Goal: Task Accomplishment & Management: Complete application form

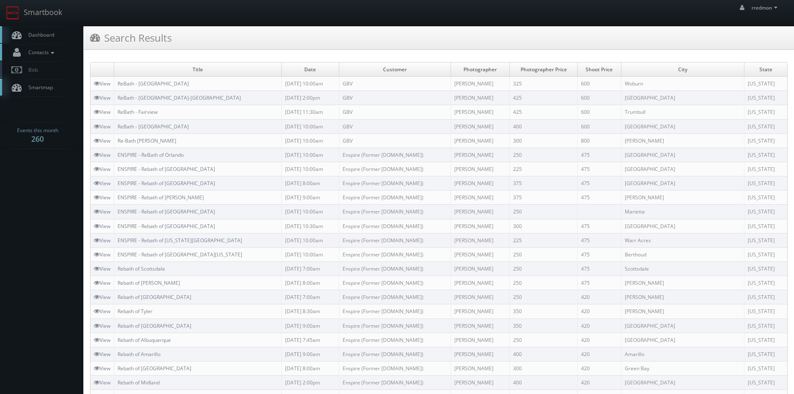
click at [58, 51] on link "Contacts" at bounding box center [41, 52] width 83 height 17
click at [50, 67] on link "Manage Photographers" at bounding box center [41, 67] width 83 height 12
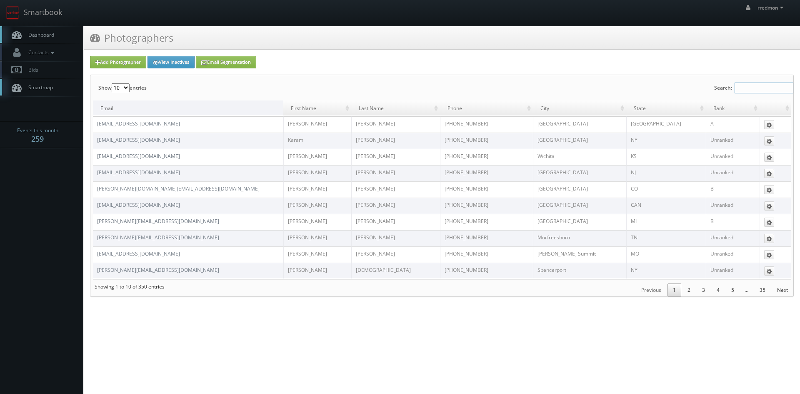
click at [739, 87] on input "Search:" at bounding box center [764, 87] width 59 height 11
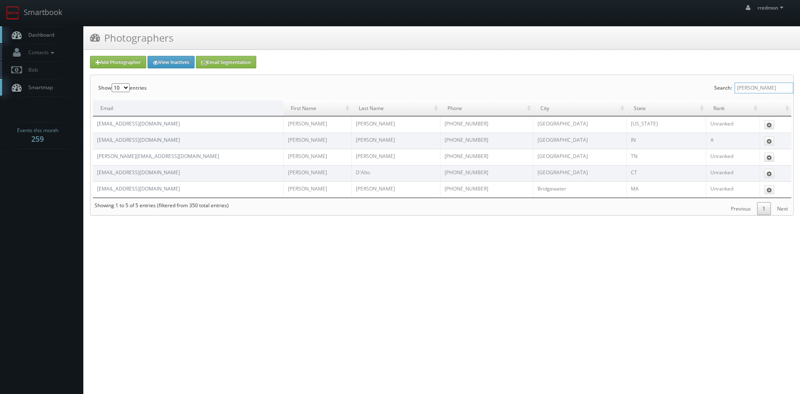
type input "matthew"
click at [127, 65] on link "Add Photographer" at bounding box center [118, 62] width 56 height 12
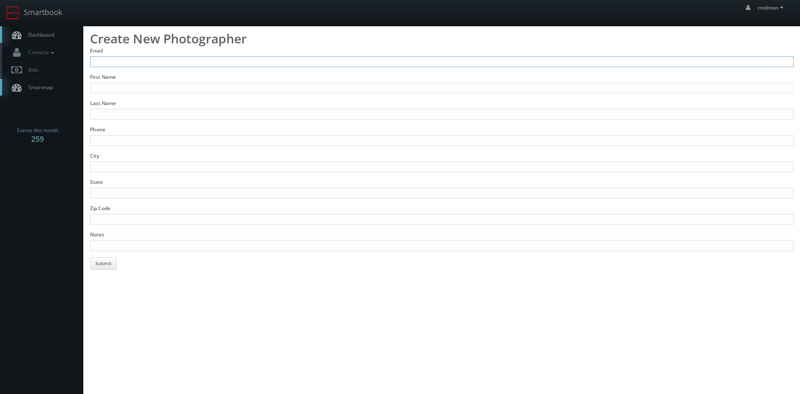
click at [127, 64] on input "Email" at bounding box center [442, 61] width 704 height 11
click at [131, 62] on input "Email" at bounding box center [442, 61] width 704 height 11
type input "holmes@virtualhomey.com"
click at [193, 83] on input "First Name" at bounding box center [442, 87] width 704 height 11
type input "Matthew"
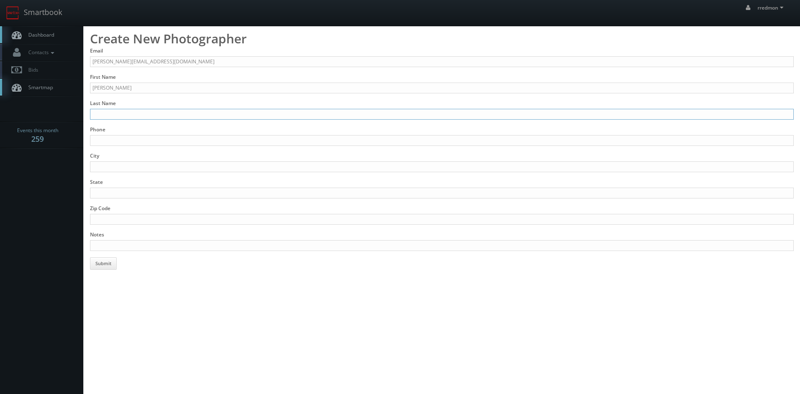
click at [190, 112] on input "Last Name" at bounding box center [442, 114] width 704 height 11
type input "Torti"
click at [193, 137] on input "Phone" at bounding box center [442, 140] width 704 height 11
click at [178, 139] on input "Phone" at bounding box center [442, 140] width 704 height 11
type input "412-273-8703"
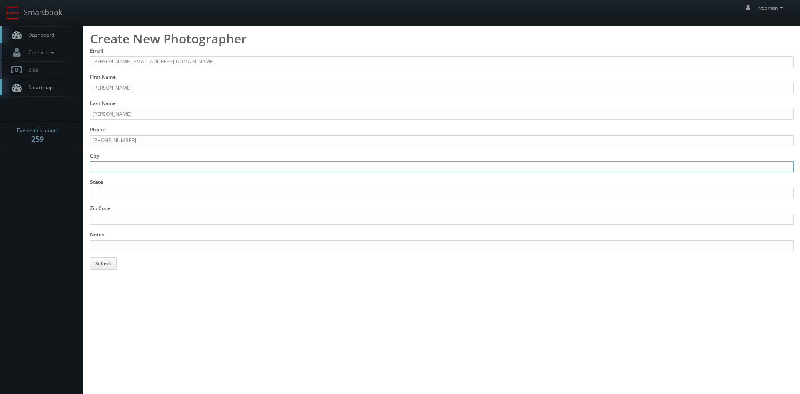
click at [176, 164] on input "City" at bounding box center [442, 166] width 704 height 11
type input "Pittsburgh"
click at [176, 195] on input "State" at bounding box center [442, 192] width 704 height 11
type input "PA"
click at [174, 216] on input "Zip Code" at bounding box center [442, 219] width 704 height 11
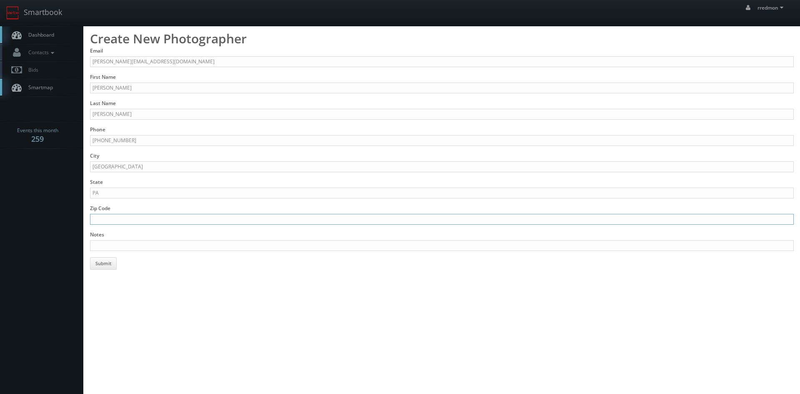
click at [134, 219] on input "Zip Code" at bounding box center [442, 219] width 704 height 11
type input "15227"
click at [149, 245] on input "Notes" at bounding box center [442, 245] width 704 height 11
click at [284, 246] on input "Stills, panos, drone, lifestyle, events, headshots, video" at bounding box center [442, 245] width 704 height 11
paste input "virtualhomey.com"
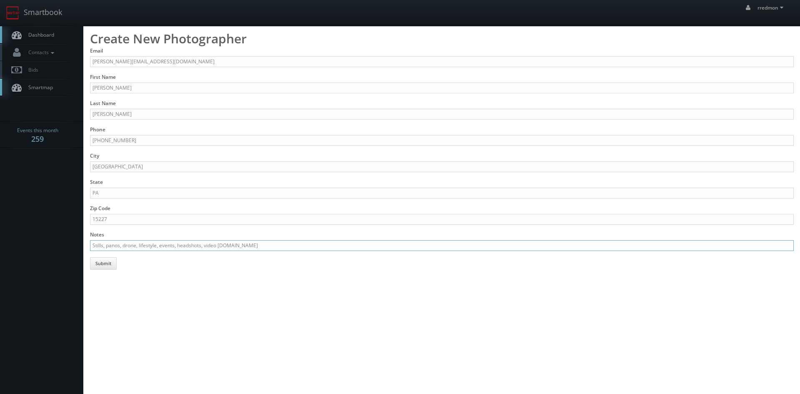
type input "Stills, panos, drone, lifestyle, events, headshots, video virtualhomey.com"
click at [107, 265] on button "Submit" at bounding box center [103, 263] width 27 height 12
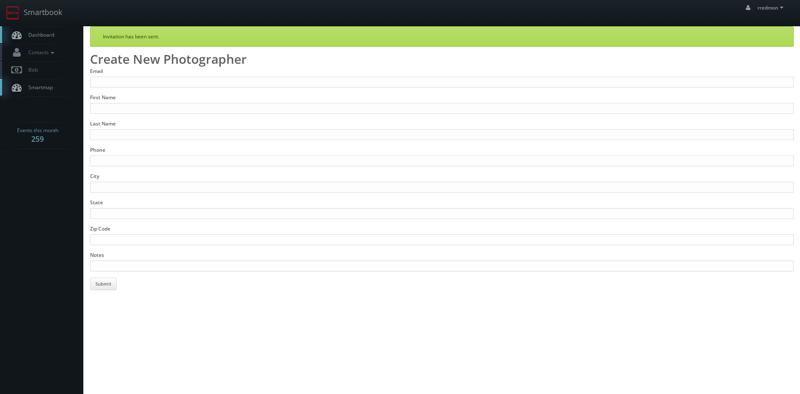
click at [57, 34] on link "Dashboard" at bounding box center [41, 34] width 83 height 17
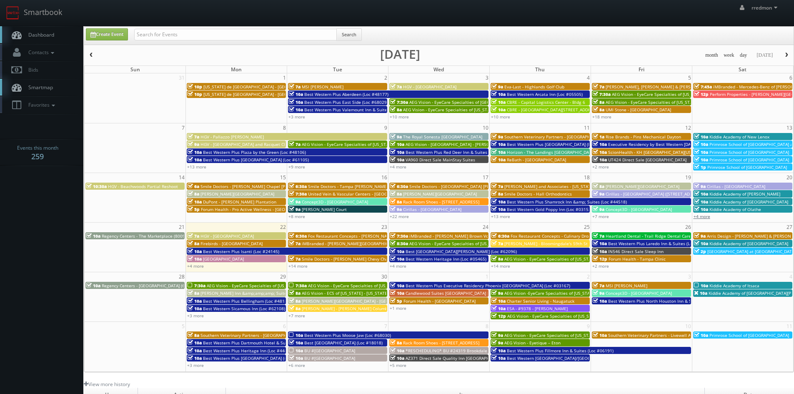
click at [703, 215] on link "+4 more" at bounding box center [701, 216] width 17 height 6
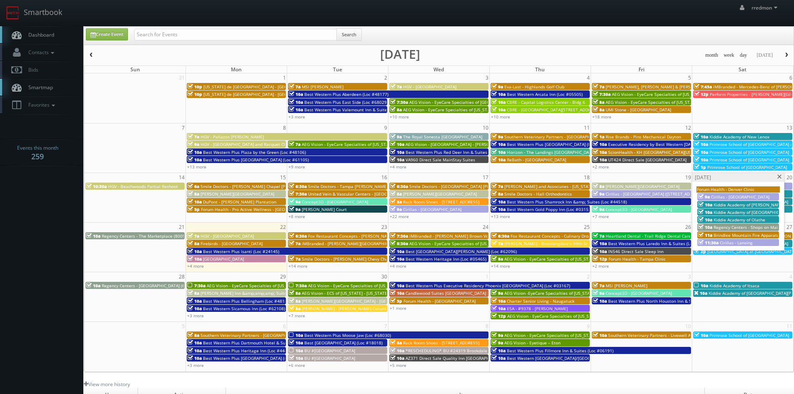
click at [779, 177] on span at bounding box center [779, 177] width 5 height 5
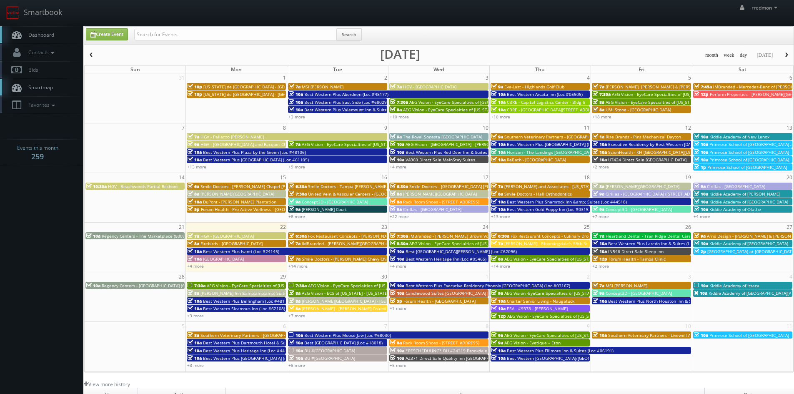
click at [152, 236] on span "Regency Centers - The Marketplace (80099)" at bounding box center [145, 236] width 87 height 6
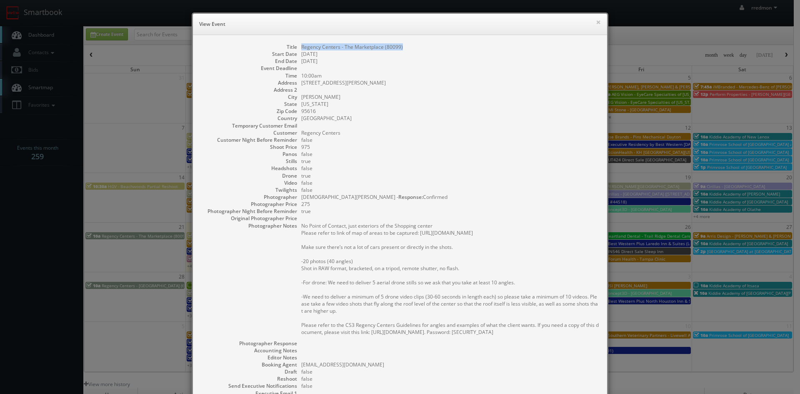
drag, startPoint x: 402, startPoint y: 46, endPoint x: 298, endPoint y: 47, distance: 103.3
click at [301, 47] on dd "Regency Centers - The Marketplace (80099)" at bounding box center [449, 46] width 297 height 7
copy dd "Regency Centers - The Marketplace (80099)"
click at [597, 25] on button "×" at bounding box center [598, 22] width 5 height 6
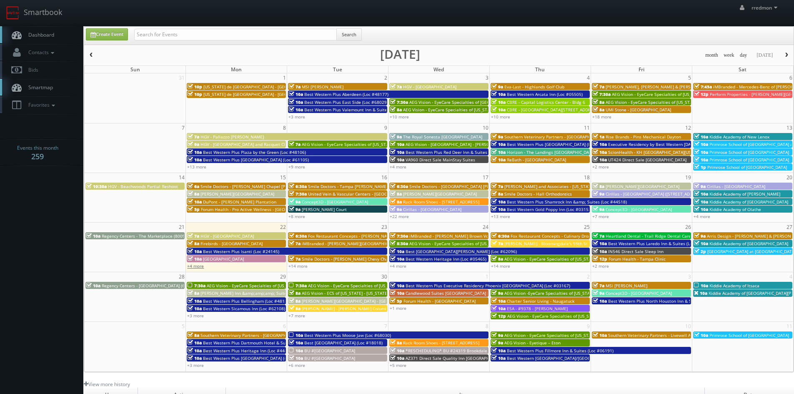
click at [191, 266] on link "+4 more" at bounding box center [195, 266] width 17 height 6
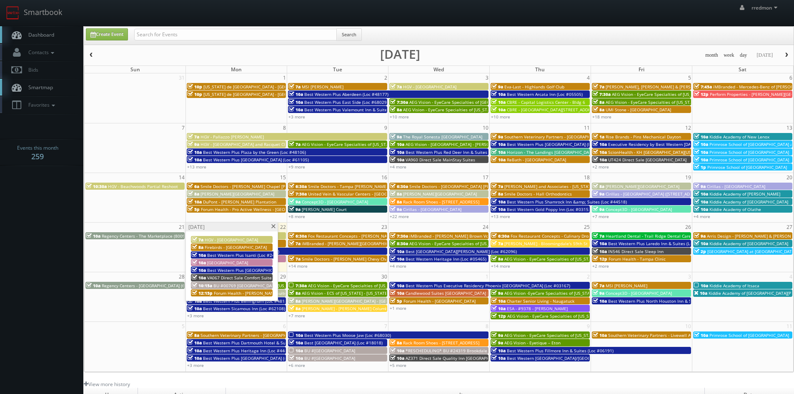
click at [238, 247] on span "Firebirds - New Albany" at bounding box center [236, 247] width 62 height 6
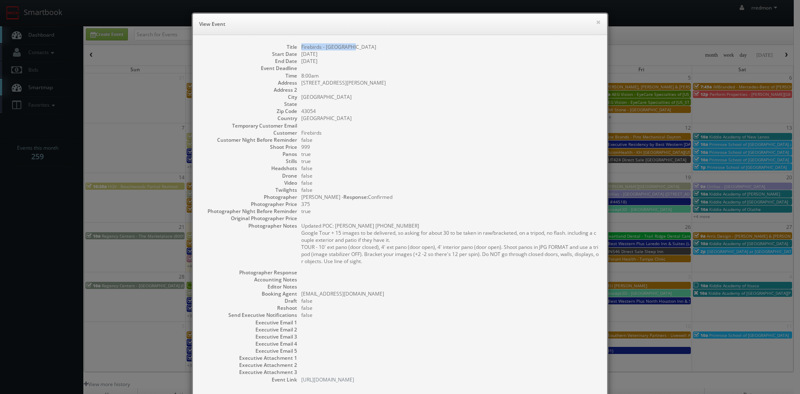
drag, startPoint x: 351, startPoint y: 48, endPoint x: 293, endPoint y: 48, distance: 58.3
click at [293, 48] on dl "Title Firebirds - New Albany Start Date 09/22/2025 End Date 09/22/2025 Event De…" at bounding box center [399, 213] width 397 height 340
copy dl "Firebirds - New Albany"
click at [596, 22] on button "×" at bounding box center [598, 22] width 5 height 6
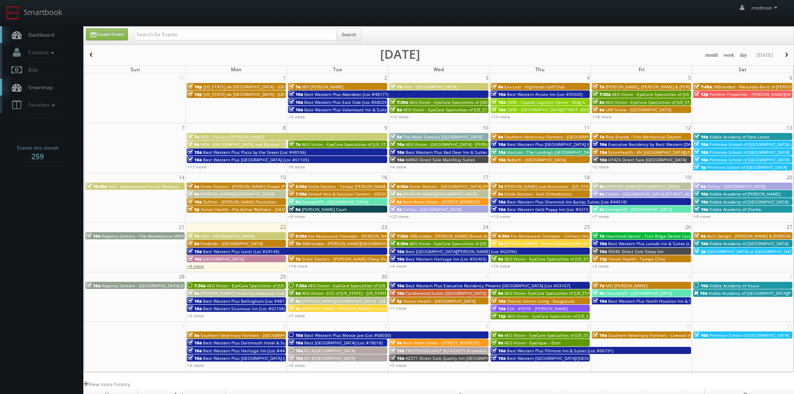
click at [194, 264] on link "+4 more" at bounding box center [195, 266] width 17 height 6
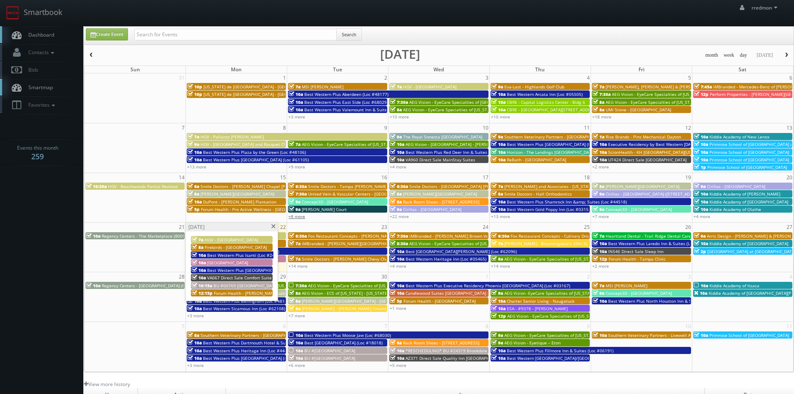
click at [298, 218] on link "+8 more" at bounding box center [296, 216] width 17 height 6
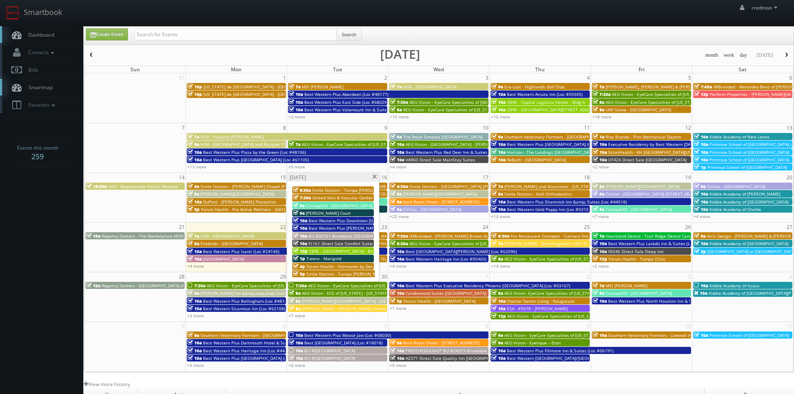
click at [375, 177] on span at bounding box center [374, 177] width 5 height 5
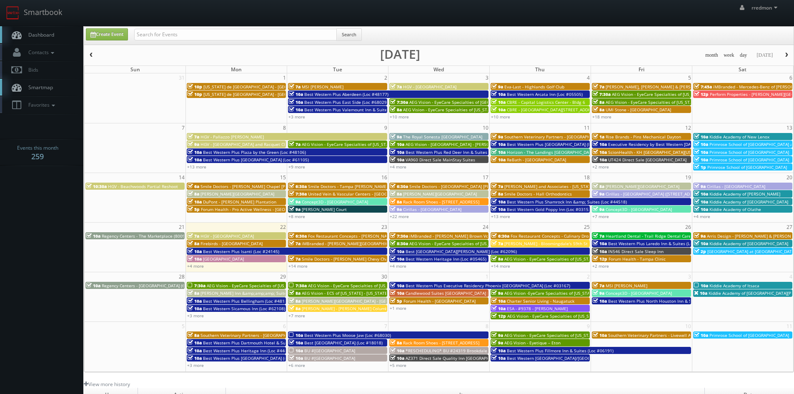
click at [448, 194] on span "Drury Plaza Hotel Columbia East" at bounding box center [440, 194] width 74 height 6
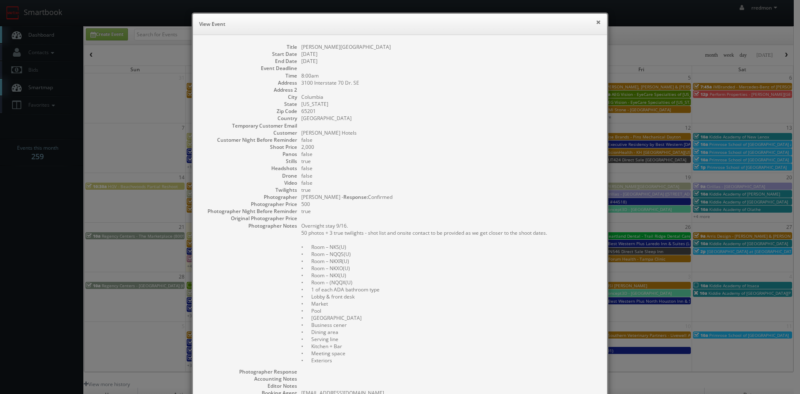
click at [596, 22] on button "×" at bounding box center [598, 22] width 5 height 6
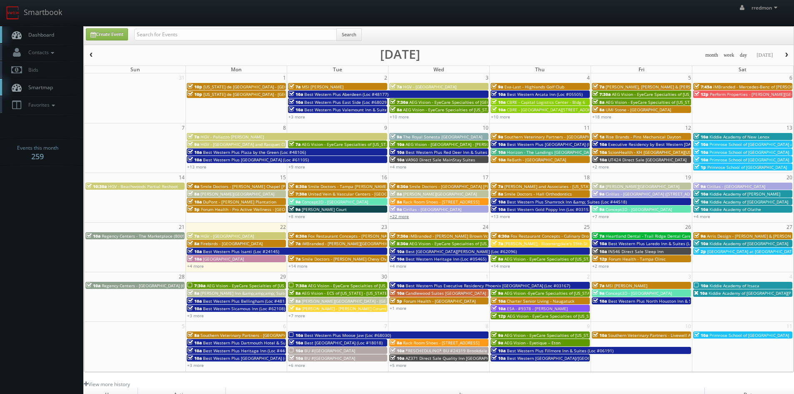
click at [401, 217] on link "+22 more" at bounding box center [399, 216] width 19 height 6
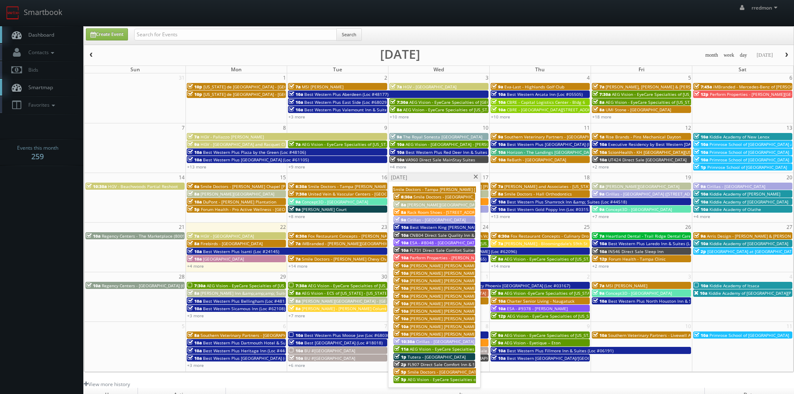
click at [448, 247] on span "FL731 Direct Sale Comfort Suites The Villages" at bounding box center [456, 250] width 92 height 6
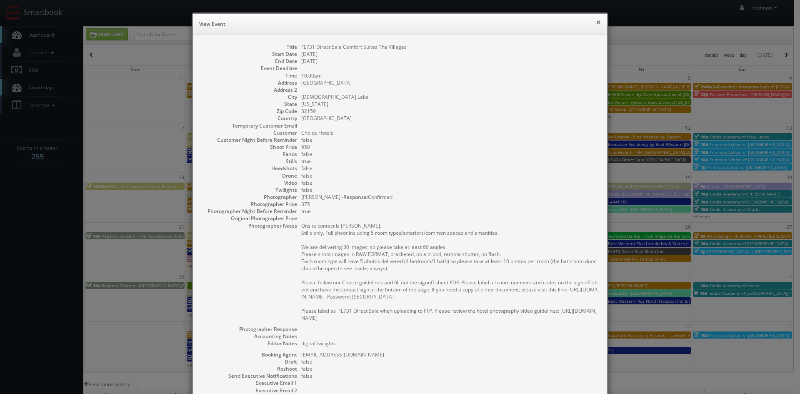
click at [596, 25] on button "×" at bounding box center [598, 22] width 5 height 6
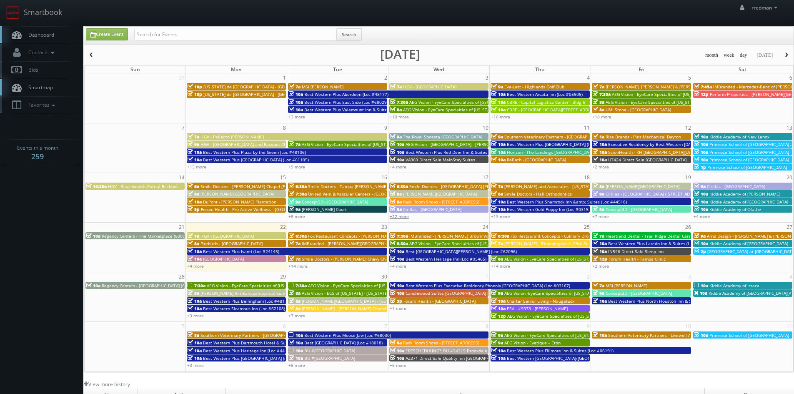
click at [404, 215] on link "+22 more" at bounding box center [399, 216] width 19 height 6
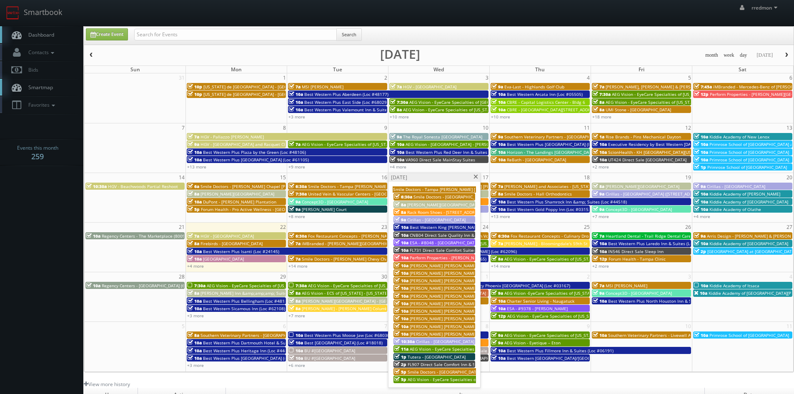
click at [440, 362] on span "FL907 Direct Sale Comfort Inn & Suites Wildwood - The Villages" at bounding box center [470, 364] width 127 height 6
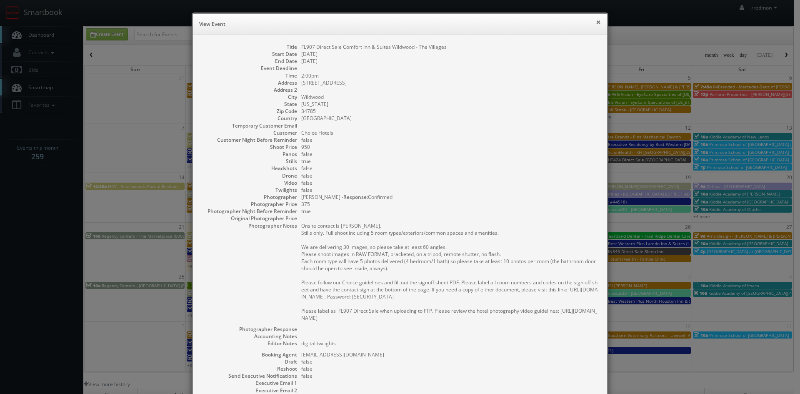
click at [596, 20] on button "×" at bounding box center [598, 22] width 5 height 6
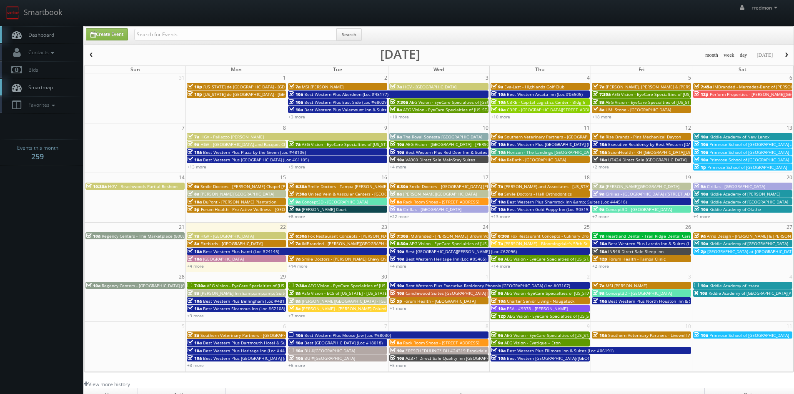
click at [626, 186] on span "[PERSON_NAME][GEOGRAPHIC_DATA]" at bounding box center [642, 186] width 74 height 6
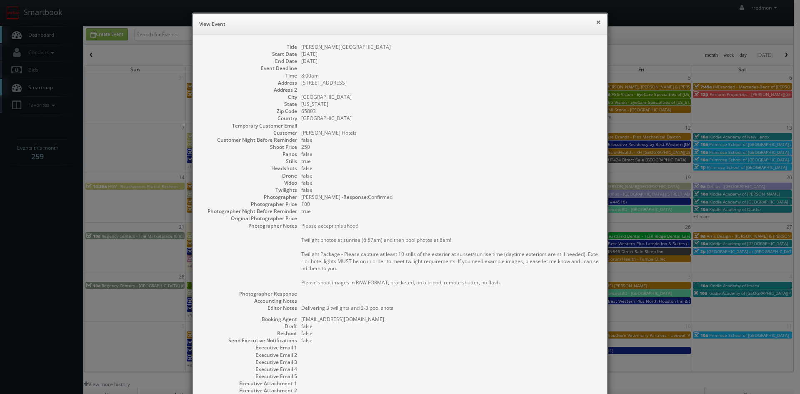
click at [596, 20] on button "×" at bounding box center [598, 22] width 5 height 6
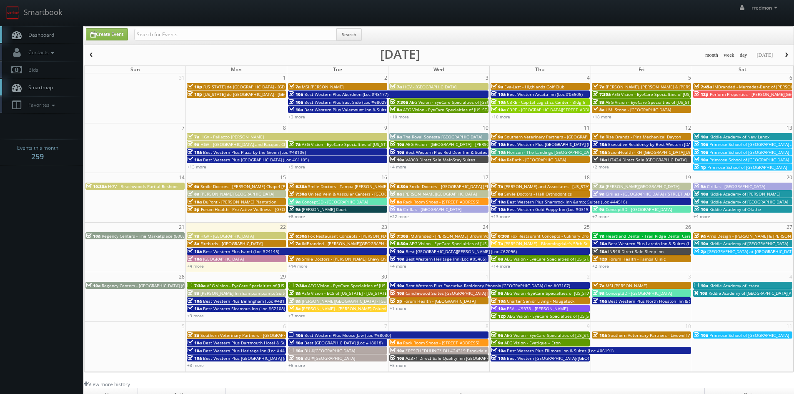
click at [633, 209] on span "Concept3D - [GEOGRAPHIC_DATA]" at bounding box center [638, 209] width 66 height 6
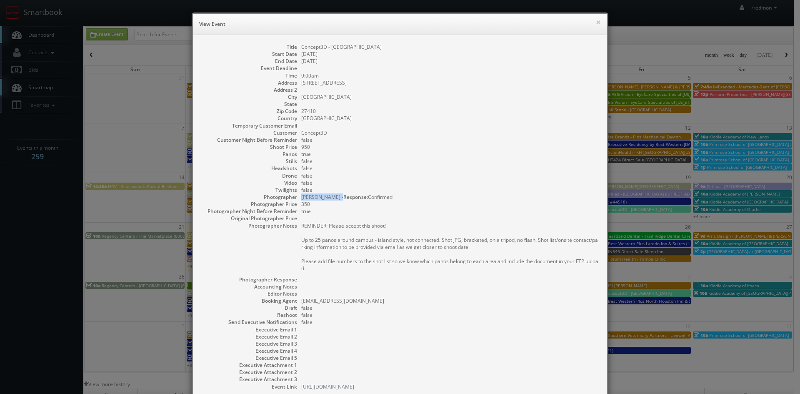
drag, startPoint x: 298, startPoint y: 196, endPoint x: 337, endPoint y: 199, distance: 38.9
click at [337, 199] on dd "Scott Van Manen - Response: Confirmed" at bounding box center [449, 196] width 297 height 7
copy dd "[PERSON_NAME]"
click at [596, 20] on button "×" at bounding box center [598, 22] width 5 height 6
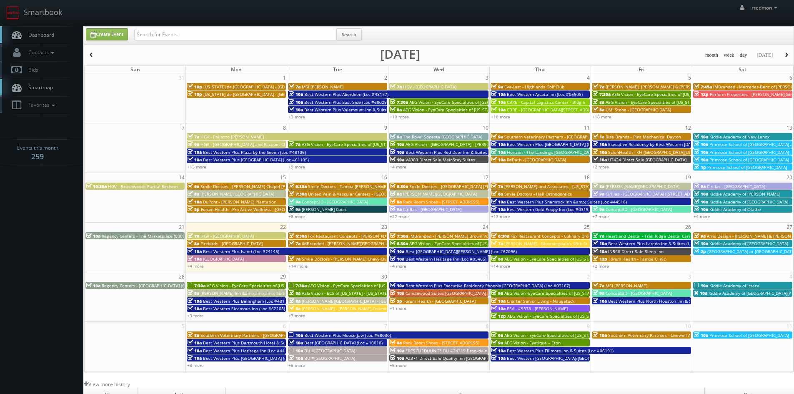
click at [714, 208] on span "Kiddie Academy of Olathe" at bounding box center [735, 209] width 52 height 6
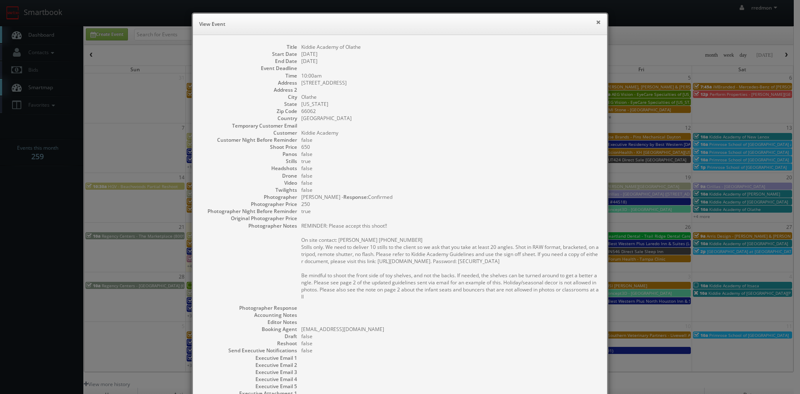
click at [596, 23] on button "×" at bounding box center [598, 22] width 5 height 6
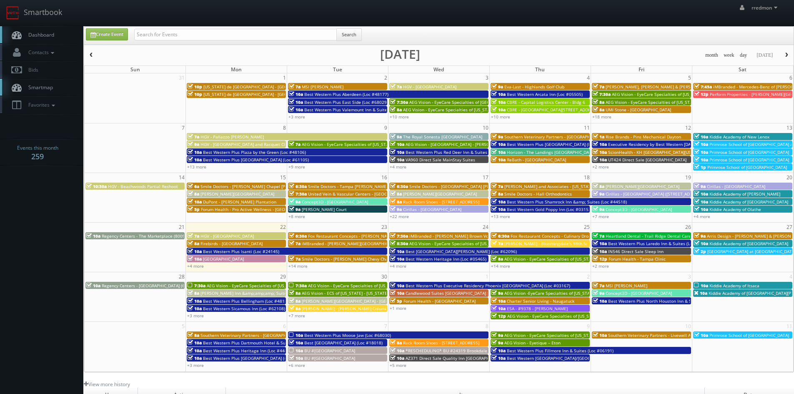
click at [126, 235] on span "Regency Centers - The Marketplace (80099)" at bounding box center [145, 236] width 87 height 6
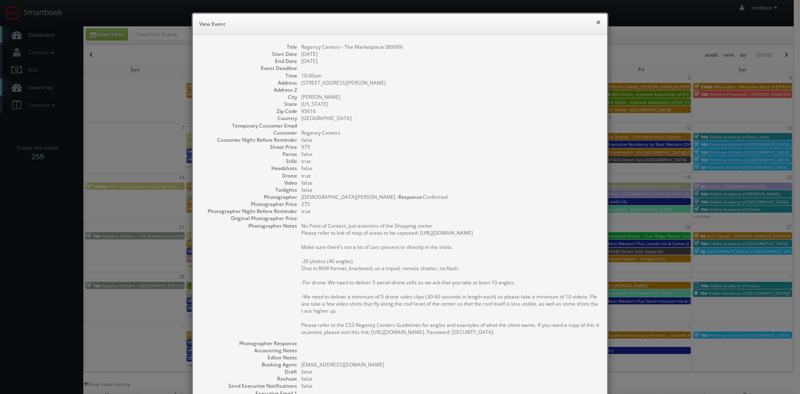
click at [596, 20] on button "×" at bounding box center [598, 22] width 5 height 6
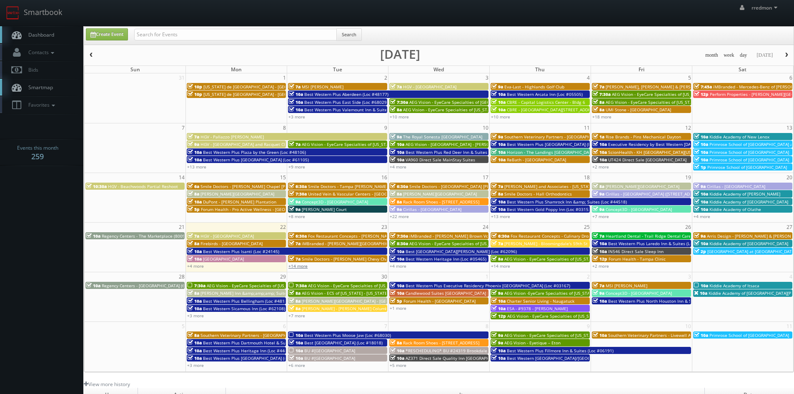
click at [300, 266] on link "+14 more" at bounding box center [297, 266] width 19 height 6
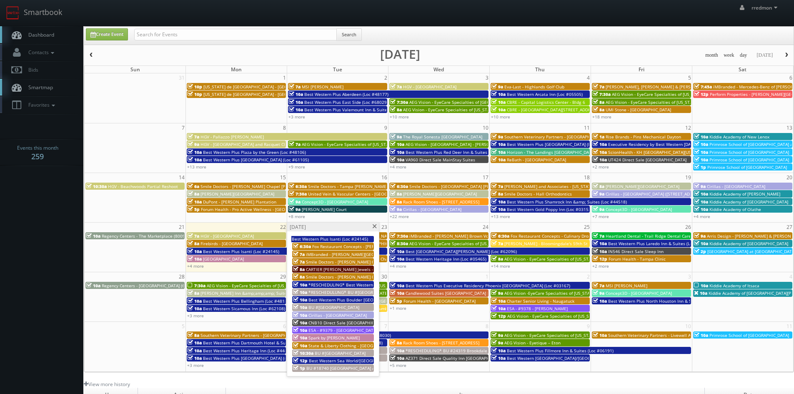
scroll to position [42, 0]
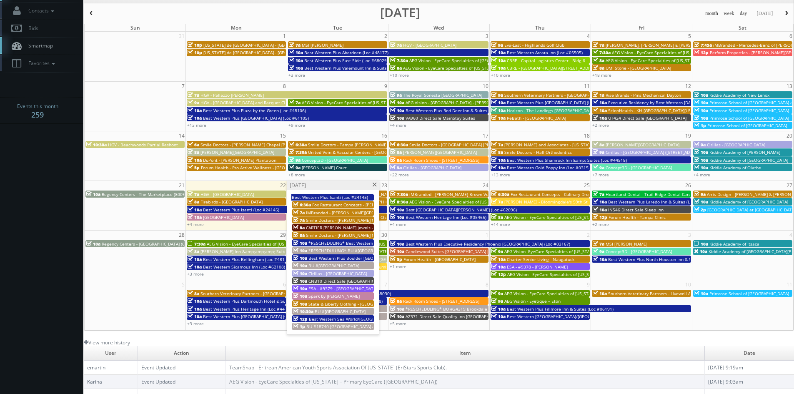
click at [357, 202] on span "Fox Restaurant Concepts - [PERSON_NAME] Cocina - [GEOGRAPHIC_DATA]" at bounding box center [384, 205] width 145 height 6
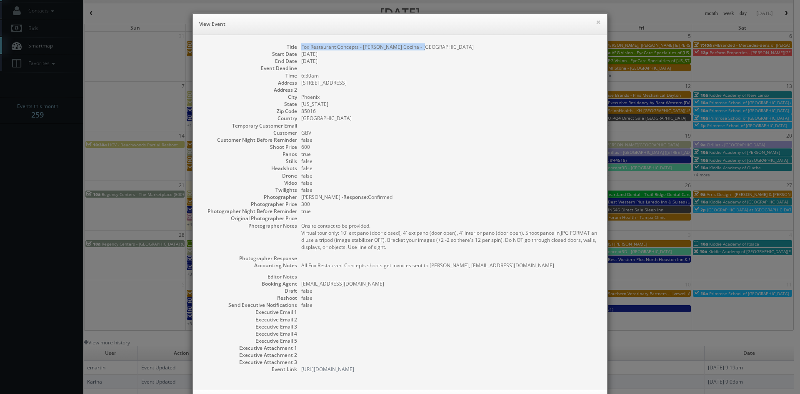
drag, startPoint x: 418, startPoint y: 48, endPoint x: 301, endPoint y: 47, distance: 117.1
click at [301, 47] on dd "Fox Restaurant Concepts - [PERSON_NAME] Cocina - [GEOGRAPHIC_DATA]" at bounding box center [449, 46] width 297 height 7
copy dd "Fox Restaurant Concepts - [PERSON_NAME] Cocina - [GEOGRAPHIC_DATA]"
click at [596, 23] on button "×" at bounding box center [598, 22] width 5 height 6
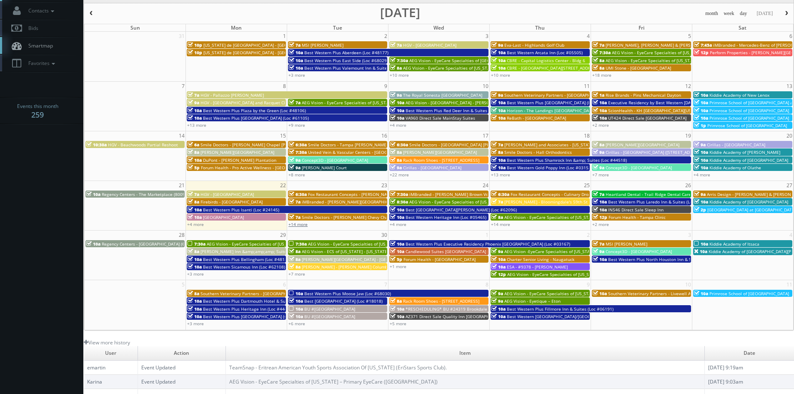
click at [301, 225] on link "+14 more" at bounding box center [297, 224] width 19 height 6
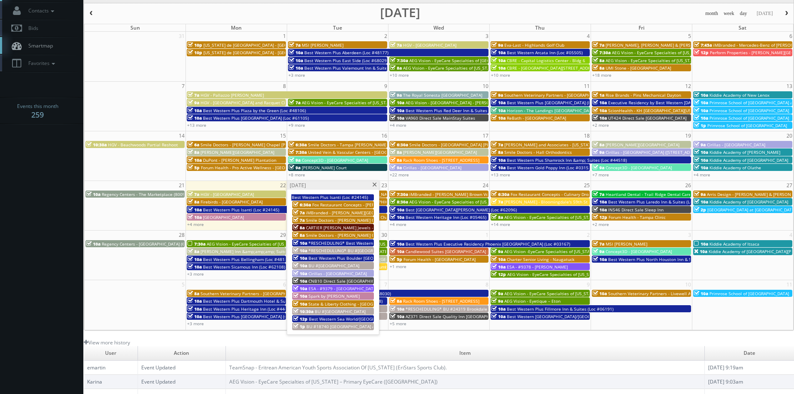
click at [334, 210] on span "iMBranded - [PERSON_NAME][GEOGRAPHIC_DATA] BMW" at bounding box center [361, 213] width 111 height 6
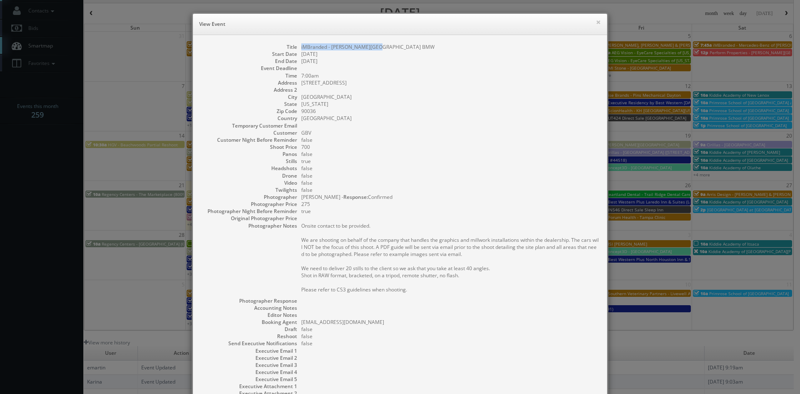
drag, startPoint x: 372, startPoint y: 46, endPoint x: 297, endPoint y: 48, distance: 75.4
click at [297, 48] on dl "Title iMBranded - Beverly Hills BMW Start Date 09/23/2025 End Date 09/23/2025 E…" at bounding box center [399, 227] width 397 height 368
copy dd "iMBranded - [PERSON_NAME][GEOGRAPHIC_DATA] BMW"
click at [596, 22] on button "×" at bounding box center [598, 22] width 5 height 6
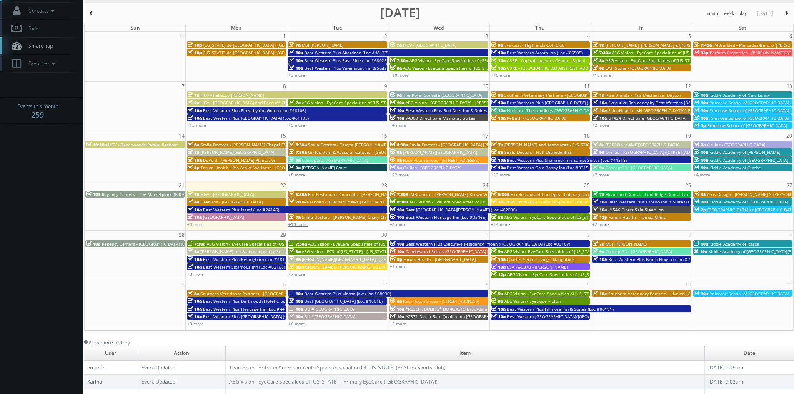
click at [295, 223] on link "+14 more" at bounding box center [297, 224] width 19 height 6
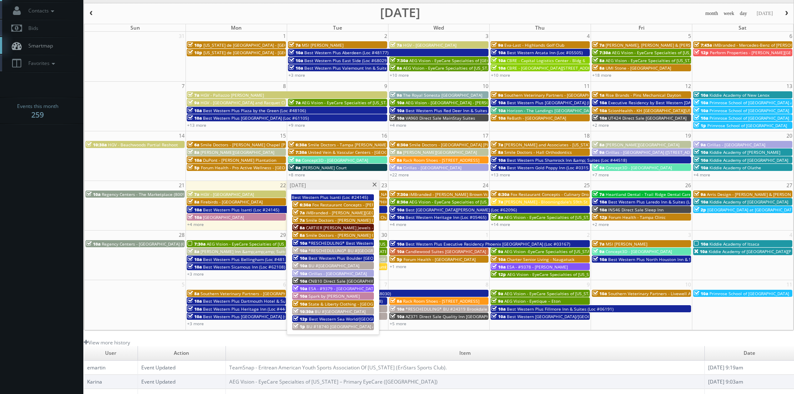
click at [336, 217] on span "Smile Doctors - [PERSON_NAME] Chevy Chase" at bounding box center [351, 220] width 91 height 6
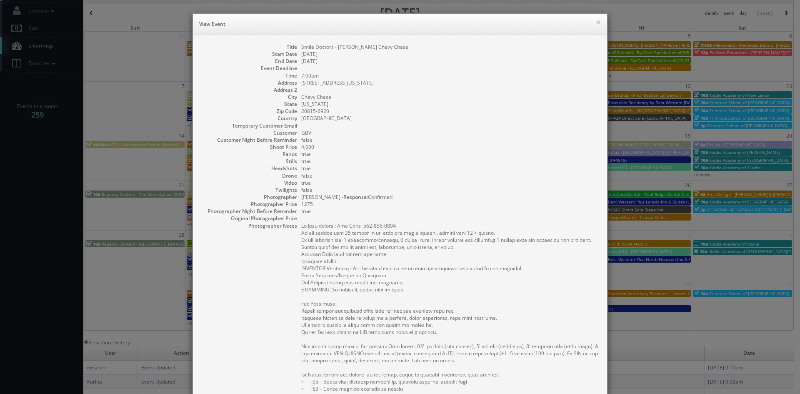
drag, startPoint x: 418, startPoint y: 47, endPoint x: 299, endPoint y: 47, distance: 119.2
click at [301, 47] on dd "Smile Doctors - [PERSON_NAME] Chevy Chase" at bounding box center [449, 46] width 297 height 7
copy dd "Smile Doctors - [PERSON_NAME] Chevy Chase"
click at [596, 24] on button "×" at bounding box center [598, 22] width 5 height 6
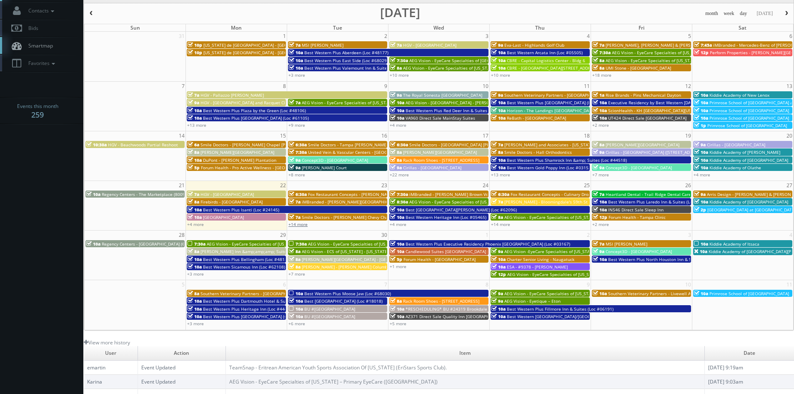
click at [303, 224] on link "+14 more" at bounding box center [297, 224] width 19 height 6
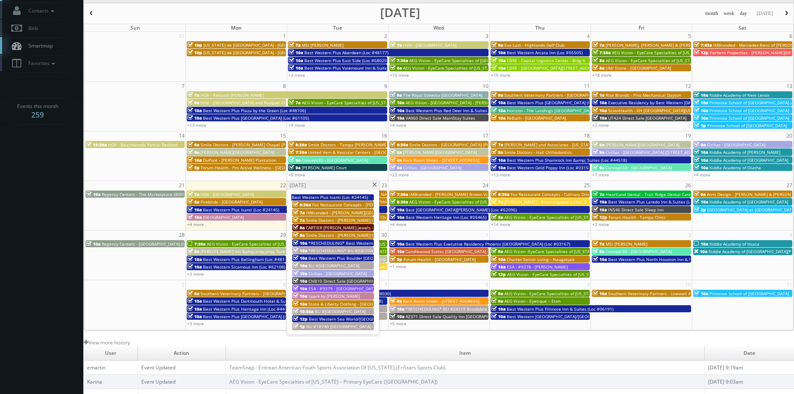
click at [348, 226] on span "CARTIER [PERSON_NAME] Jewels - [GEOGRAPHIC_DATA]" at bounding box center [360, 228] width 109 height 6
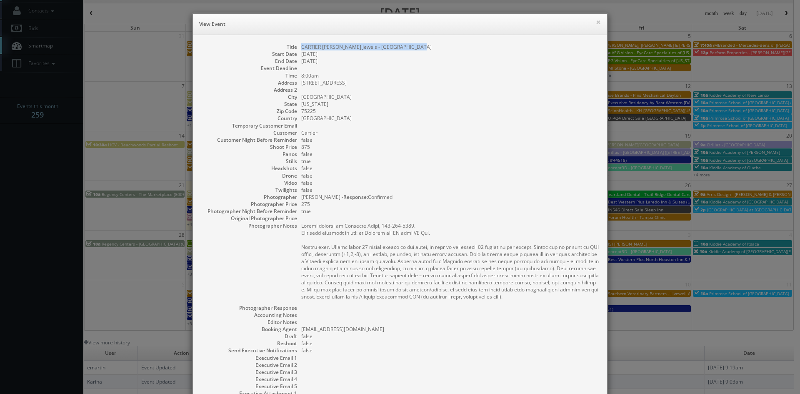
drag, startPoint x: 416, startPoint y: 47, endPoint x: 295, endPoint y: 46, distance: 120.8
click at [295, 46] on dl "Title CARTIER Eiseman Jewels - NorthPark Center Mall Start Date 09/23/2025 End …" at bounding box center [399, 230] width 397 height 375
copy dd "CARTIER [PERSON_NAME] Jewels - [GEOGRAPHIC_DATA]"
click at [596, 21] on button "×" at bounding box center [598, 22] width 5 height 6
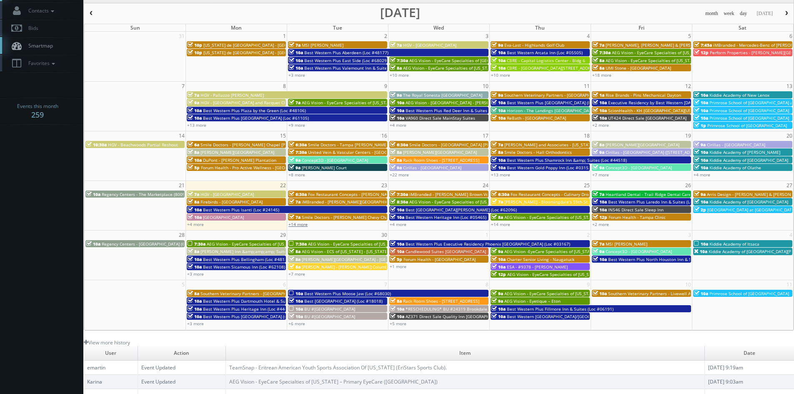
click at [302, 227] on link "+14 more" at bounding box center [297, 224] width 19 height 6
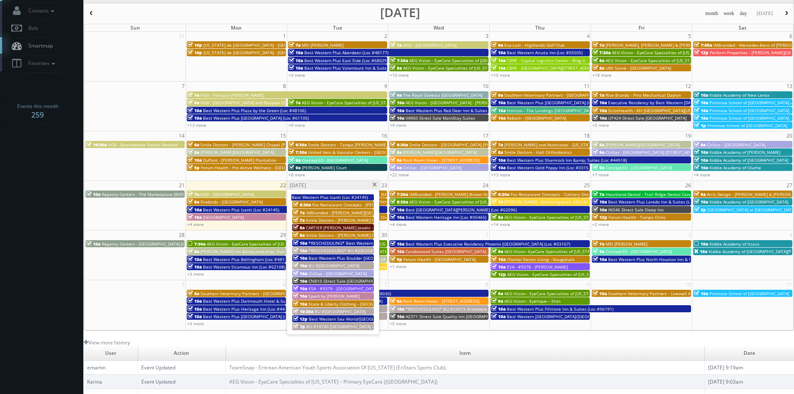
click at [349, 234] on span "Smile Doctors - [PERSON_NAME] Orthodontics" at bounding box center [352, 235] width 92 height 6
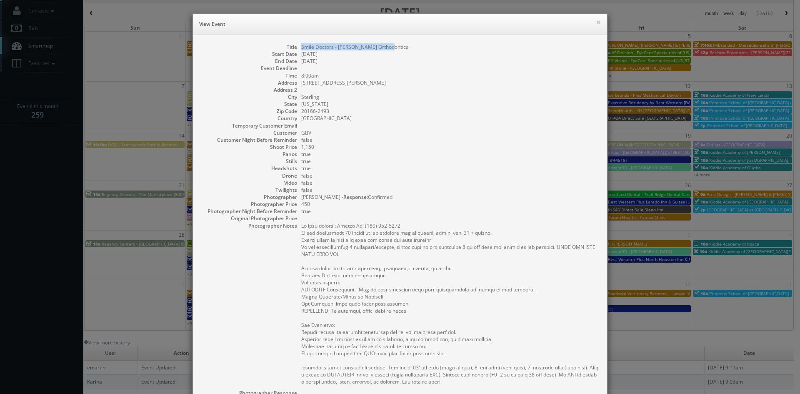
drag, startPoint x: 388, startPoint y: 45, endPoint x: 297, endPoint y: 48, distance: 90.9
click at [297, 48] on dl "Title Smile Doctors - Barakat Orthodontics Start Date 09/23/2025 End Date 09/23…" at bounding box center [399, 275] width 397 height 464
copy dd "Smile Doctors - [PERSON_NAME] Orthodontics"
click at [596, 20] on button "×" at bounding box center [598, 22] width 5 height 6
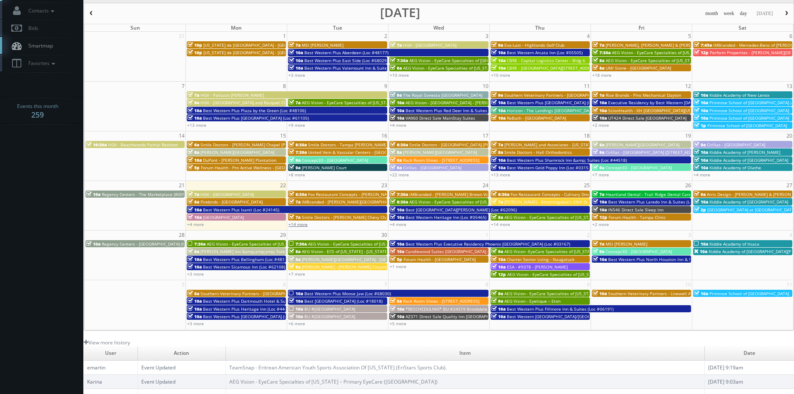
click at [297, 224] on link "+14 more" at bounding box center [297, 224] width 19 height 6
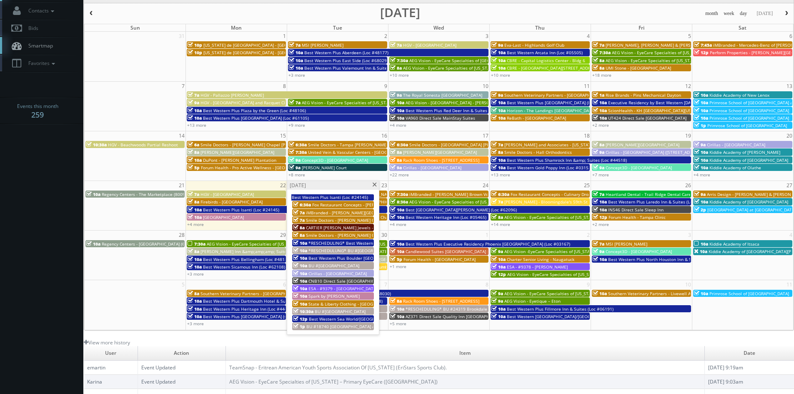
click at [347, 241] on span "*RESCHEDULING* Best Western Tradewinds (Loc #05429)" at bounding box center [366, 243] width 116 height 6
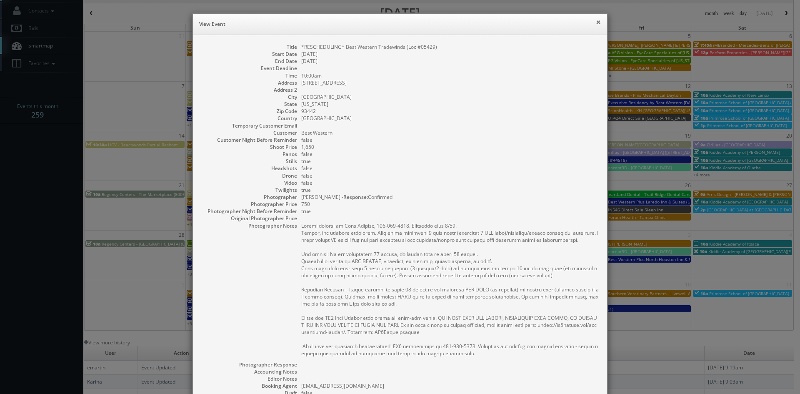
click at [596, 24] on button "×" at bounding box center [598, 22] width 5 height 6
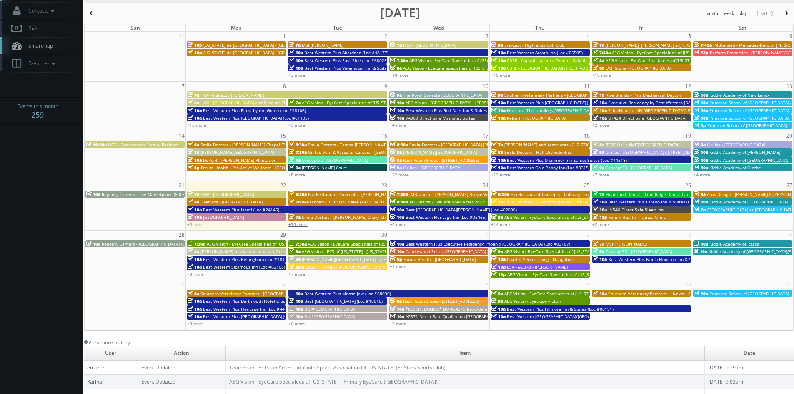
click at [303, 223] on link "+14 more" at bounding box center [297, 224] width 19 height 6
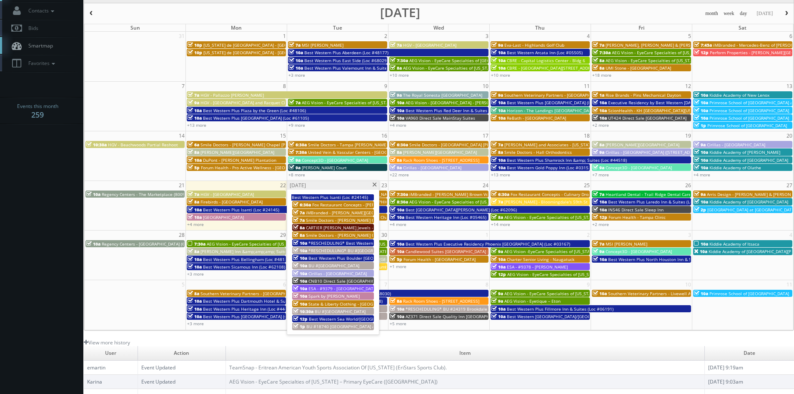
click at [346, 249] on span "*RESCHEDULUNG* BU #[GEOGRAPHIC_DATA][PERSON_NAME]" at bounding box center [369, 250] width 123 height 6
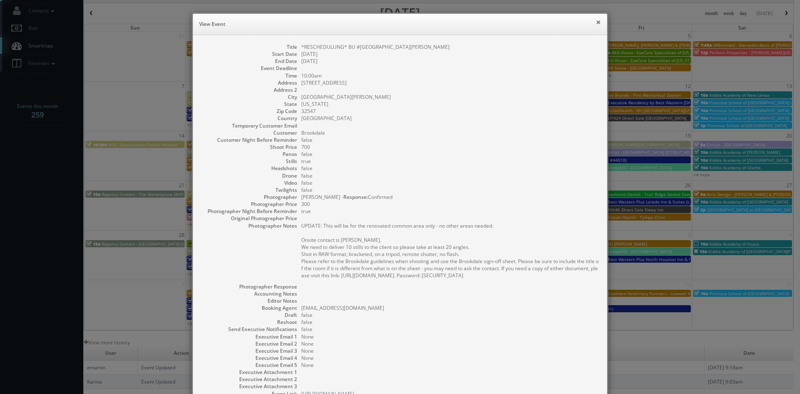
click at [596, 24] on button "×" at bounding box center [598, 22] width 5 height 6
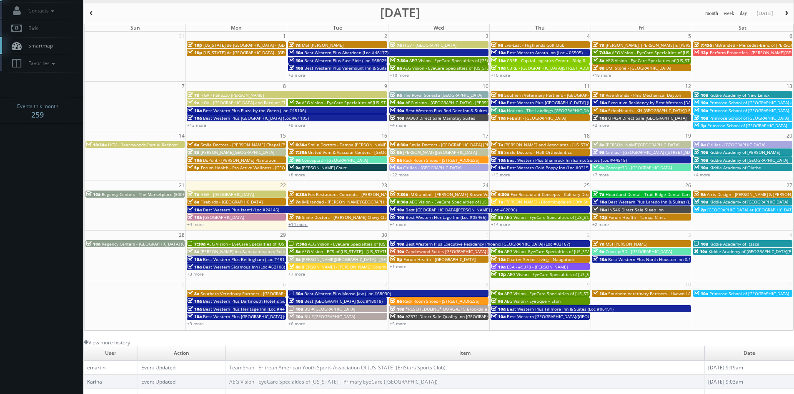
click at [297, 225] on link "+14 more" at bounding box center [297, 224] width 19 height 6
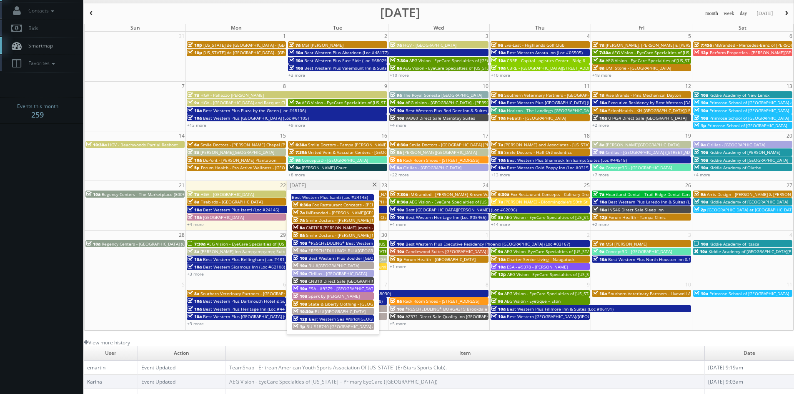
click at [355, 257] on span "Best Western Plus Boulder [GEOGRAPHIC_DATA] (Loc #06179)" at bounding box center [369, 258] width 123 height 6
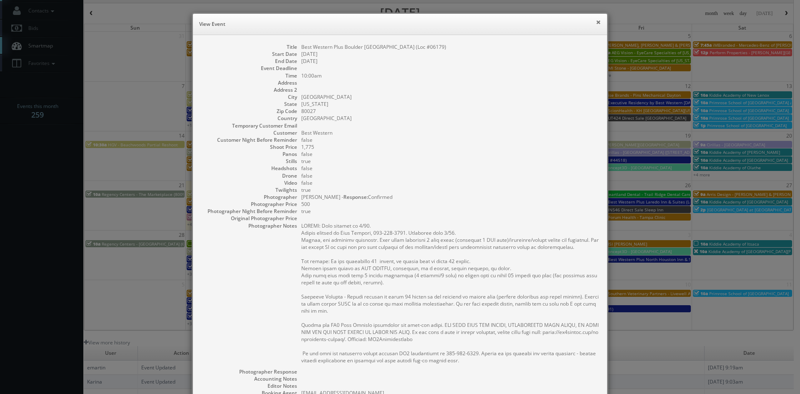
click at [597, 20] on button "×" at bounding box center [598, 22] width 5 height 6
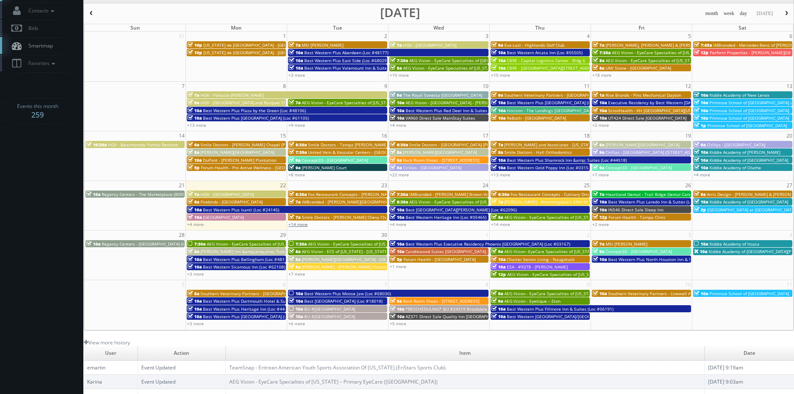
click at [304, 225] on link "+14 more" at bounding box center [297, 224] width 19 height 6
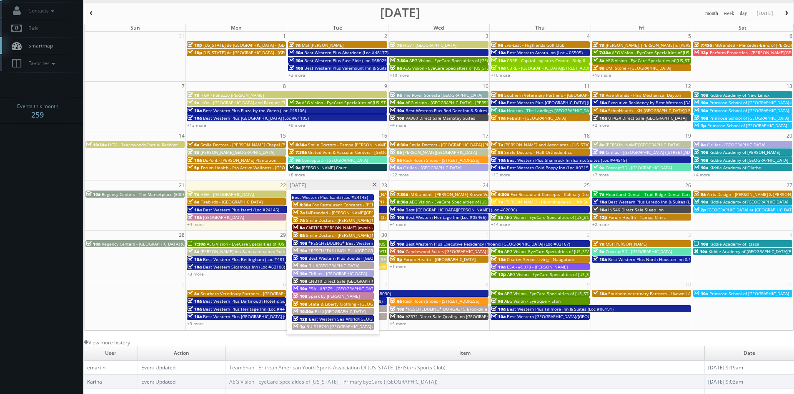
click at [349, 272] on span "Cirillas - [GEOGRAPHIC_DATA]" at bounding box center [337, 273] width 58 height 6
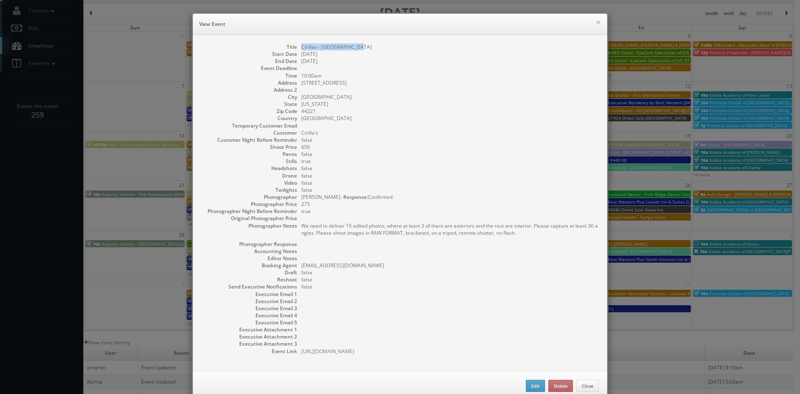
drag, startPoint x: 360, startPoint y: 47, endPoint x: 294, endPoint y: 46, distance: 65.8
click at [294, 46] on dl "Title Cirillas - Cuyahoga Falls Start Date 09/23/2025 End Date 09/23/2025 Event…" at bounding box center [399, 198] width 397 height 311
copy dd "Cirillas - [GEOGRAPHIC_DATA]"
click at [596, 21] on button "×" at bounding box center [598, 22] width 5 height 6
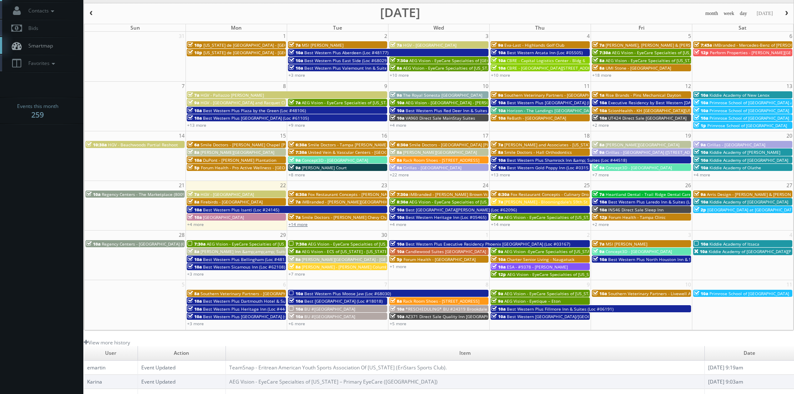
click at [306, 223] on link "+14 more" at bounding box center [297, 224] width 19 height 6
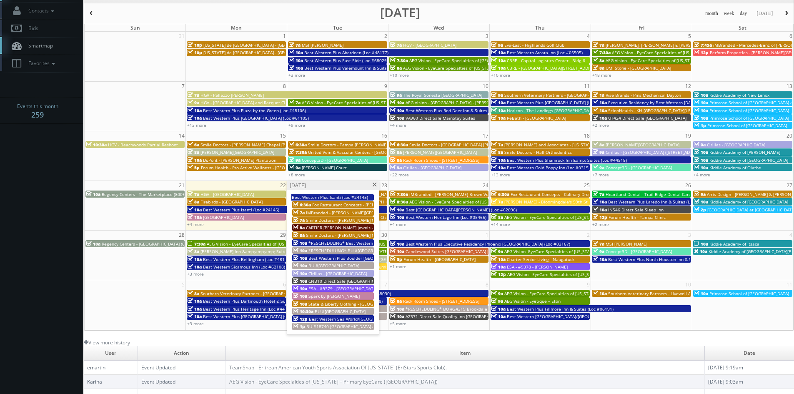
click at [359, 302] on span "State & Liberty Clothing - [GEOGRAPHIC_DATA] [GEOGRAPHIC_DATA]" at bounding box center [375, 304] width 135 height 6
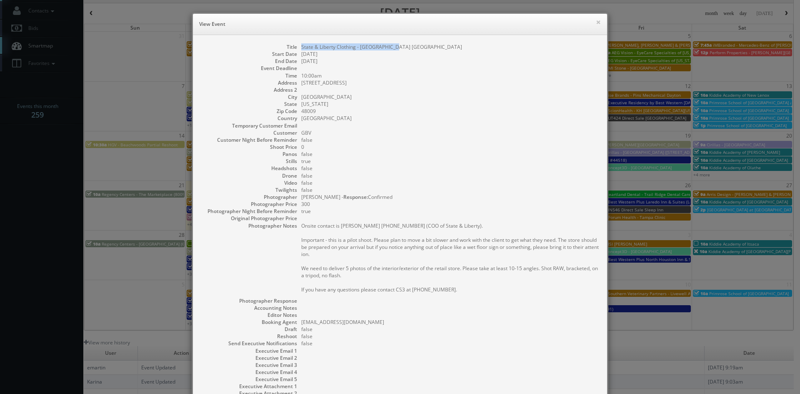
drag, startPoint x: 407, startPoint y: 47, endPoint x: 297, endPoint y: 48, distance: 110.0
click at [297, 48] on dl "Title State & Liberty Clothing - Birmingham MI Start Date 09/23/2025 End Date 0…" at bounding box center [399, 227] width 397 height 368
copy dd "State & Liberty Clothing - [GEOGRAPHIC_DATA] [GEOGRAPHIC_DATA]"
click at [596, 23] on button "×" at bounding box center [598, 22] width 5 height 6
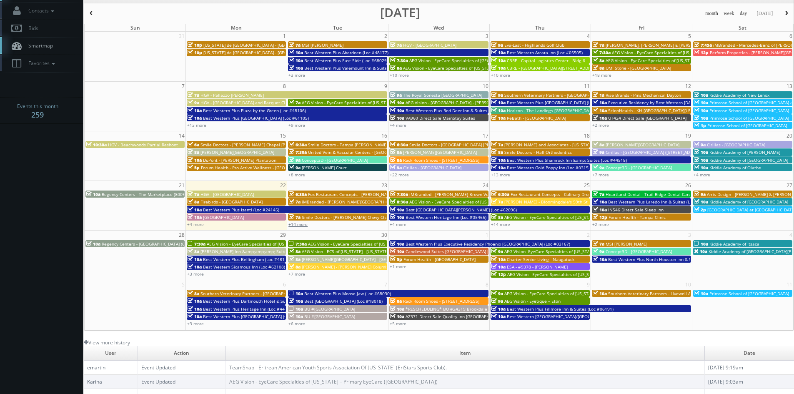
click at [295, 225] on link "+14 more" at bounding box center [297, 224] width 19 height 6
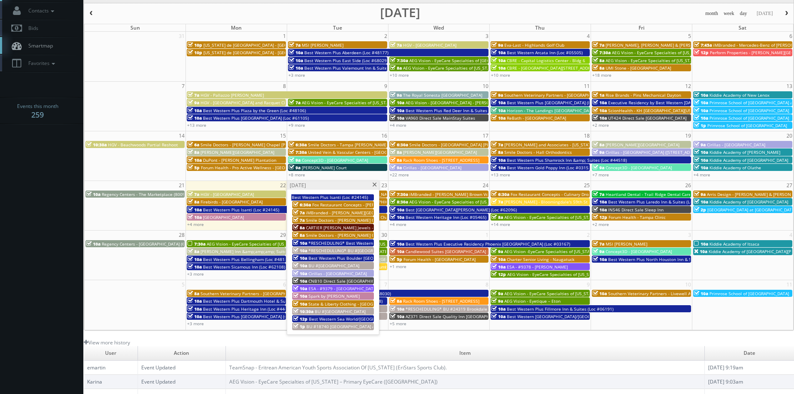
click at [359, 309] on span "BU #[GEOGRAPHIC_DATA]" at bounding box center [340, 311] width 51 height 6
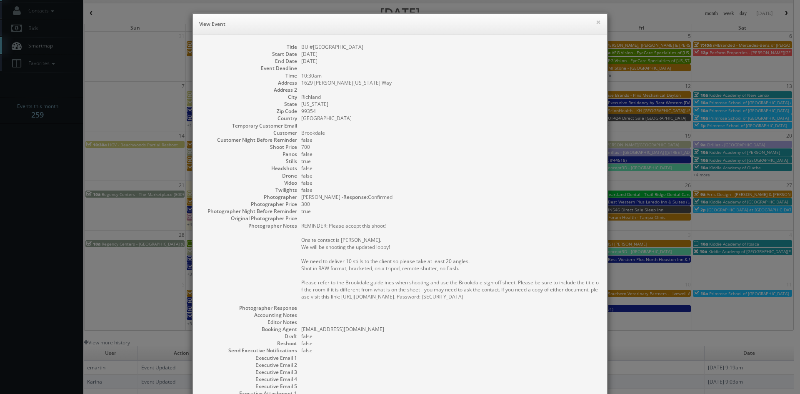
drag, startPoint x: 374, startPoint y: 48, endPoint x: 296, endPoint y: 47, distance: 77.9
click at [296, 47] on dl "Title BU #07080 Brookdale Richland Start Date 09/23/2025 End Date 09/23/2025 Ev…" at bounding box center [399, 230] width 397 height 375
click at [596, 22] on button "×" at bounding box center [598, 22] width 5 height 6
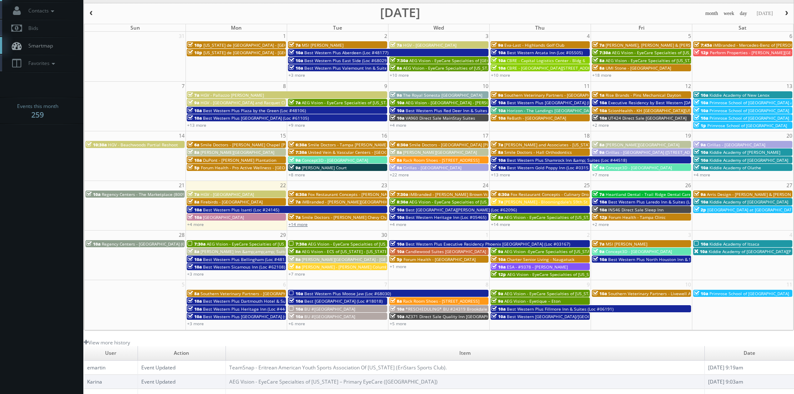
click at [300, 223] on link "+14 more" at bounding box center [297, 224] width 19 height 6
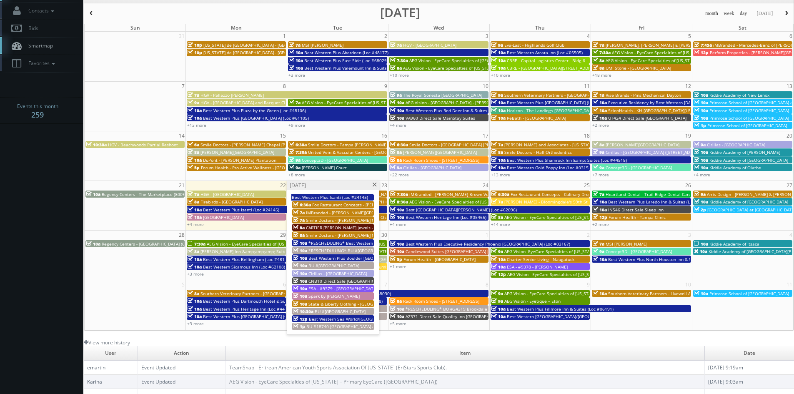
click at [369, 318] on span "Best Western Sea World/[GEOGRAPHIC_DATA] (Loc #54046)" at bounding box center [368, 319] width 118 height 6
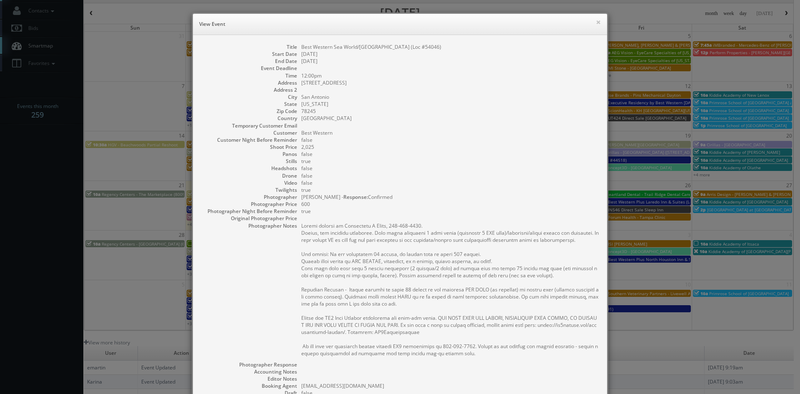
drag, startPoint x: 475, startPoint y: 46, endPoint x: 295, endPoint y: 47, distance: 179.2
click at [295, 47] on dl "Title Best Western Sea World/Lackland AFB NW Hotel & Suites (Loc #54046) Start …" at bounding box center [399, 259] width 397 height 432
click at [596, 21] on button "×" at bounding box center [598, 22] width 5 height 6
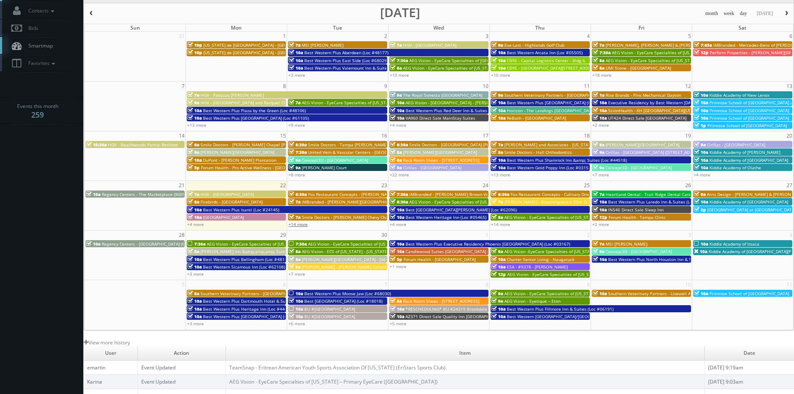
click at [300, 226] on link "+14 more" at bounding box center [297, 224] width 19 height 6
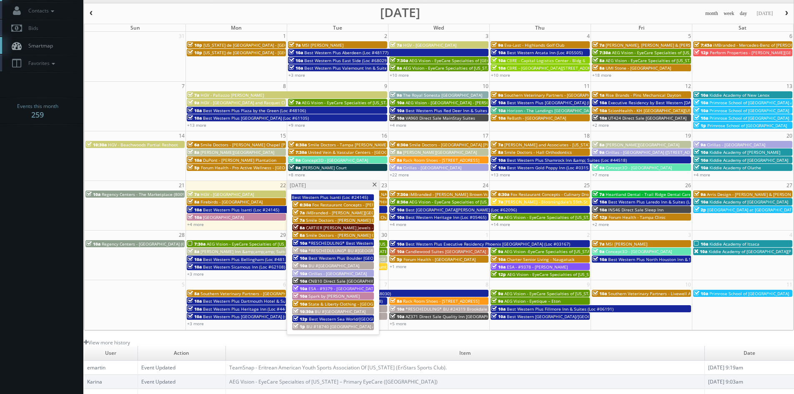
click at [374, 184] on span at bounding box center [374, 184] width 5 height 5
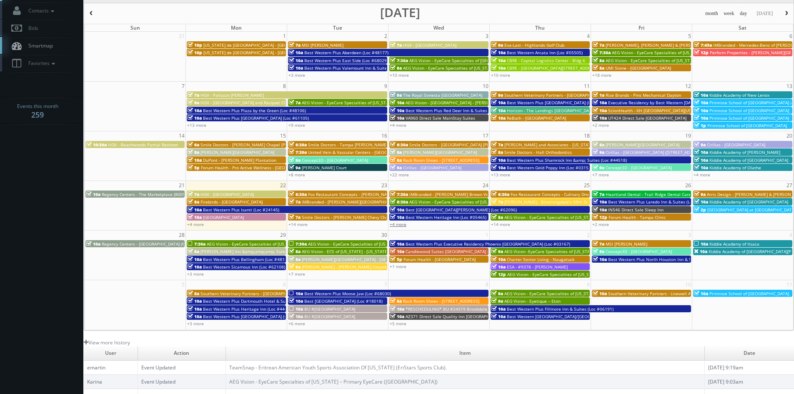
click at [400, 226] on link "+4 more" at bounding box center [398, 224] width 17 height 6
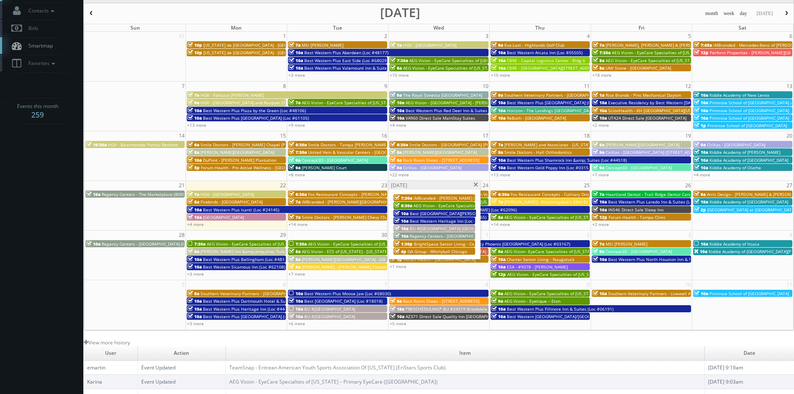
click at [445, 195] on span "iMBranded - [PERSON_NAME] Brown Volkswagen" at bounding box center [462, 198] width 98 height 6
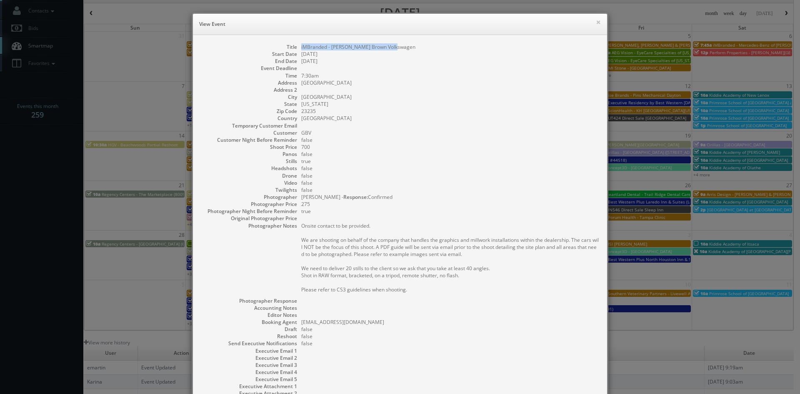
drag, startPoint x: 392, startPoint y: 47, endPoint x: 295, endPoint y: 48, distance: 97.9
click at [295, 48] on dl "Title iMBranded - Safford Brown Volkswagen Start Date 09/24/2025 End Date 09/24…" at bounding box center [399, 227] width 397 height 368
click at [596, 21] on button "×" at bounding box center [598, 22] width 5 height 6
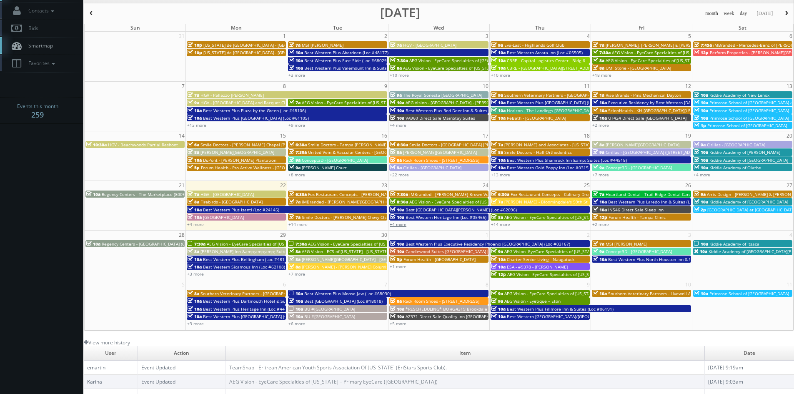
click at [398, 225] on link "+4 more" at bounding box center [398, 224] width 17 height 6
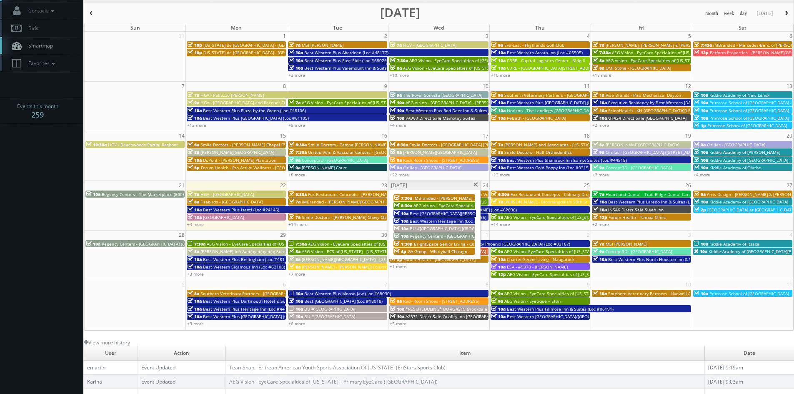
click at [446, 206] on span "AEG Vision - EyeCare Specialties of [US_STATE] - A1A Family EyeCare" at bounding box center [481, 205] width 136 height 6
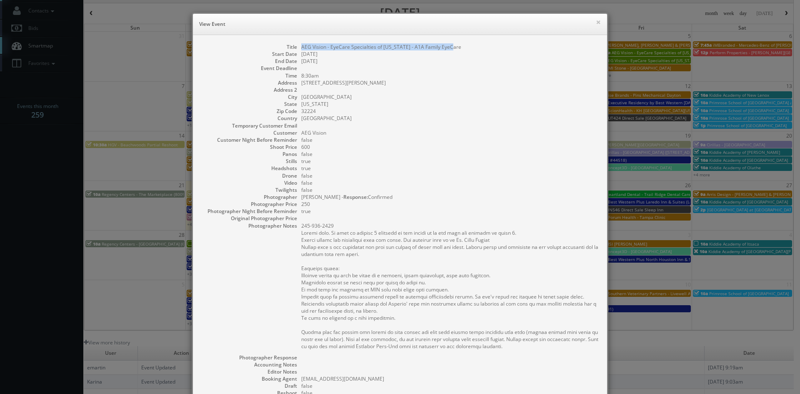
drag, startPoint x: 450, startPoint y: 47, endPoint x: 296, endPoint y: 50, distance: 153.8
click at [296, 50] on dl "Title AEG Vision - EyeCare Specialties of Florida - A1A Family EyeCare Start Da…" at bounding box center [399, 255] width 397 height 425
click at [596, 24] on button "×" at bounding box center [598, 22] width 5 height 6
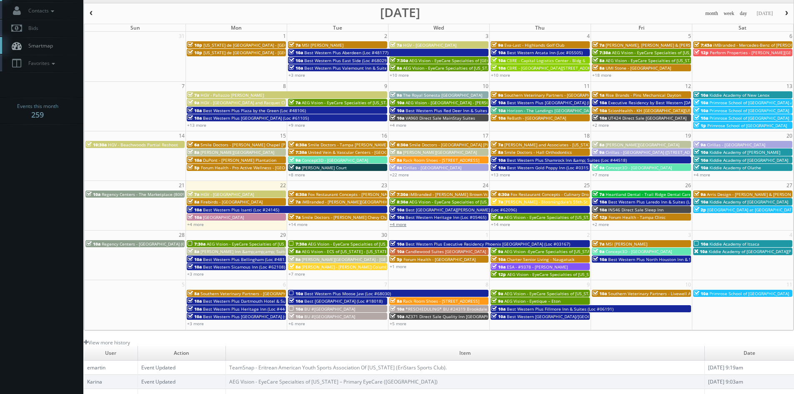
click at [402, 226] on link "+4 more" at bounding box center [398, 224] width 17 height 6
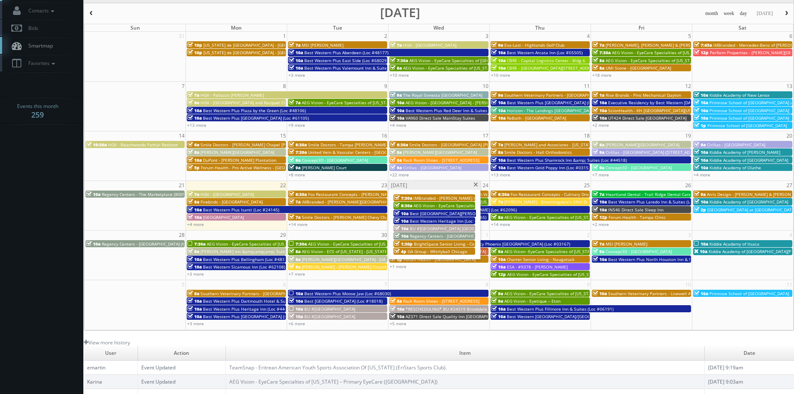
click at [449, 235] on span "Regency Centers - [GEOGRAPHIC_DATA] (90017)" at bounding box center [457, 236] width 94 height 6
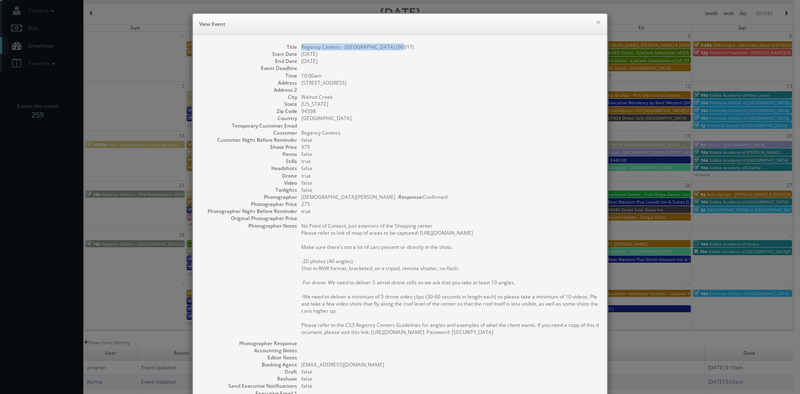
drag, startPoint x: 398, startPoint y: 47, endPoint x: 297, endPoint y: 49, distance: 100.8
click at [297, 49] on dl "Title Regency Centers - Ygnacio Plaza (90017) Start Date 09/24/2025 End Date 09…" at bounding box center [399, 248] width 397 height 410
click at [596, 21] on button "×" at bounding box center [598, 22] width 5 height 6
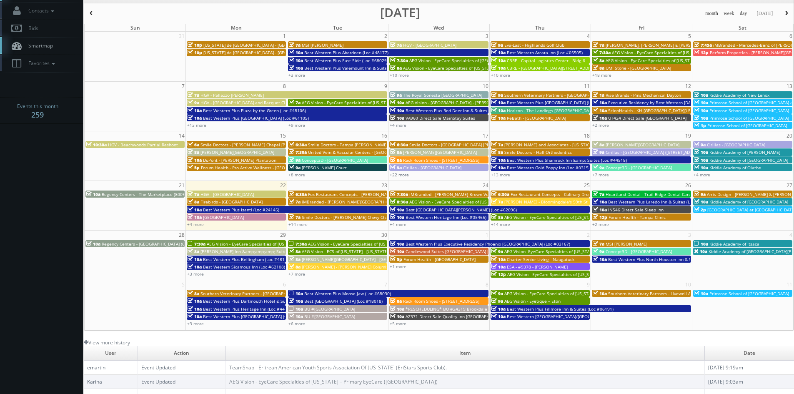
click at [405, 176] on link "+22 more" at bounding box center [399, 175] width 19 height 6
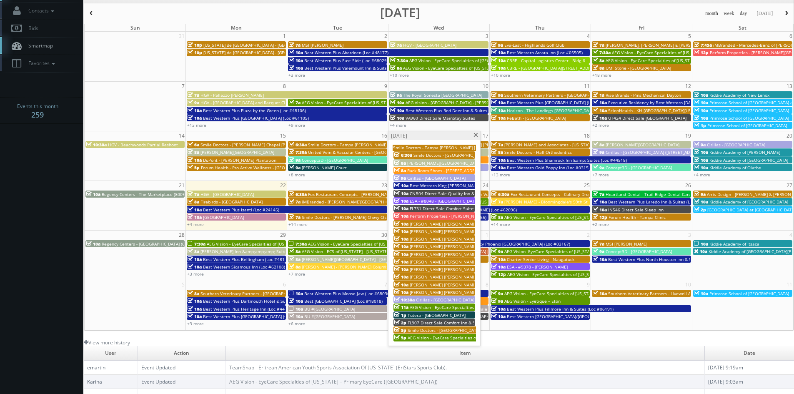
click at [473, 135] on span at bounding box center [475, 135] width 5 height 5
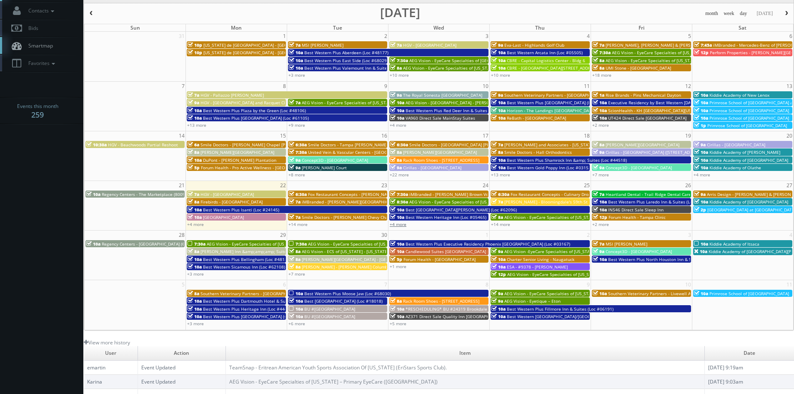
click at [400, 224] on link "+4 more" at bounding box center [398, 224] width 17 height 6
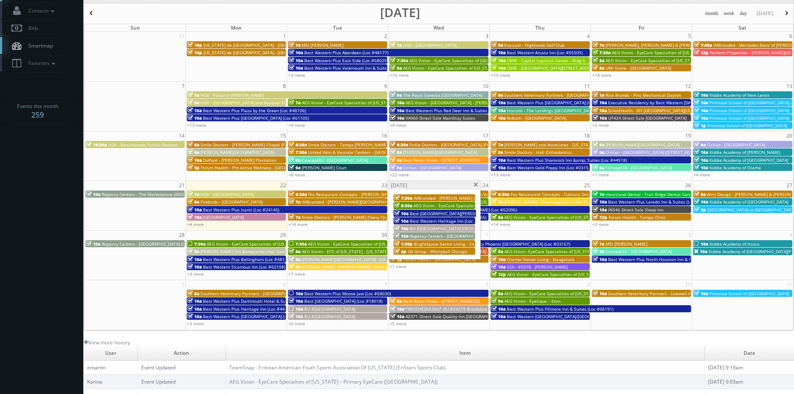
click at [439, 250] on span "GA Group - Whirlyball Chicago" at bounding box center [437, 251] width 60 height 6
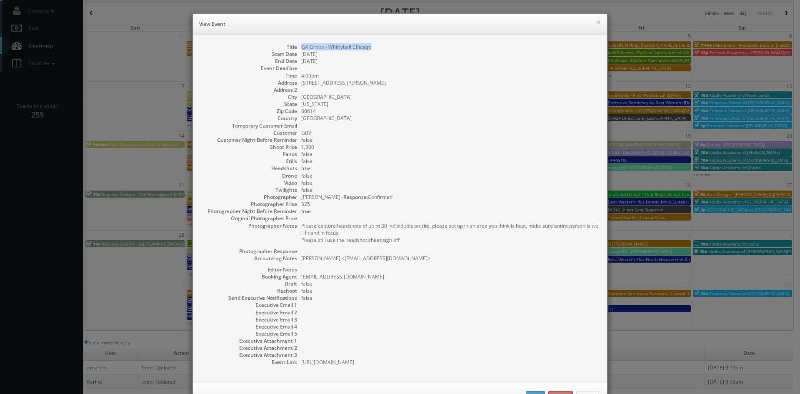
drag, startPoint x: 367, startPoint y: 47, endPoint x: 298, endPoint y: 44, distance: 69.2
click at [301, 44] on dd "GA Group - Whirlyball Chicago" at bounding box center [449, 46] width 297 height 7
click at [596, 22] on button "×" at bounding box center [598, 22] width 5 height 6
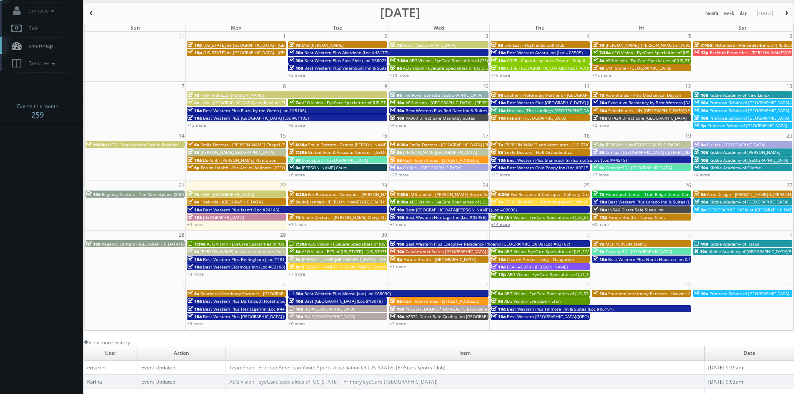
click at [506, 225] on link "+14 more" at bounding box center [500, 224] width 19 height 6
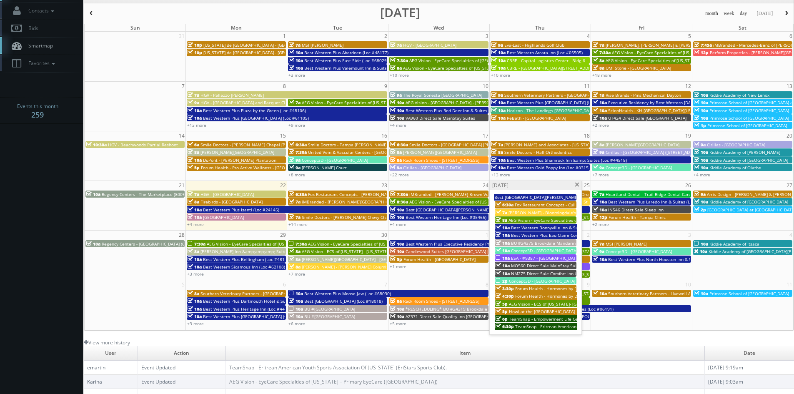
click at [518, 203] on span "Fox Restaurant Concepts - Culinary Dropout - [GEOGRAPHIC_DATA]" at bounding box center [581, 205] width 132 height 6
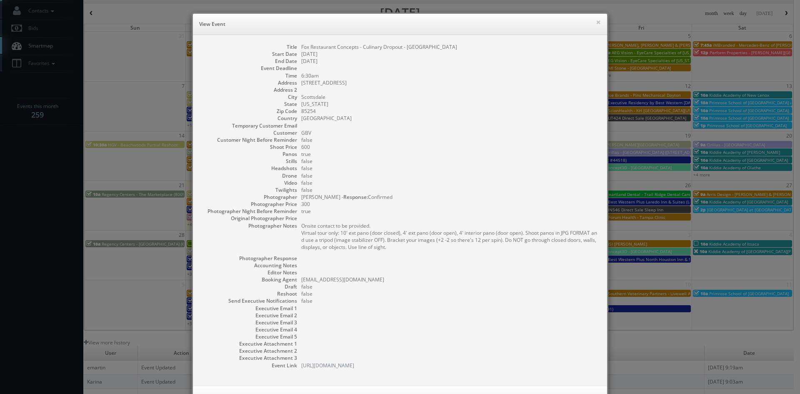
drag, startPoint x: 454, startPoint y: 45, endPoint x: 296, endPoint y: 50, distance: 158.4
click at [296, 50] on dl "Title Fox Restaurant Concepts - Culinary Dropout - Scottsdale Quarter Start Dat…" at bounding box center [399, 205] width 397 height 325
click at [592, 22] on h6 "View Event" at bounding box center [400, 24] width 402 height 8
click at [596, 22] on button "×" at bounding box center [598, 22] width 5 height 6
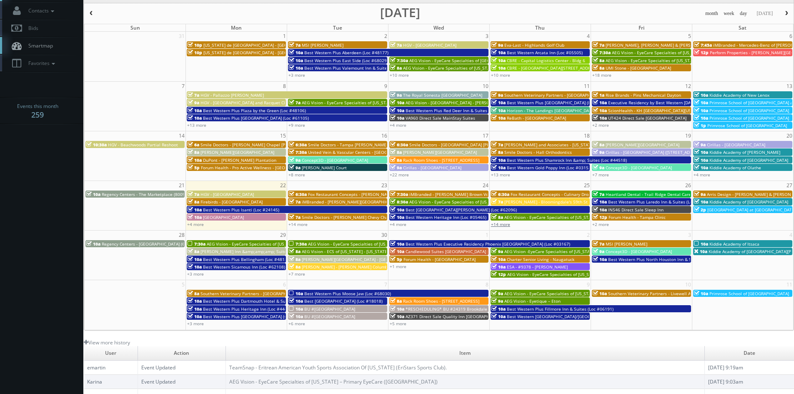
click at [506, 225] on link "+14 more" at bounding box center [500, 224] width 19 height 6
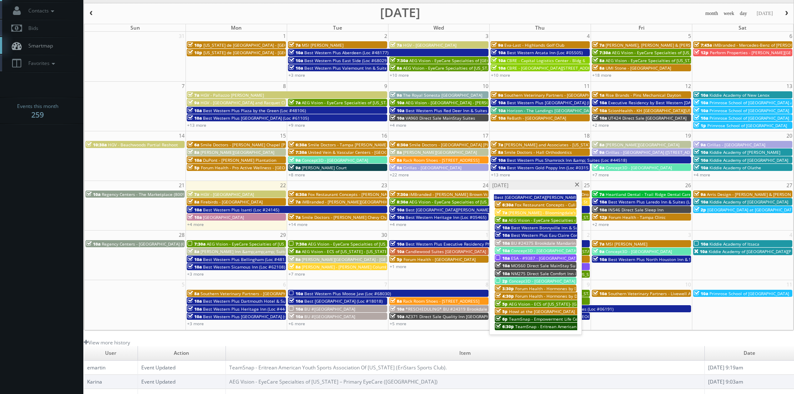
click at [521, 213] on span "[PERSON_NAME] - Bloomingdale's 59th St" at bounding box center [549, 213] width 83 height 6
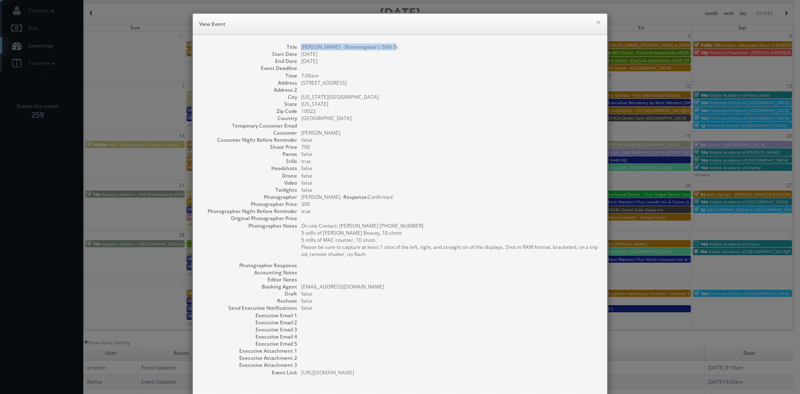
drag, startPoint x: 390, startPoint y: 47, endPoint x: 294, endPoint y: 46, distance: 95.8
click at [294, 46] on dl "Title Estee Lauder - Bloomingdale's 59th St Start Date 09/25/2025 End Date 09/2…" at bounding box center [399, 209] width 397 height 332
click at [596, 23] on button "×" at bounding box center [598, 22] width 5 height 6
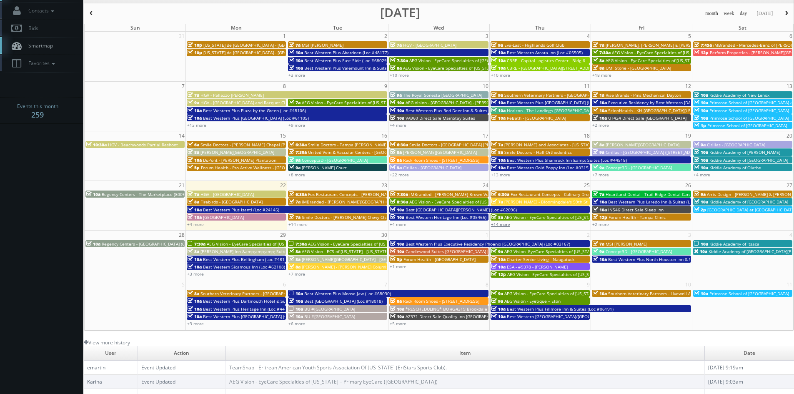
click at [502, 226] on link "+14 more" at bounding box center [500, 224] width 19 height 6
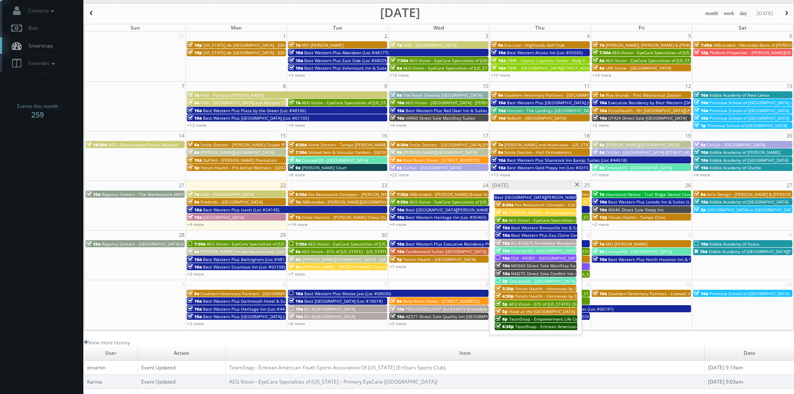
click at [541, 220] on span "AEG Vision - EyeCare Specialties of [US_STATE] – Drs. [PERSON_NAME] and [PERSON…" at bounding box center [630, 220] width 245 height 6
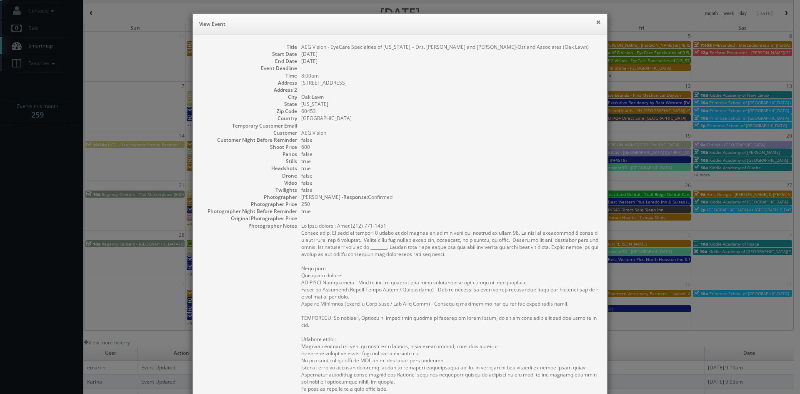
click at [596, 22] on button "×" at bounding box center [598, 22] width 5 height 6
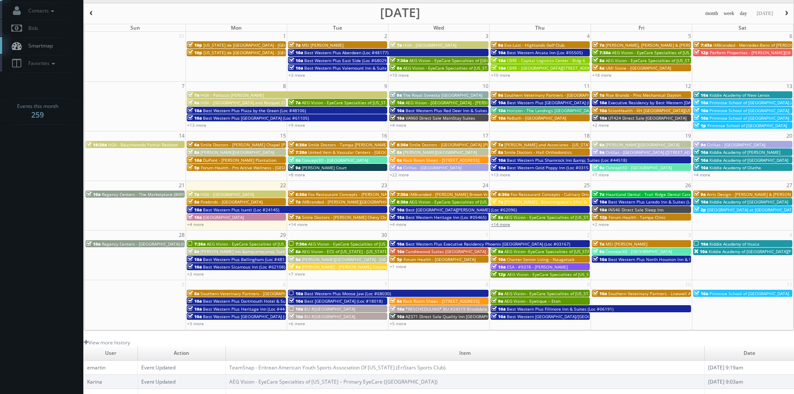
click at [509, 224] on link "+14 more" at bounding box center [500, 224] width 19 height 6
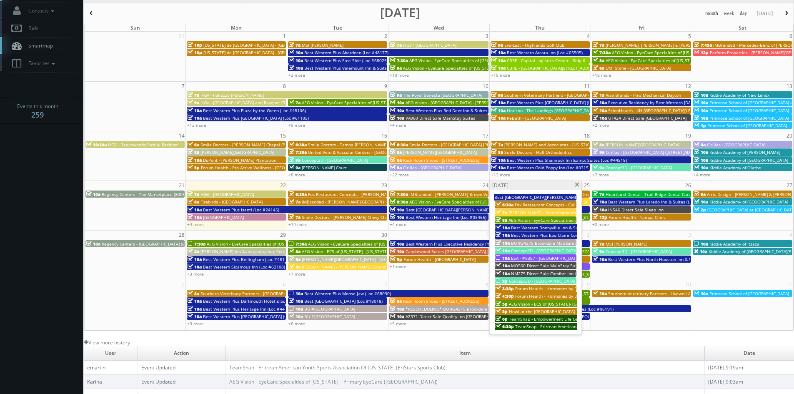
click at [537, 255] on span "ESA - #9387 - [GEOGRAPHIC_DATA]" at bounding box center [545, 258] width 69 height 6
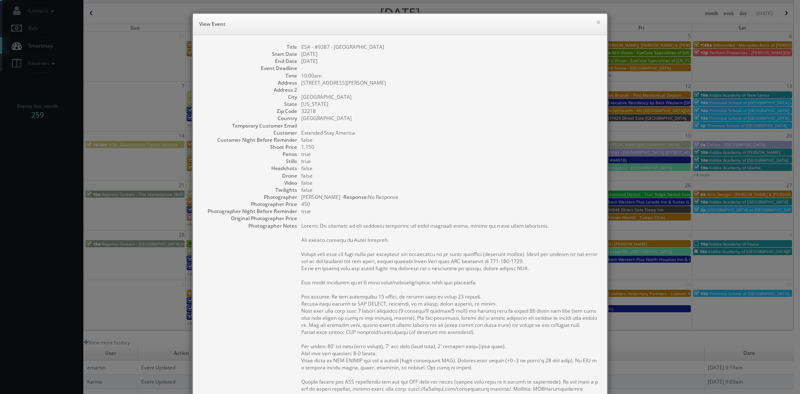
drag, startPoint x: 381, startPoint y: 48, endPoint x: 299, endPoint y: 49, distance: 82.1
click at [301, 49] on dd "ESA - #9387 - [GEOGRAPHIC_DATA]" at bounding box center [449, 46] width 297 height 7
click at [596, 21] on button "×" at bounding box center [598, 22] width 5 height 6
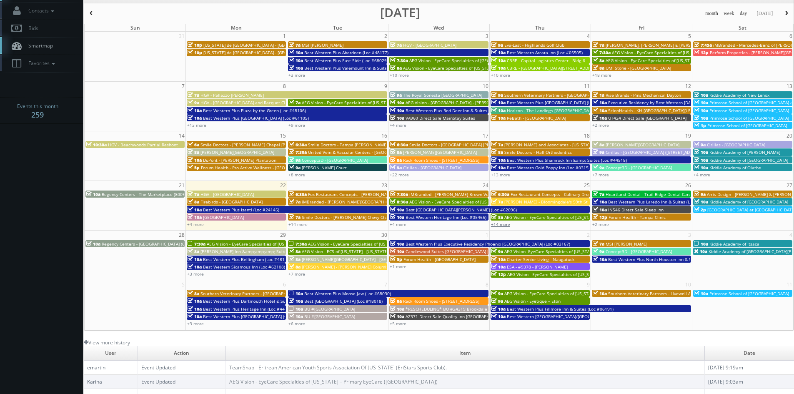
click at [501, 225] on link "+14 more" at bounding box center [500, 224] width 19 height 6
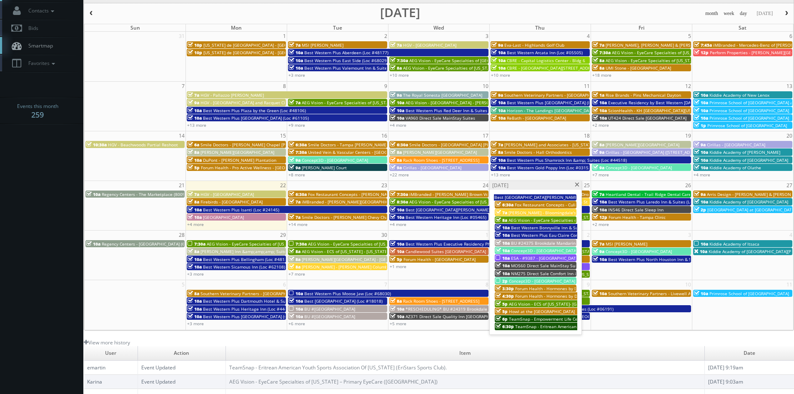
click at [540, 265] on span "MO560 Direct Sale MainStay Suites" at bounding box center [547, 265] width 72 height 6
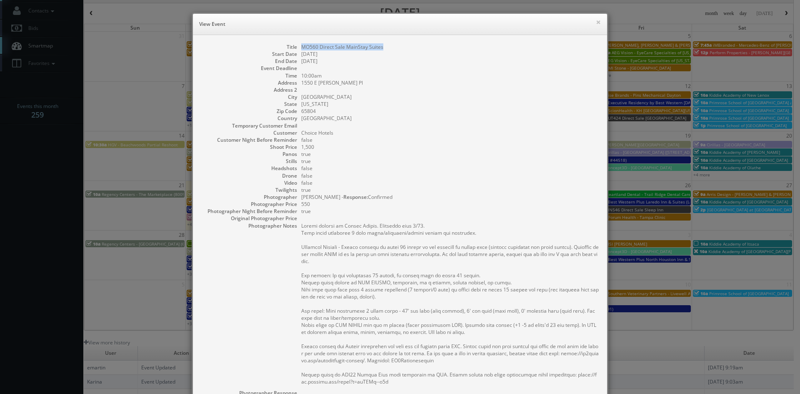
drag, startPoint x: 379, startPoint y: 47, endPoint x: 295, endPoint y: 47, distance: 83.7
click at [295, 47] on dl "Title MO560 Direct Sale MainStay Suites Start Date 09/25/2025 End Date 09/25/20…" at bounding box center [399, 273] width 397 height 460
click at [596, 21] on button "×" at bounding box center [598, 22] width 5 height 6
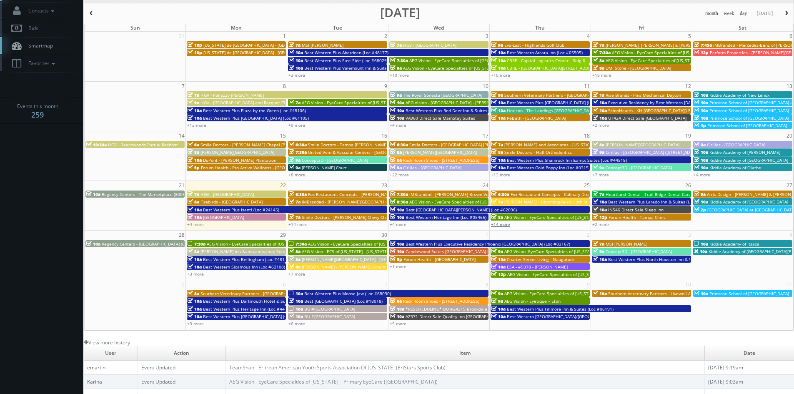
click at [508, 225] on link "+14 more" at bounding box center [500, 224] width 19 height 6
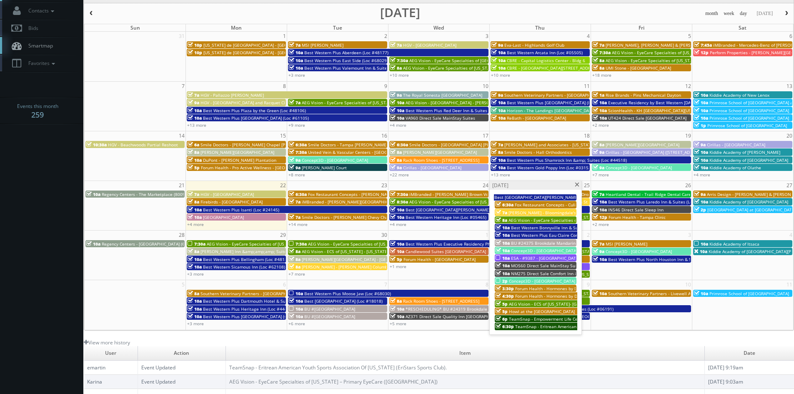
click at [530, 270] on div "10a NM275 Direct Sale Comfort Inn & Suites" at bounding box center [535, 273] width 80 height 6
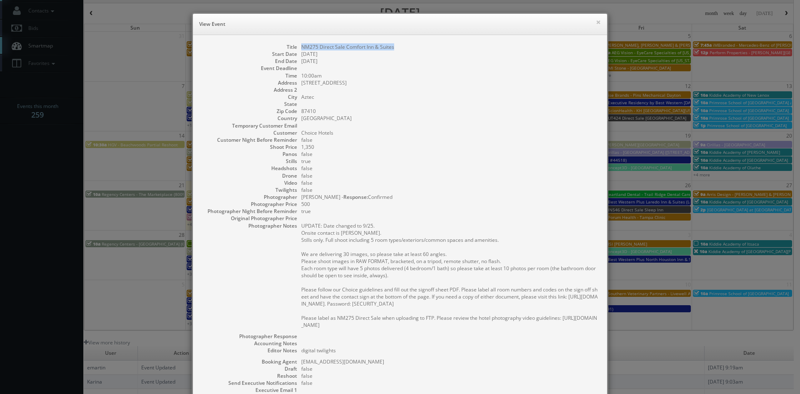
drag, startPoint x: 390, startPoint y: 45, endPoint x: 298, endPoint y: 45, distance: 92.1
click at [301, 45] on dd "NM275 Direct Sale Comfort Inn & Suites" at bounding box center [449, 46] width 297 height 7
click at [596, 22] on button "×" at bounding box center [598, 22] width 5 height 6
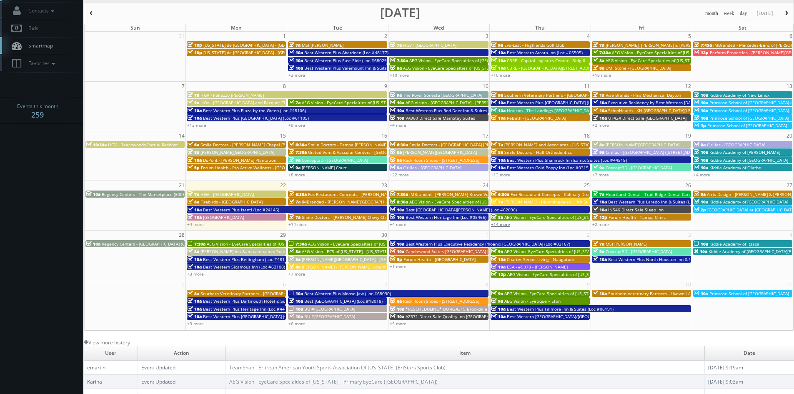
click at [501, 225] on link "+14 more" at bounding box center [500, 224] width 19 height 6
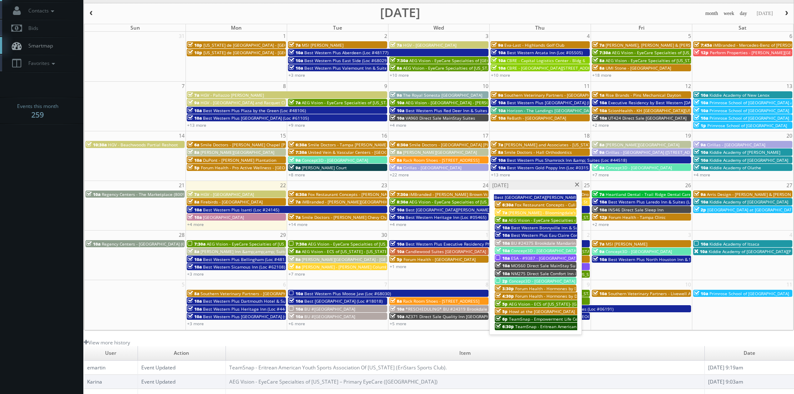
click at [547, 279] on span "Concept3D - [GEOGRAPHIC_DATA]" at bounding box center [542, 281] width 66 height 6
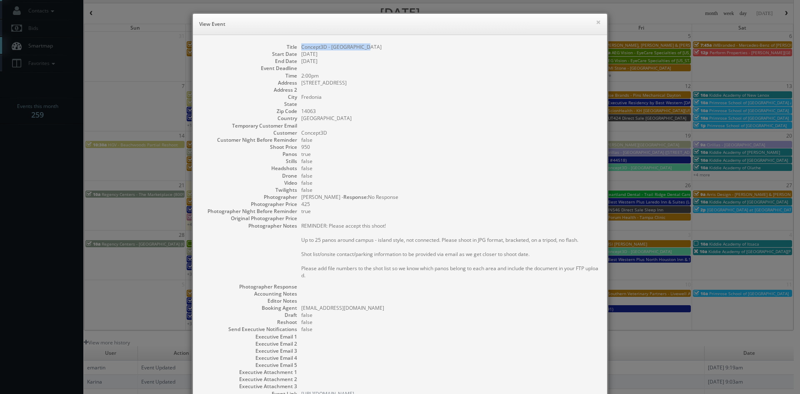
drag, startPoint x: 370, startPoint y: 46, endPoint x: 297, endPoint y: 47, distance: 72.5
click at [297, 47] on dl "Title Concept3D - SUNY Fredonia Start Date 09/25/2025 End Date 09/25/2025 Event…" at bounding box center [399, 220] width 397 height 354
click at [596, 24] on button "×" at bounding box center [598, 22] width 5 height 6
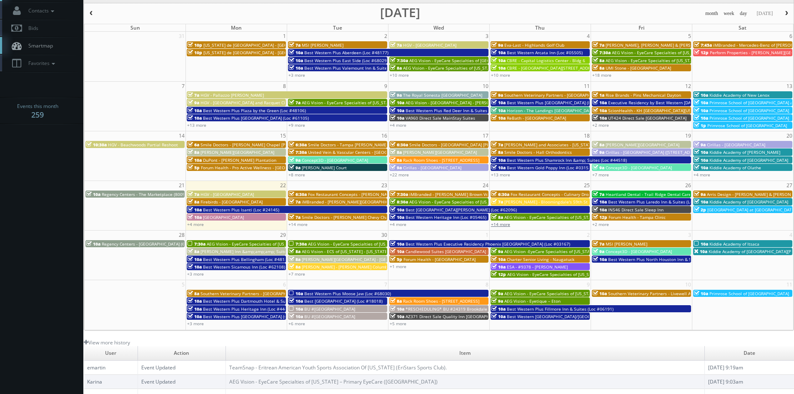
click at [500, 224] on link "+14 more" at bounding box center [500, 224] width 19 height 6
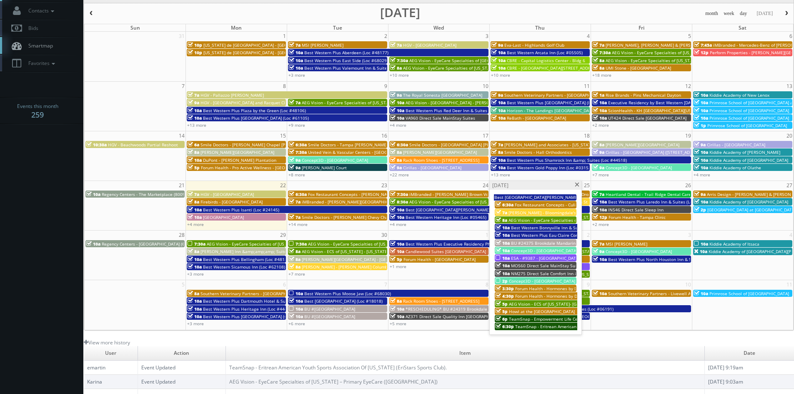
click at [560, 287] on span "Forum Health - Hormones by Design - Waco Clinic" at bounding box center [565, 288] width 100 height 6
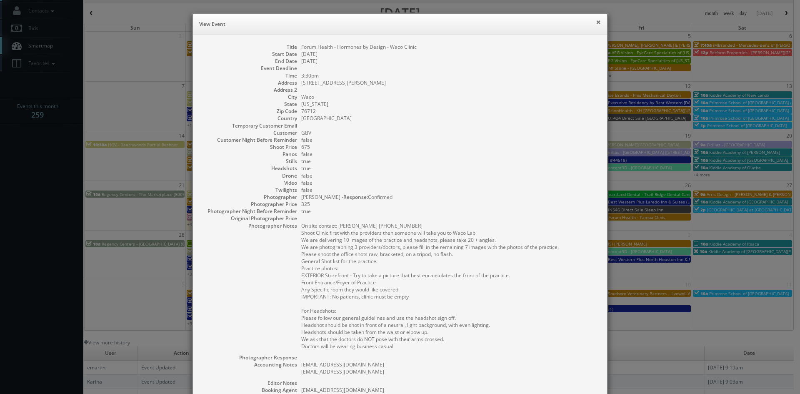
click at [596, 21] on button "×" at bounding box center [598, 22] width 5 height 6
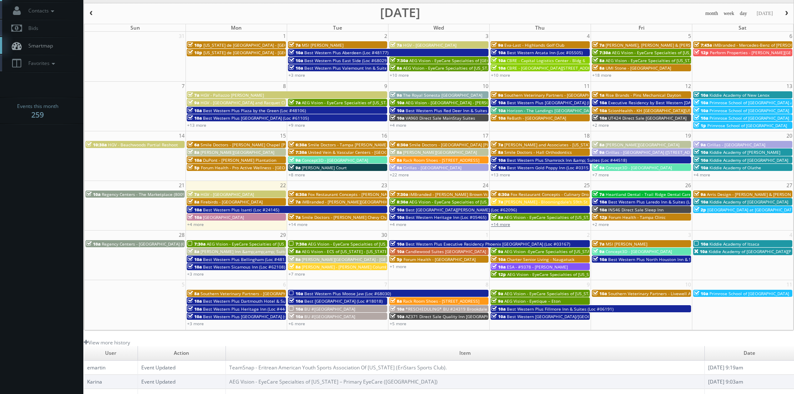
click at [499, 225] on link "+14 more" at bounding box center [500, 224] width 19 height 6
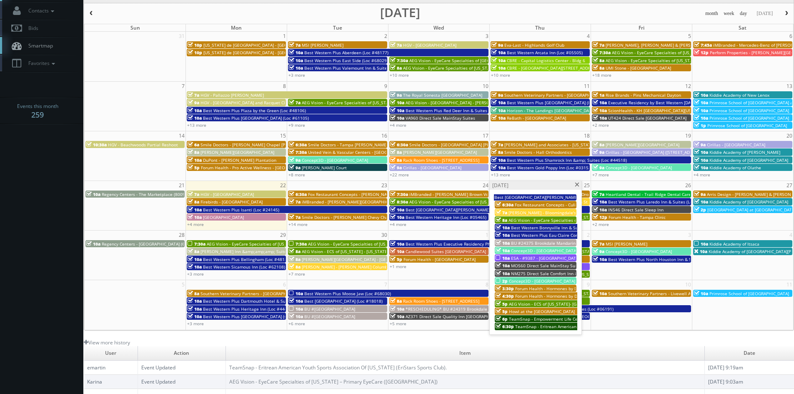
click at [549, 295] on span "Forum Health - Hormones by Design -Waco Lab" at bounding box center [562, 296] width 95 height 6
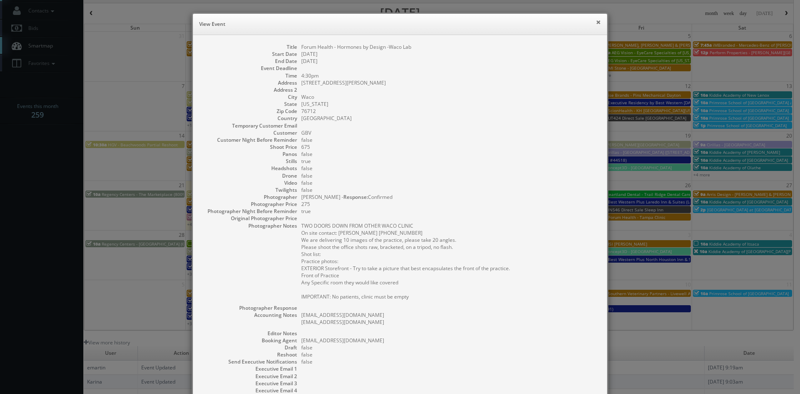
click at [596, 21] on button "×" at bounding box center [598, 22] width 5 height 6
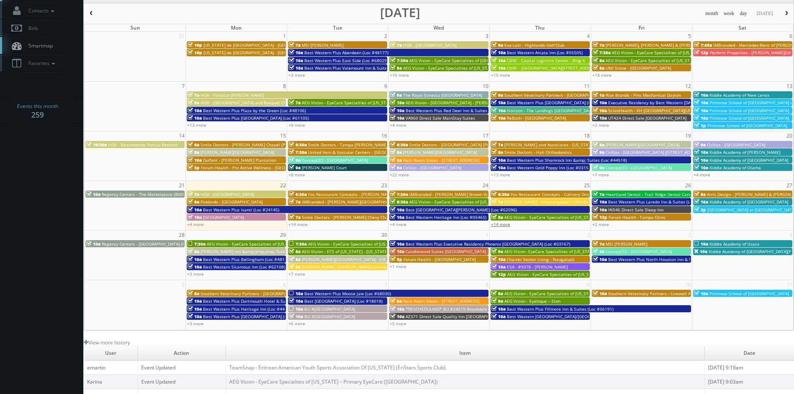
click at [500, 225] on link "+14 more" at bounding box center [500, 224] width 19 height 6
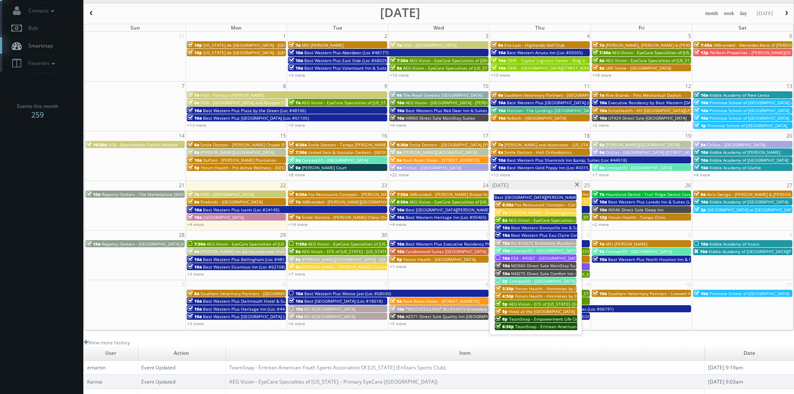
click at [536, 302] on span "AEG Vision - ECS of [US_STATE]- [GEOGRAPHIC_DATA]" at bounding box center [561, 304] width 104 height 6
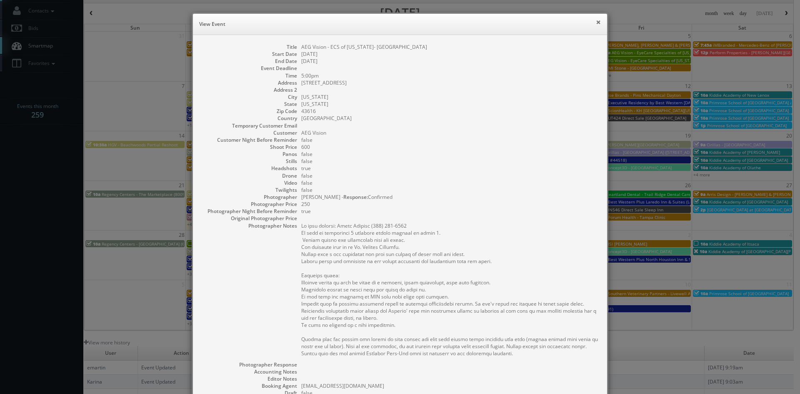
click at [596, 22] on button "×" at bounding box center [598, 22] width 5 height 6
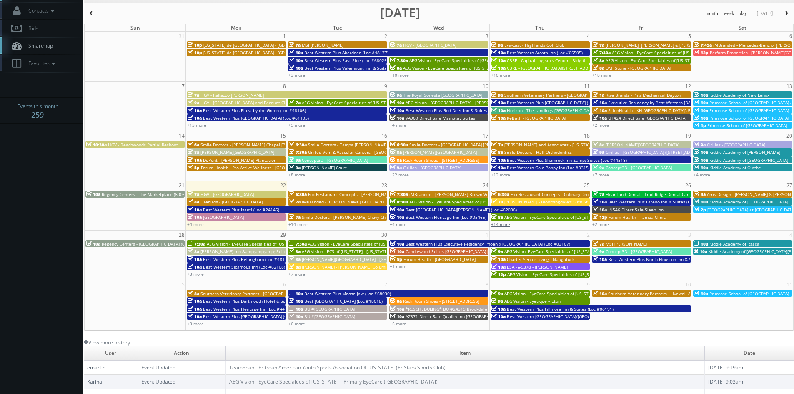
click at [501, 225] on link "+14 more" at bounding box center [500, 224] width 19 height 6
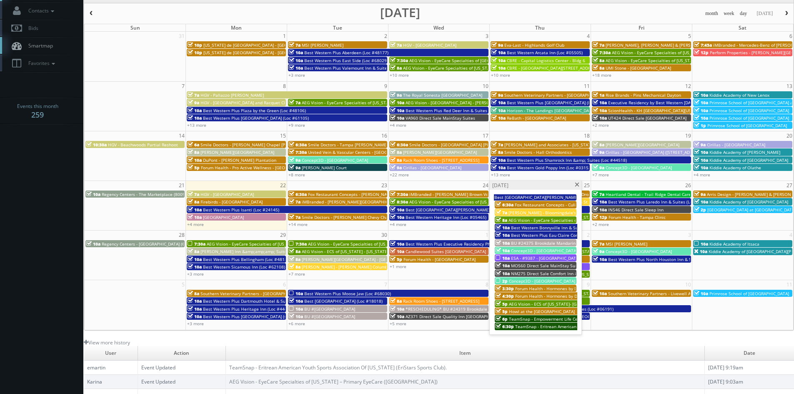
click at [554, 318] on span "TeamSnap - Empowerment Life Center" at bounding box center [547, 319] width 77 height 6
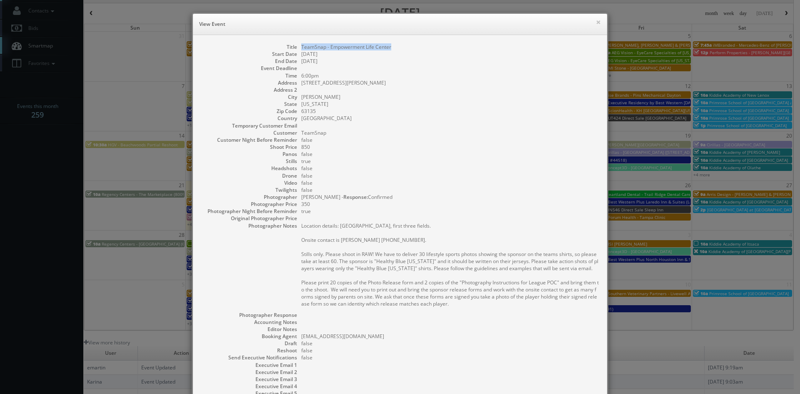
drag, startPoint x: 391, startPoint y: 45, endPoint x: 296, endPoint y: 47, distance: 95.0
click at [296, 47] on dl "Title TeamSnap - Empowerment Life Center Start Date 09/25/2025 End Date 09/26/2…" at bounding box center [399, 234] width 397 height 382
click at [597, 24] on button "×" at bounding box center [598, 22] width 5 height 6
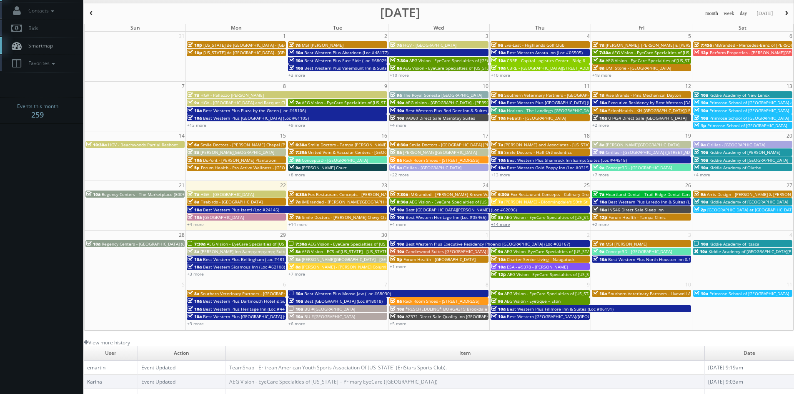
click at [505, 224] on link "+14 more" at bounding box center [500, 224] width 19 height 6
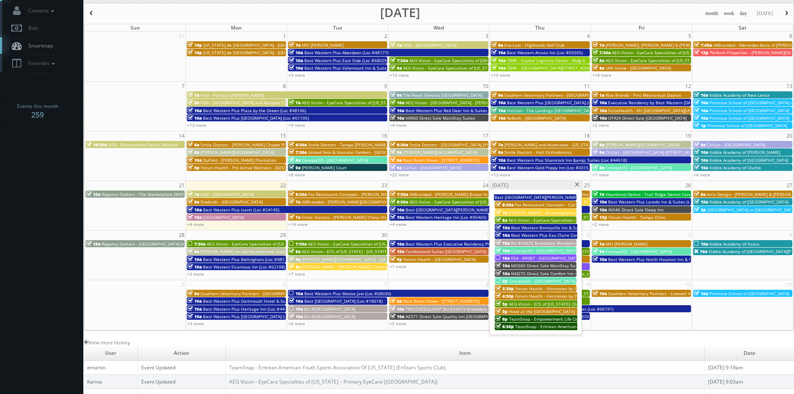
click at [530, 323] on span "TeamSnap - Eritrean American Youth Sports Association Of [US_STATE] (EriStars S…" at bounding box center [608, 326] width 187 height 6
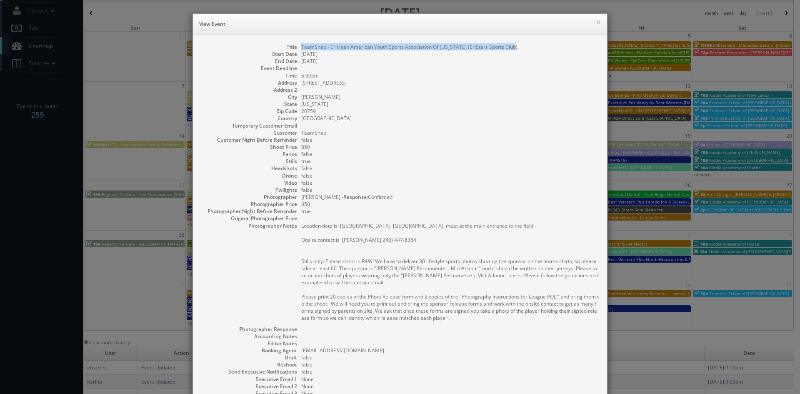
drag, startPoint x: 511, startPoint y: 46, endPoint x: 298, endPoint y: 48, distance: 212.9
click at [301, 48] on dd "TeamSnap - Eritrean American Youth Sports Association Of [US_STATE] (EriStars S…" at bounding box center [449, 46] width 297 height 7
click at [596, 23] on button "×" at bounding box center [598, 22] width 5 height 6
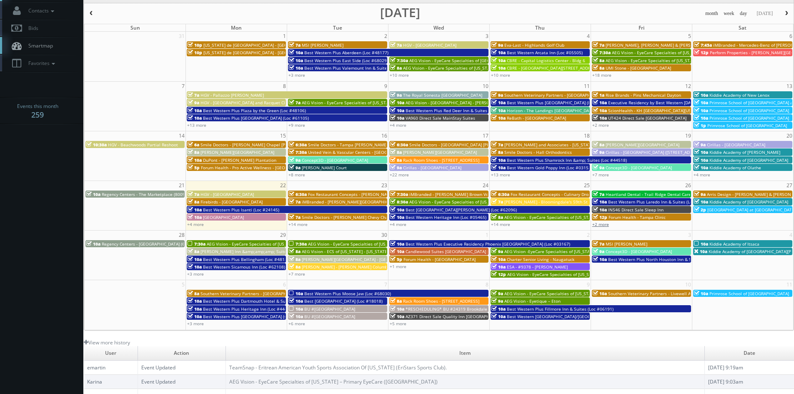
click at [606, 225] on link "+2 more" at bounding box center [600, 224] width 17 height 6
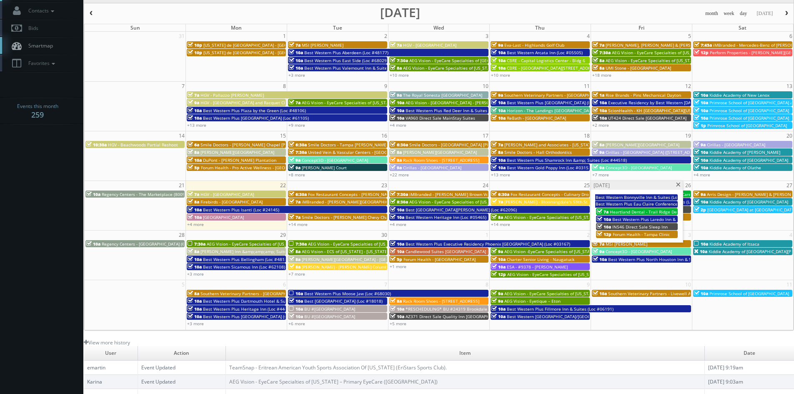
click at [634, 211] on span "Heartland Dental - Trail Ridge Dental Care" at bounding box center [652, 212] width 85 height 6
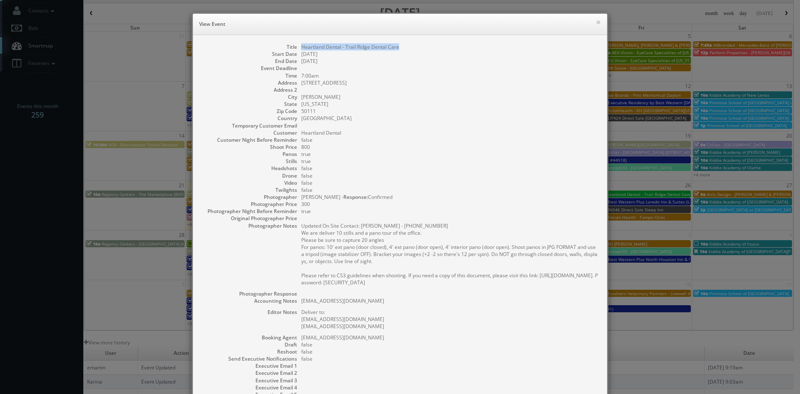
drag, startPoint x: 409, startPoint y: 48, endPoint x: 298, endPoint y: 48, distance: 110.8
click at [301, 48] on dd "Heartland Dental - Trail Ridge Dental Care" at bounding box center [449, 46] width 297 height 7
click at [596, 22] on button "×" at bounding box center [598, 22] width 5 height 6
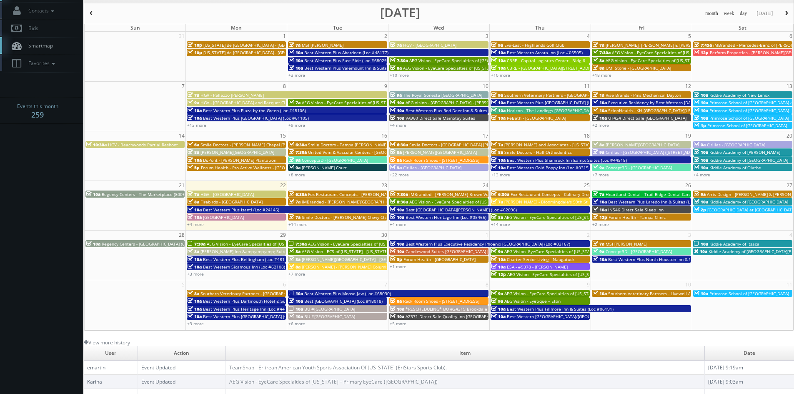
click at [640, 207] on span "IN546 Direct Sale Sleep Inn" at bounding box center [635, 210] width 55 height 6
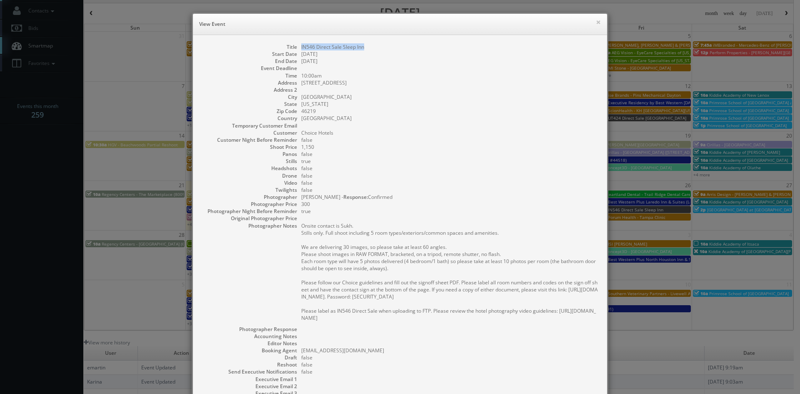
drag, startPoint x: 368, startPoint y: 48, endPoint x: 297, endPoint y: 48, distance: 71.2
click at [297, 48] on dl "Title IN546 Direct Sale Sleep Inn Start Date 09/26/2025 End Date 09/26/2025 Eve…" at bounding box center [399, 241] width 397 height 396
click at [597, 21] on button "×" at bounding box center [598, 22] width 5 height 6
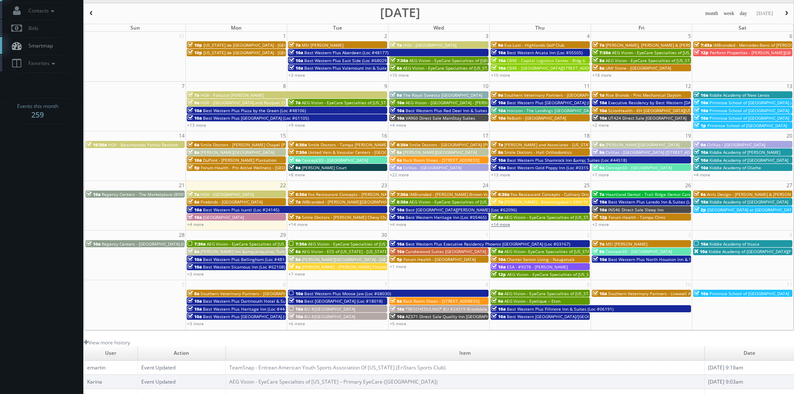
click at [507, 225] on link "+14 more" at bounding box center [500, 224] width 19 height 6
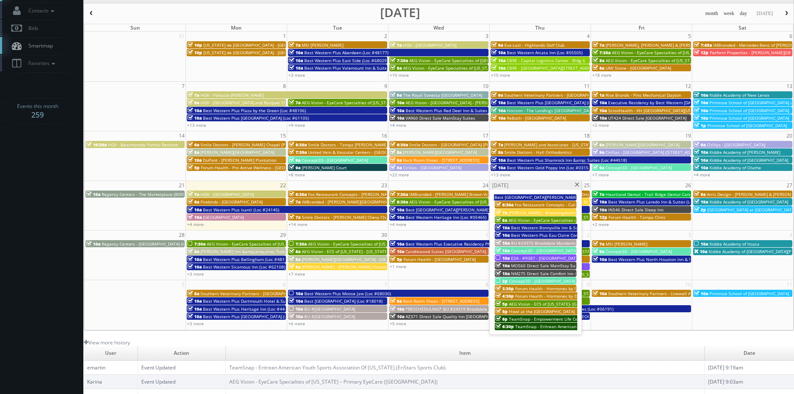
click at [576, 186] on span at bounding box center [576, 184] width 5 height 5
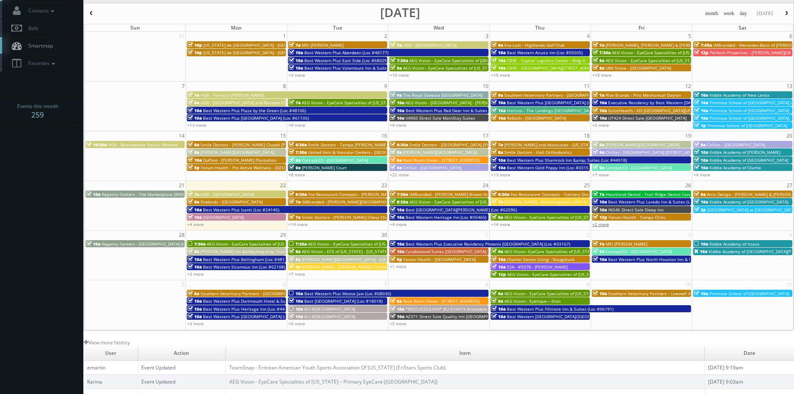
click at [605, 224] on link "+2 more" at bounding box center [600, 224] width 17 height 6
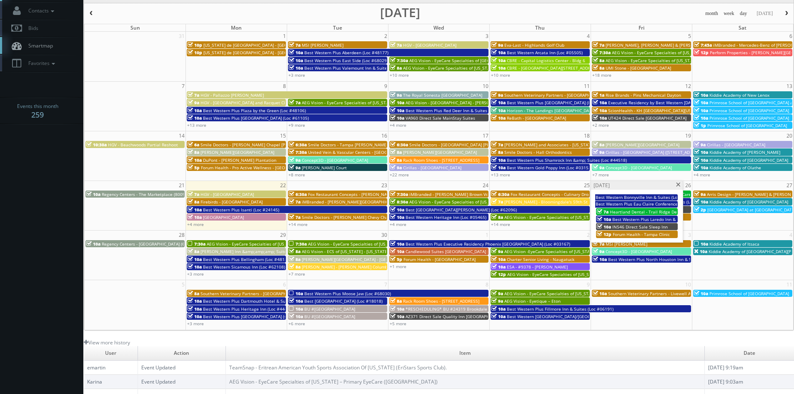
click at [680, 185] on span at bounding box center [677, 184] width 5 height 5
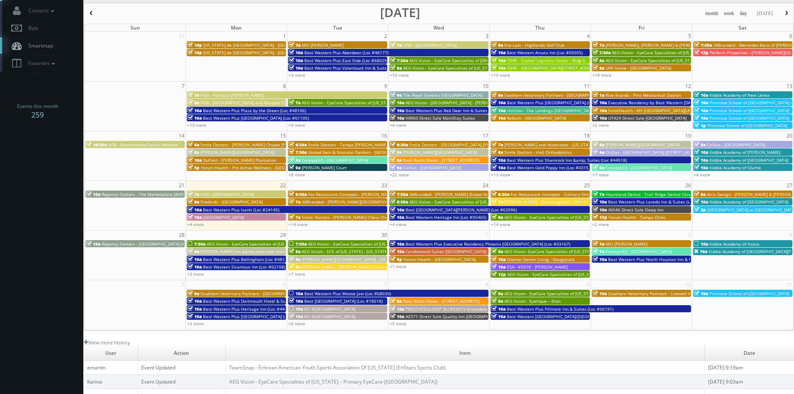
click at [732, 191] on div "9a Arris Design - Kuehne & Nagel Laredo" at bounding box center [742, 194] width 97 height 6
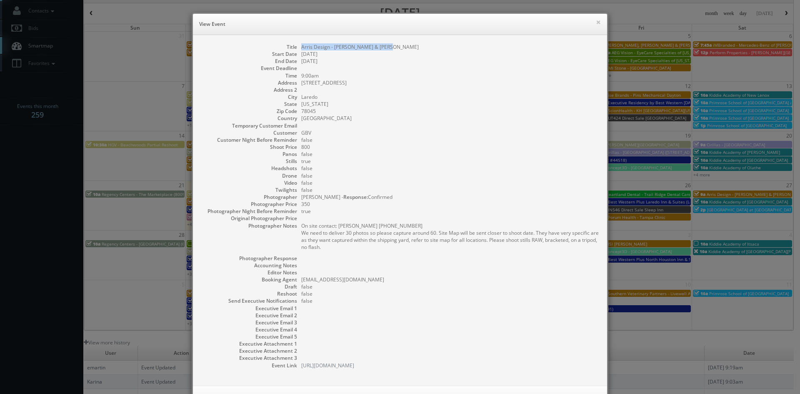
drag, startPoint x: 390, startPoint y: 50, endPoint x: 299, endPoint y: 49, distance: 90.8
click at [301, 49] on dd "Arris Design - [PERSON_NAME] & [PERSON_NAME]" at bounding box center [449, 46] width 297 height 7
click at [596, 23] on button "×" at bounding box center [598, 22] width 5 height 6
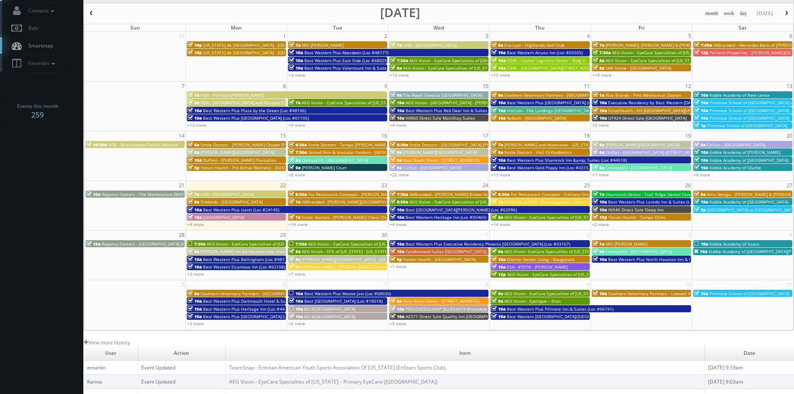
click at [151, 244] on span "Regency Centers - [GEOGRAPHIC_DATA] (63020)" at bounding box center [149, 244] width 94 height 6
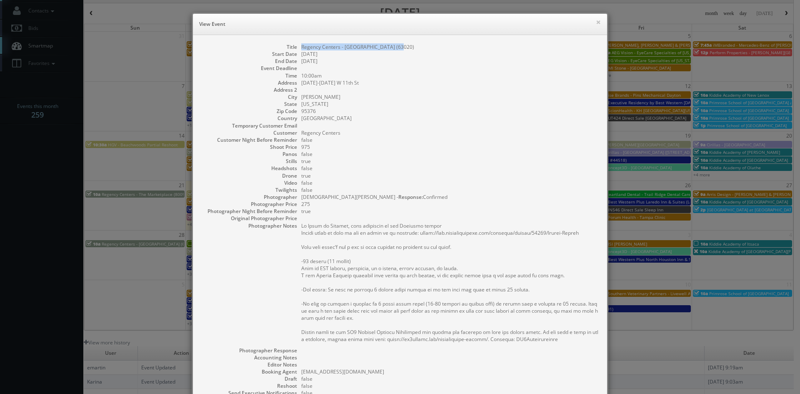
drag, startPoint x: 399, startPoint y: 50, endPoint x: 298, endPoint y: 48, distance: 100.4
click at [301, 48] on dd "Regency Centers - [GEOGRAPHIC_DATA] (63020)" at bounding box center [449, 46] width 297 height 7
click at [596, 24] on button "×" at bounding box center [598, 22] width 5 height 6
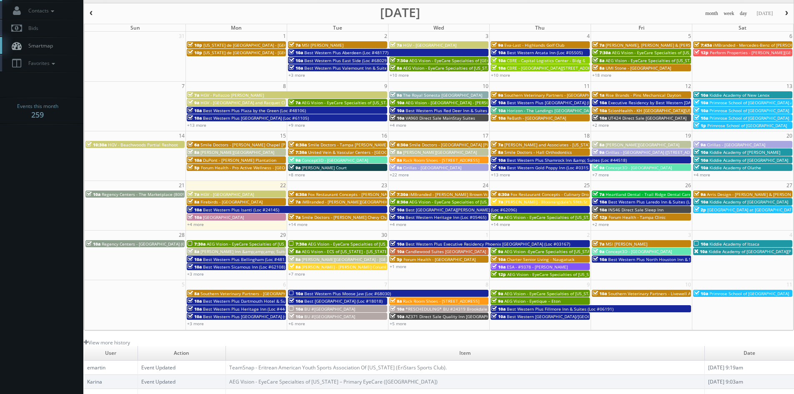
click at [254, 242] on span "AEG Vision - EyeCare Specialties of [US_STATE] – Southwest Orlando Eye Care" at bounding box center [284, 244] width 155 height 6
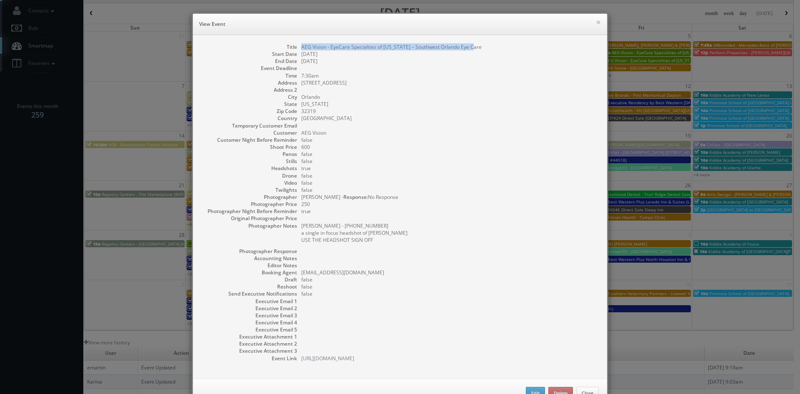
drag, startPoint x: 480, startPoint y: 48, endPoint x: 300, endPoint y: 48, distance: 180.4
click at [301, 48] on dd "AEG Vision - EyeCare Specialties of [US_STATE] – Southwest Orlando Eye Care" at bounding box center [449, 46] width 297 height 7
click at [596, 22] on button "×" at bounding box center [598, 22] width 5 height 6
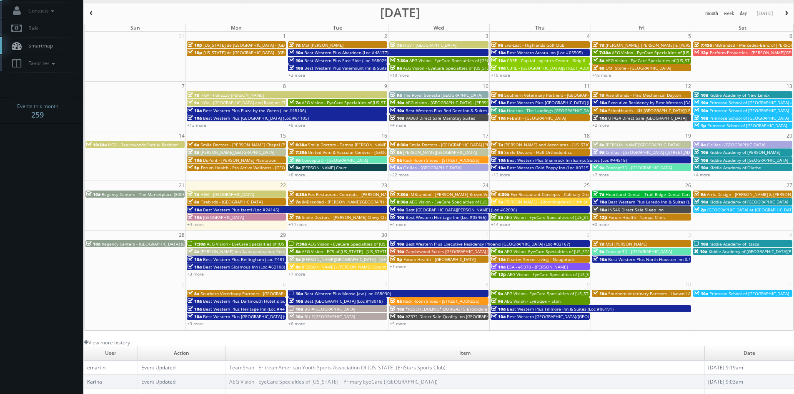
click at [220, 248] on span "[PERSON_NAME] Inn &amp;amp;amp; Suites [PERSON_NAME]" at bounding box center [261, 251] width 122 height 6
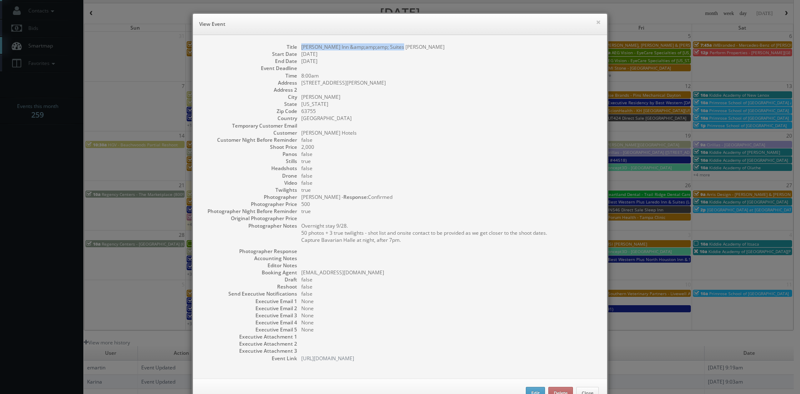
drag, startPoint x: 405, startPoint y: 47, endPoint x: 299, endPoint y: 47, distance: 105.8
click at [301, 47] on dd "[PERSON_NAME] Inn &amp;amp;amp; Suites [PERSON_NAME]" at bounding box center [449, 46] width 297 height 7
click at [596, 22] on button "×" at bounding box center [598, 22] width 5 height 6
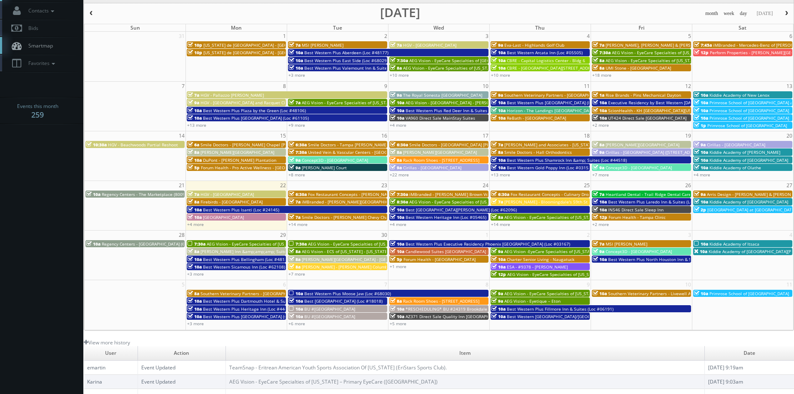
click at [222, 258] on span "Best Western Plus Bellingham (Loc #48188)" at bounding box center [247, 259] width 88 height 6
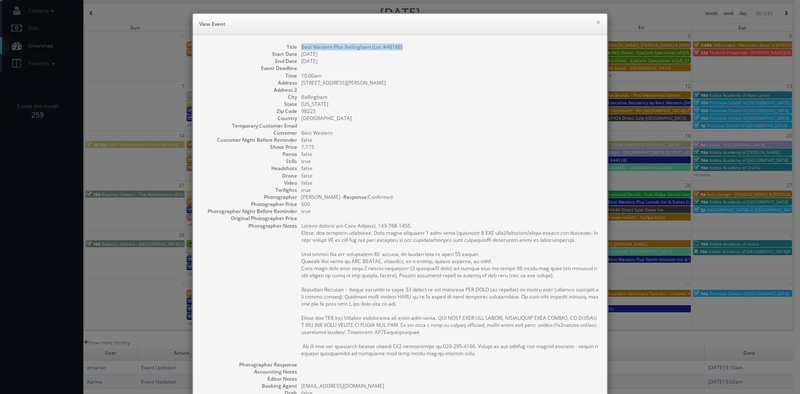
drag, startPoint x: 406, startPoint y: 47, endPoint x: 298, endPoint y: 50, distance: 107.9
click at [301, 50] on dd "Best Western Plus Bellingham (Loc #48188)" at bounding box center [449, 46] width 297 height 7
click at [596, 22] on button "×" at bounding box center [598, 22] width 5 height 6
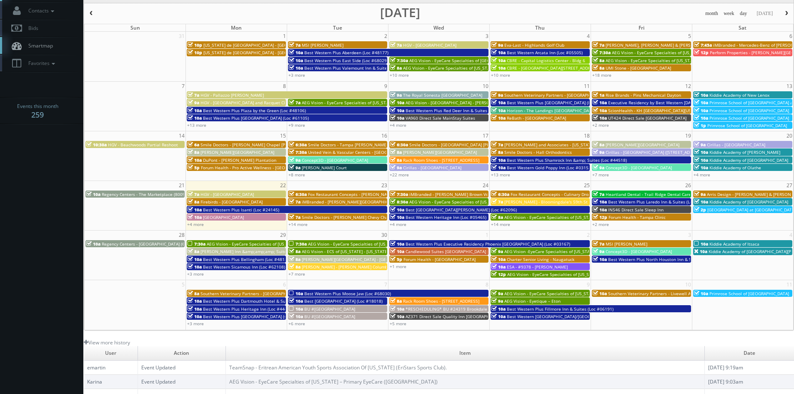
click at [208, 267] on span "Best Western Sicamous Inn (Loc #62108)" at bounding box center [244, 267] width 82 height 6
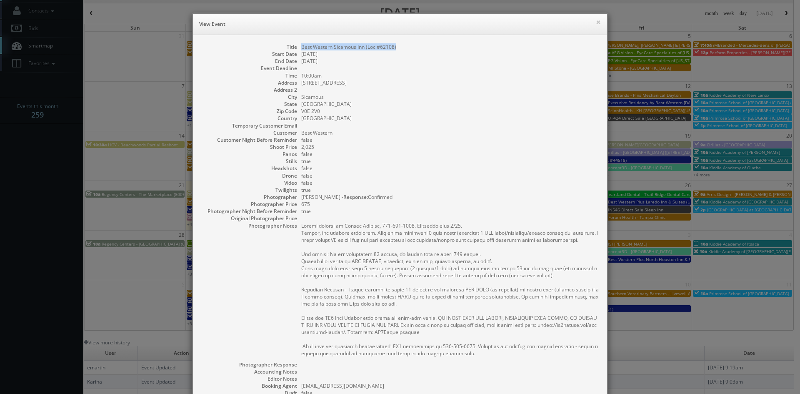
drag, startPoint x: 392, startPoint y: 47, endPoint x: 296, endPoint y: 48, distance: 96.3
click at [296, 49] on dl "Title Best Western Sicamous Inn (Loc #62108) Start Date 09/29/2025 End Date 09/…" at bounding box center [399, 259] width 397 height 432
click at [596, 21] on button "×" at bounding box center [598, 22] width 5 height 6
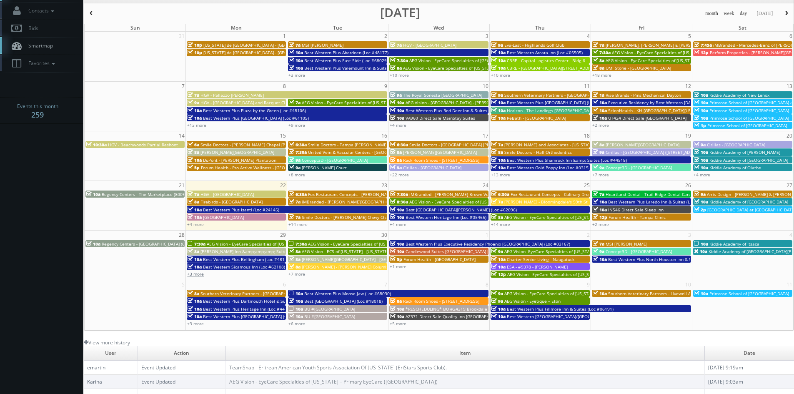
click at [201, 275] on link "+3 more" at bounding box center [195, 274] width 17 height 6
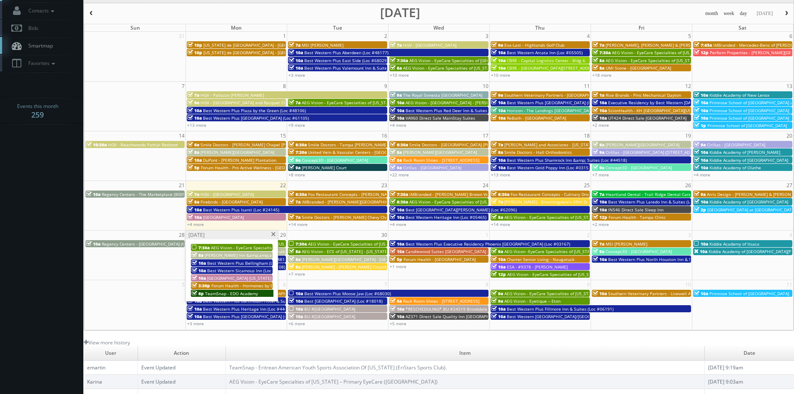
click at [231, 277] on span "[GEOGRAPHIC_DATA] [US_STATE] Dells" at bounding box center [244, 278] width 75 height 6
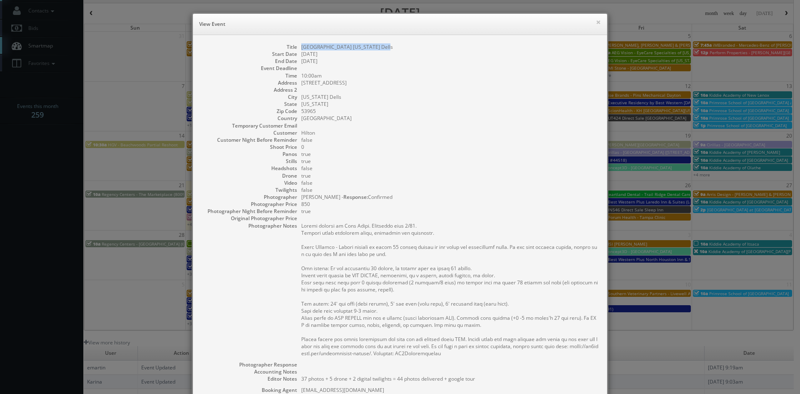
drag, startPoint x: 380, startPoint y: 47, endPoint x: 297, endPoint y: 46, distance: 82.5
click at [297, 46] on dl "Title Hilton Garden Inn Wisconsin Dells Start Date 09/29/2025 End Date 09/29/20…" at bounding box center [399, 261] width 397 height 436
drag, startPoint x: 597, startPoint y: 22, endPoint x: 591, endPoint y: 26, distance: 6.9
click at [597, 22] on button "×" at bounding box center [598, 22] width 5 height 6
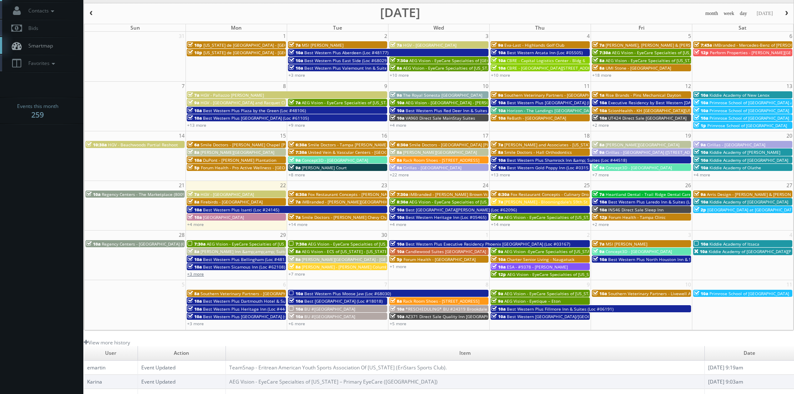
click at [200, 275] on link "+3 more" at bounding box center [195, 274] width 17 height 6
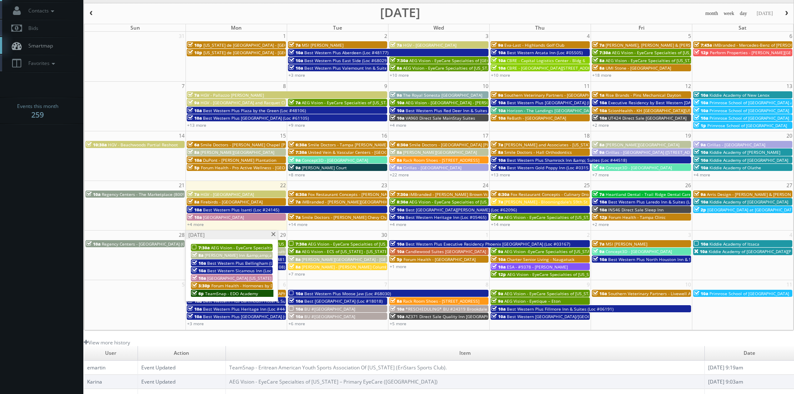
click at [235, 283] on span "Forum Health - Hormones by Design - New Braunfels Clinic" at bounding box center [270, 285] width 118 height 6
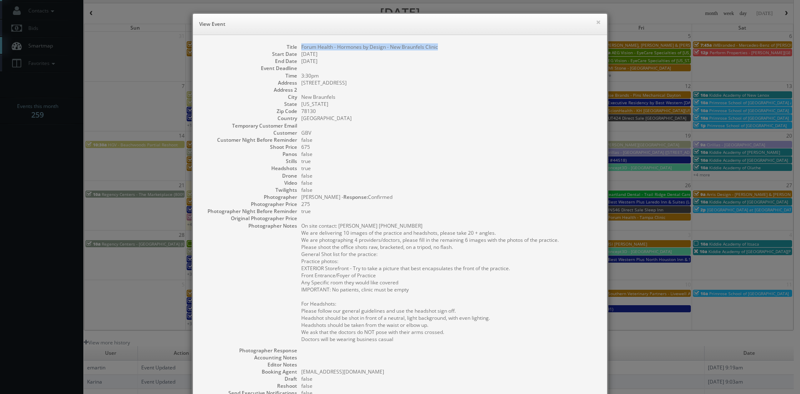
drag, startPoint x: 438, startPoint y: 46, endPoint x: 295, endPoint y: 47, distance: 143.3
click at [295, 47] on dl "Title Forum Health - Hormones by Design - New Braunfels Clinic Start Date 09/29…" at bounding box center [399, 251] width 397 height 417
click at [596, 23] on button "×" at bounding box center [598, 22] width 5 height 6
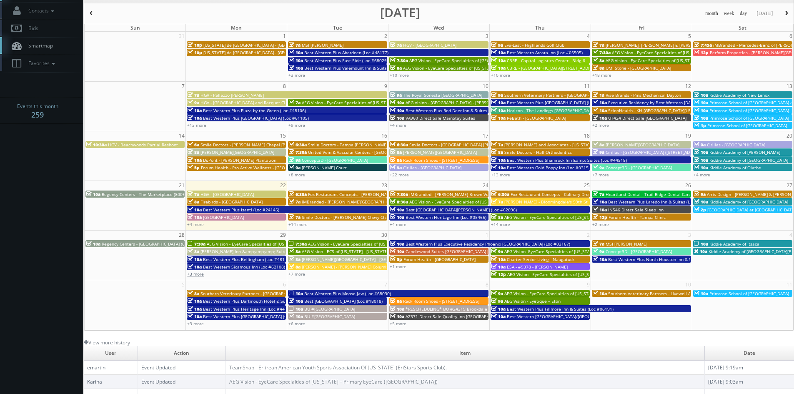
click at [201, 273] on link "+3 more" at bounding box center [195, 274] width 17 height 6
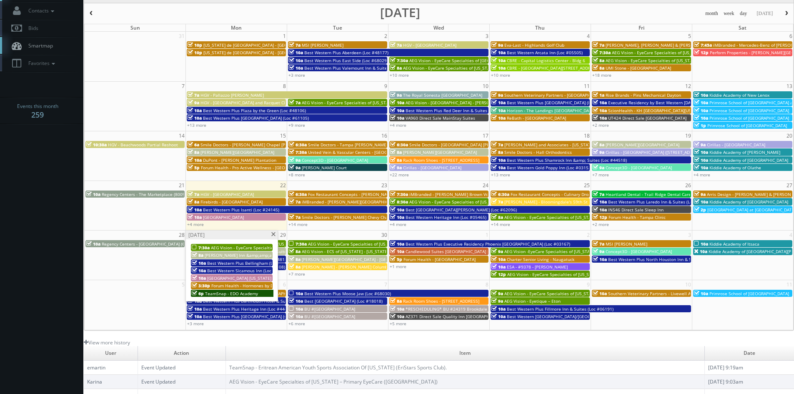
click at [234, 293] on span "TeamSnap - EDO Academy" at bounding box center [231, 293] width 53 height 6
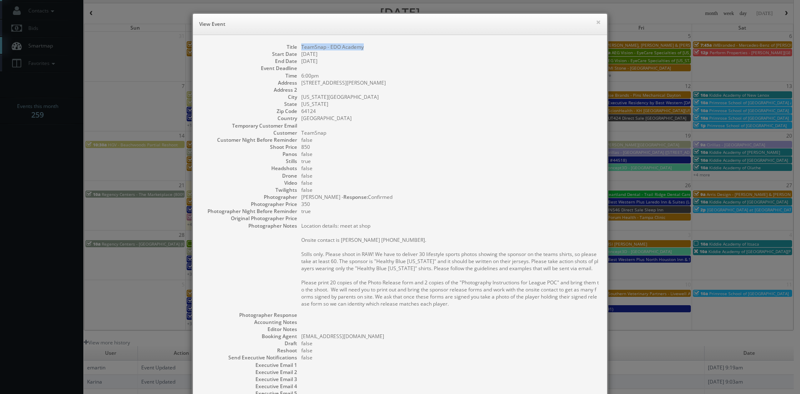
drag, startPoint x: 367, startPoint y: 47, endPoint x: 298, endPoint y: 49, distance: 68.8
click at [301, 49] on dd "TeamSnap - EDO Academy" at bounding box center [449, 46] width 297 height 7
click at [596, 22] on button "×" at bounding box center [598, 22] width 5 height 6
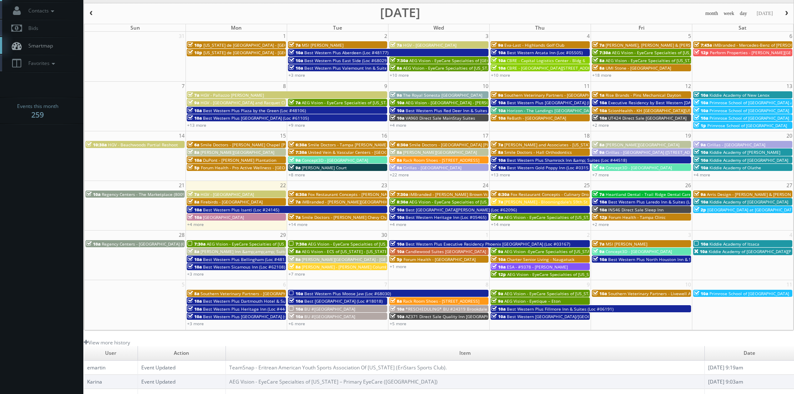
click at [332, 242] on span "AEG Vision - EyeCare Specialties of [US_STATE] – [PERSON_NAME] Eye Clinic" at bounding box center [383, 244] width 151 height 6
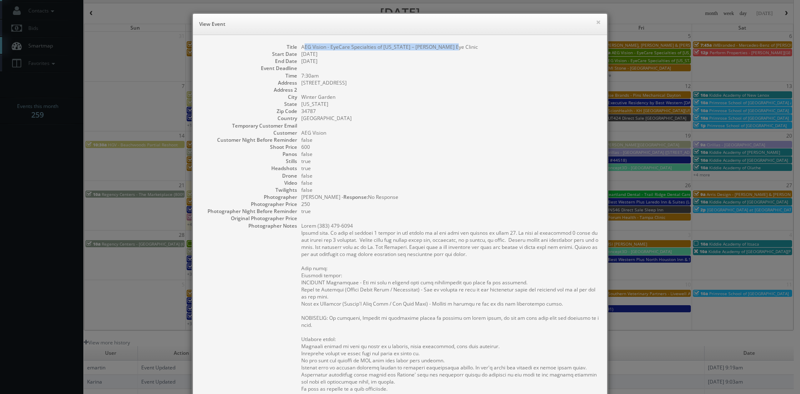
drag, startPoint x: 440, startPoint y: 47, endPoint x: 295, endPoint y: 49, distance: 144.6
click at [295, 49] on dl "Title AEG Vision - EyeCare Specialties of Florida – Macali Eye Clinic Start Dat…" at bounding box center [399, 290] width 397 height 495
click at [596, 22] on button "×" at bounding box center [598, 22] width 5 height 6
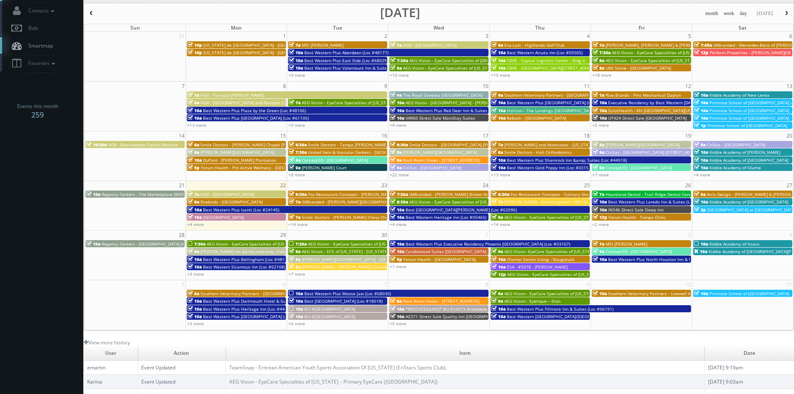
click at [343, 249] on span "AEG Vision - ECS of [US_STATE] - [US_STATE] Valley Family Eye Care" at bounding box center [368, 251] width 133 height 6
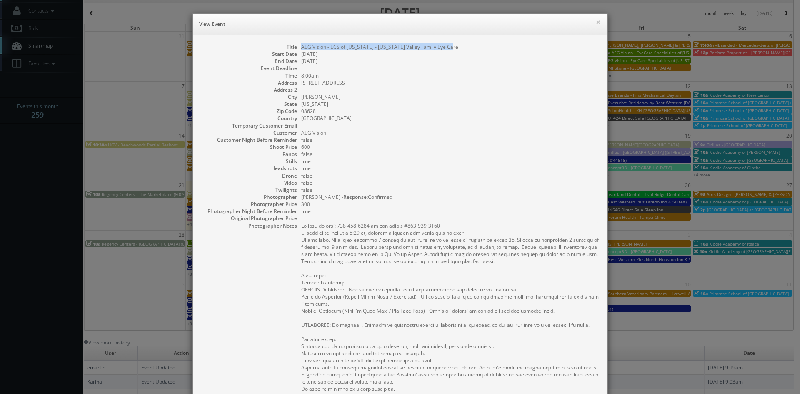
drag, startPoint x: 449, startPoint y: 47, endPoint x: 299, endPoint y: 49, distance: 150.4
click at [301, 49] on dd "AEG Vision - ECS of [US_STATE] - [US_STATE] Valley Family Eye Care" at bounding box center [449, 46] width 297 height 7
click at [596, 24] on button "×" at bounding box center [598, 22] width 5 height 6
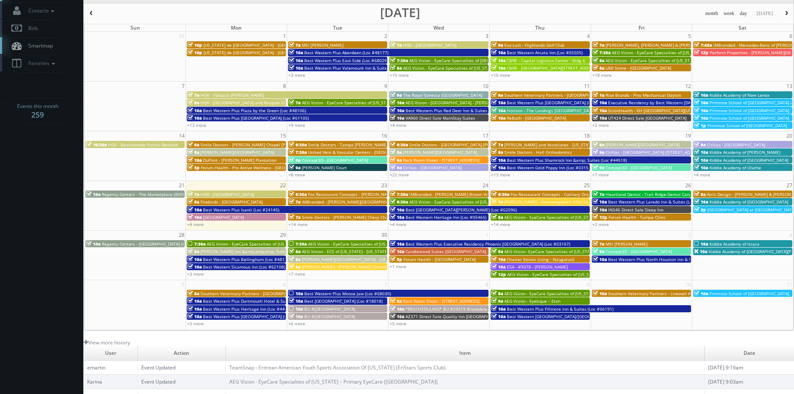
click at [331, 259] on span "[PERSON_NAME][GEOGRAPHIC_DATA] - [GEOGRAPHIC_DATA]" at bounding box center [361, 259] width 118 height 6
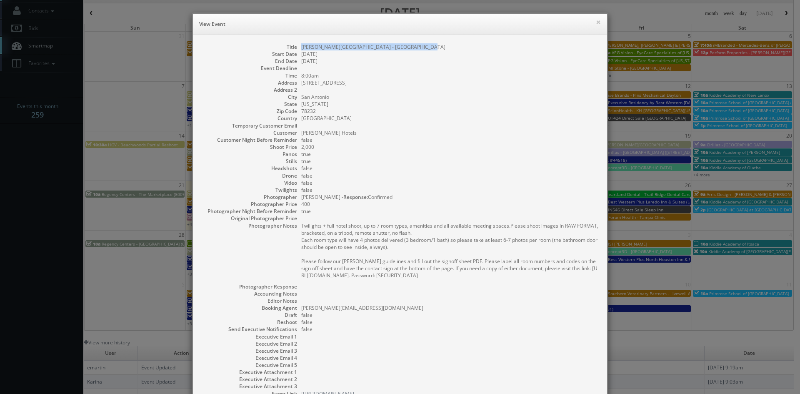
drag, startPoint x: 416, startPoint y: 47, endPoint x: 299, endPoint y: 50, distance: 117.1
click at [301, 50] on dd "[PERSON_NAME][GEOGRAPHIC_DATA] - [GEOGRAPHIC_DATA]" at bounding box center [449, 46] width 297 height 7
click at [597, 23] on button "×" at bounding box center [598, 22] width 5 height 6
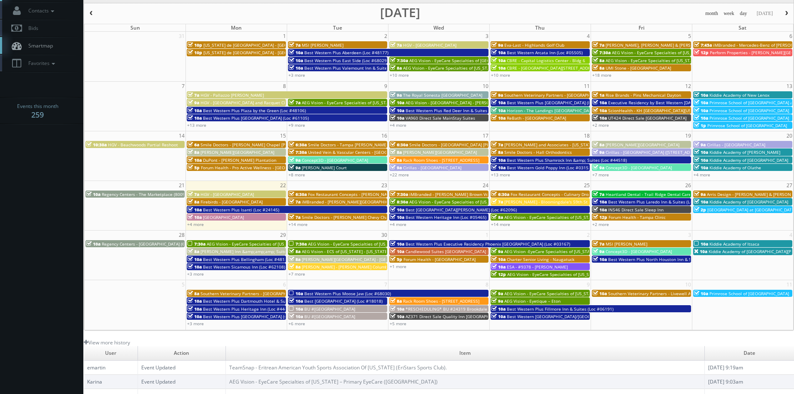
click at [315, 266] on span "[PERSON_NAME] - [PERSON_NAME] Columbus Circle" at bounding box center [353, 267] width 103 height 6
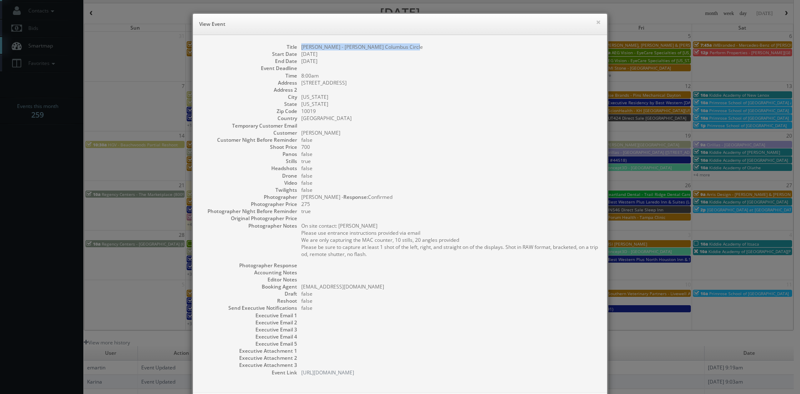
drag, startPoint x: 419, startPoint y: 45, endPoint x: 300, endPoint y: 47, distance: 119.6
click at [301, 47] on dd "[PERSON_NAME] - [PERSON_NAME] Columbus Circle" at bounding box center [449, 46] width 297 height 7
click at [592, 23] on h6 "View Event" at bounding box center [400, 24] width 402 height 8
click at [596, 23] on button "×" at bounding box center [598, 22] width 5 height 6
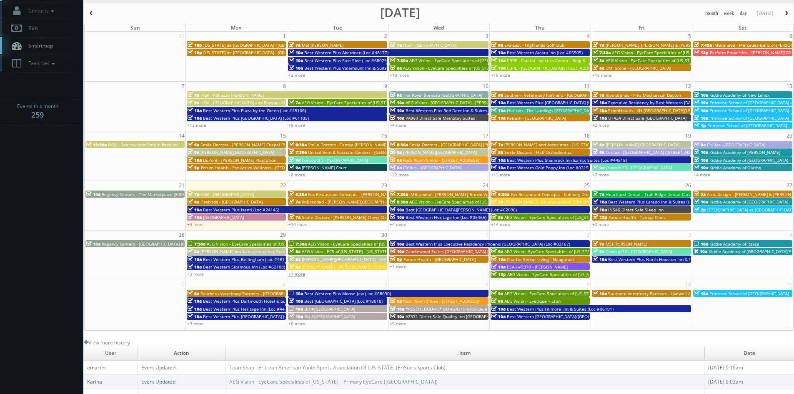
click at [302, 275] on link "+7 more" at bounding box center [296, 274] width 17 height 6
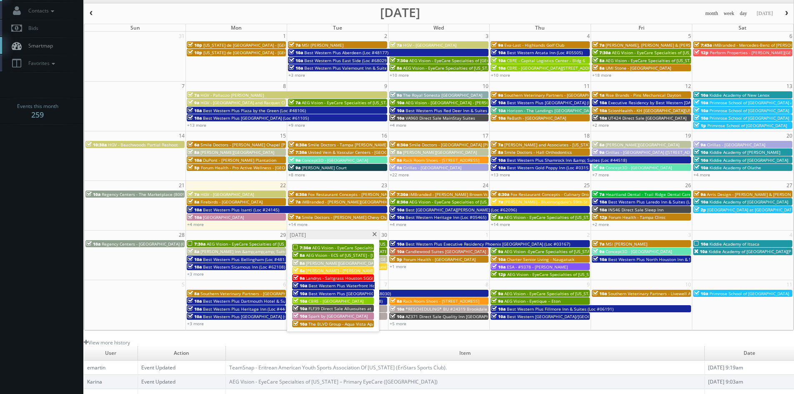
click at [330, 277] on span "Landrys - Saltgrass Houston SGGG" at bounding box center [340, 278] width 69 height 6
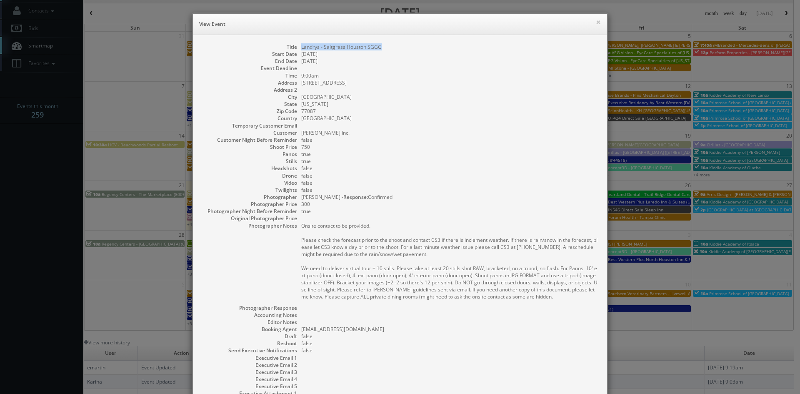
drag, startPoint x: 381, startPoint y: 47, endPoint x: 296, endPoint y: 47, distance: 85.0
click at [296, 47] on dl "Title Landrys - Saltgrass Houston SGGG Start Date 09/30/2025 End Date 09/30/202…" at bounding box center [399, 230] width 397 height 375
click at [596, 22] on button "×" at bounding box center [598, 22] width 5 height 6
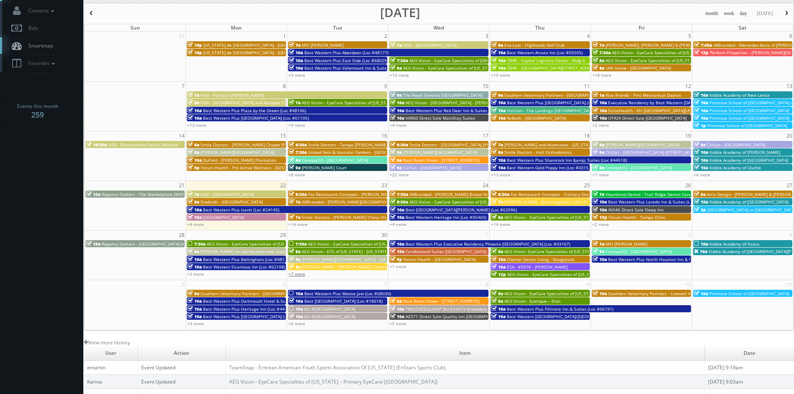
click at [299, 275] on link "+7 more" at bounding box center [296, 274] width 17 height 6
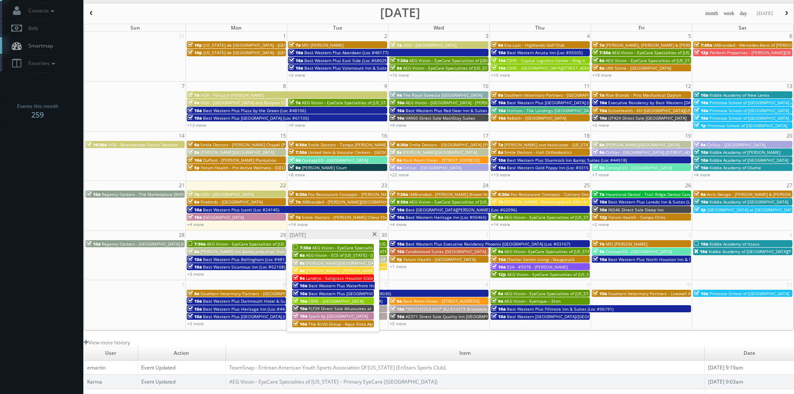
click at [320, 285] on span "Best Western Plus Waterfront Hotel (Loc #66117)" at bounding box center [357, 285] width 99 height 6
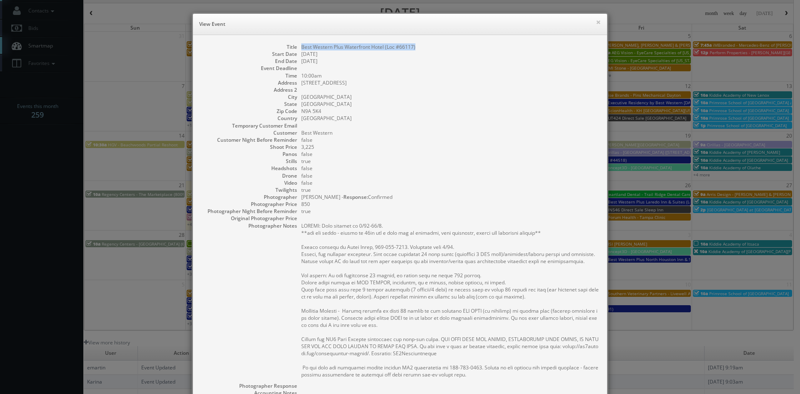
drag, startPoint x: 413, startPoint y: 46, endPoint x: 297, endPoint y: 48, distance: 115.8
click at [297, 48] on dl "Title Best Western Plus Waterfront Hotel (Loc #66117) Start Date 09/30/2025 End…" at bounding box center [399, 269] width 397 height 453
click at [596, 22] on button "×" at bounding box center [598, 22] width 5 height 6
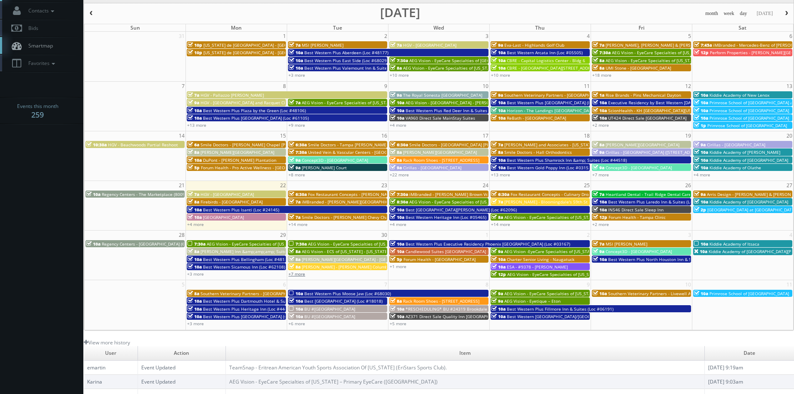
click at [300, 275] on link "+7 more" at bounding box center [296, 274] width 17 height 6
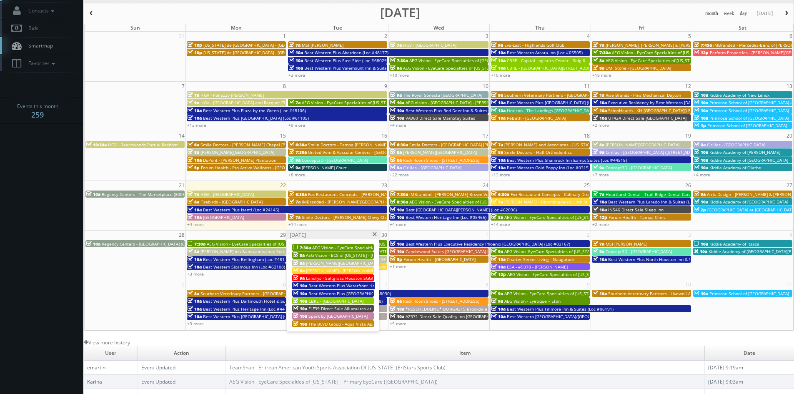
click at [343, 293] on span "Best Western Plus [GEOGRAPHIC_DATA] (Loc #50153)" at bounding box center [361, 293] width 106 height 6
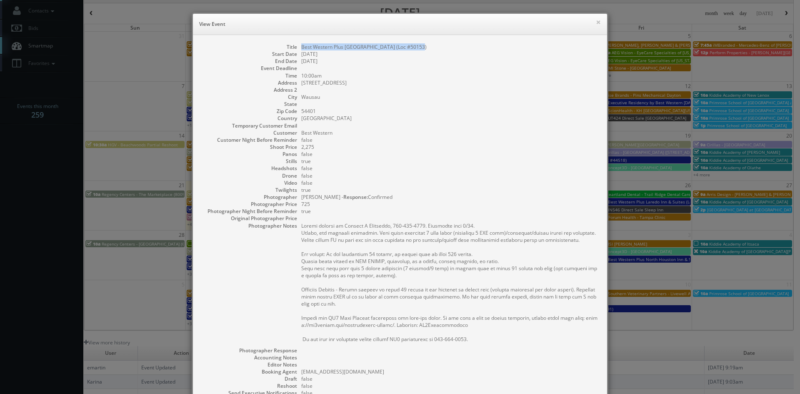
drag, startPoint x: 418, startPoint y: 47, endPoint x: 296, endPoint y: 48, distance: 122.5
click at [296, 48] on dl "Title Best Western Plus Wausau Tower Inn (Loc #50153) Start Date 09/30/2025 End…" at bounding box center [399, 251] width 397 height 417
click at [596, 21] on button "×" at bounding box center [598, 22] width 5 height 6
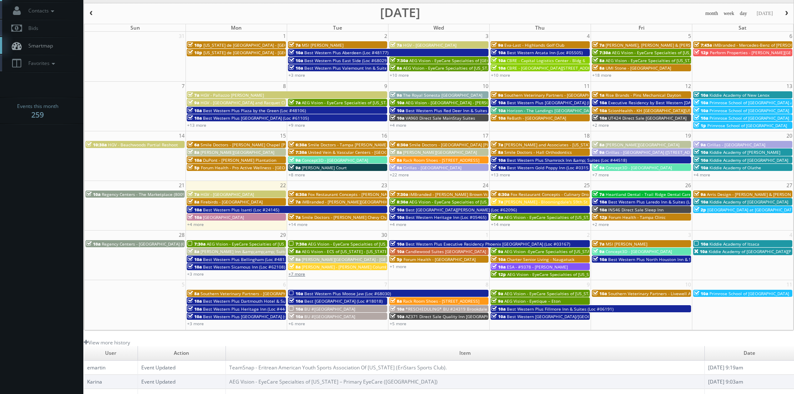
click at [302, 275] on link "+7 more" at bounding box center [296, 274] width 17 height 6
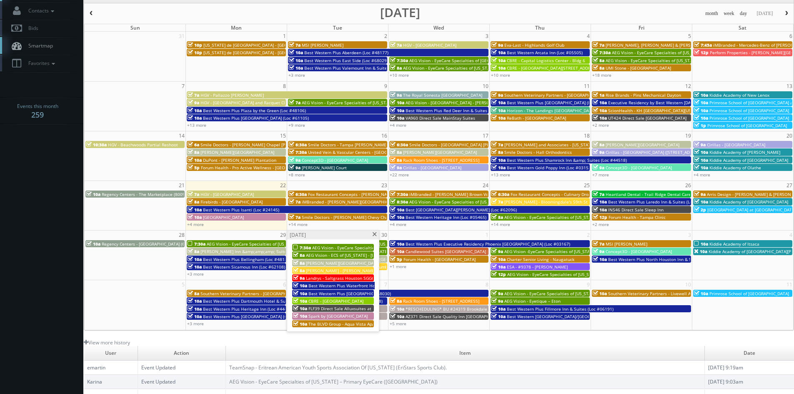
click at [356, 298] on div "10a CBRE - Bailly Ridge" at bounding box center [333, 300] width 80 height 6
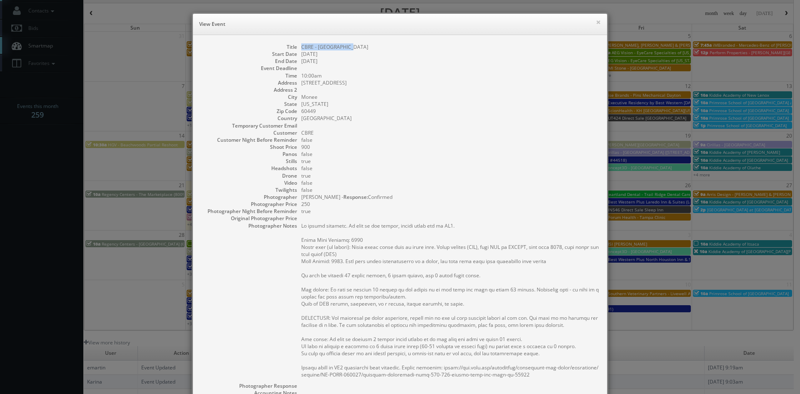
drag, startPoint x: 352, startPoint y: 47, endPoint x: 297, endPoint y: 47, distance: 55.0
click at [297, 47] on dl "Title CBRE - Bailly Ridge Start Date 09/30/2025 End Date 09/30/2025 Event Deadl…" at bounding box center [399, 269] width 397 height 453
click at [596, 23] on button "×" at bounding box center [598, 22] width 5 height 6
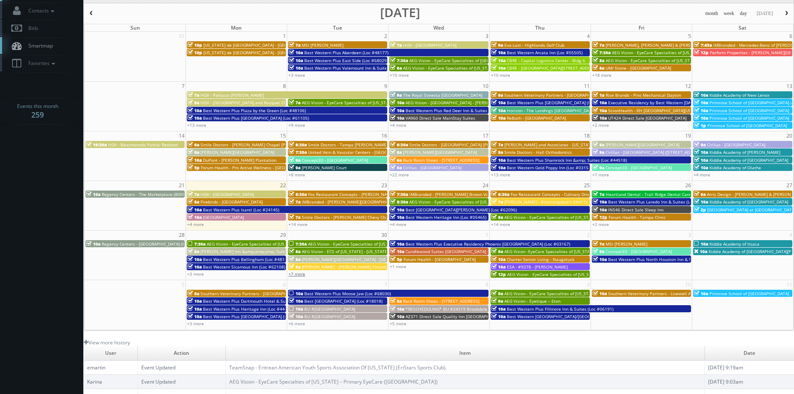
click at [303, 273] on link "+7 more" at bounding box center [296, 274] width 17 height 6
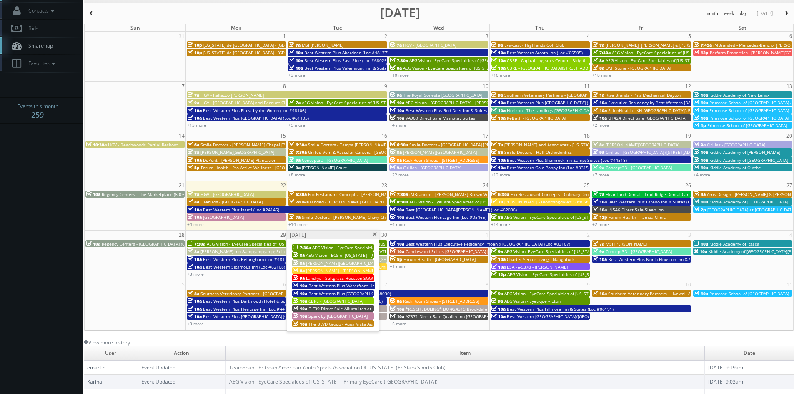
click at [342, 308] on span "FLF39 Direct Sale Alluxsuites at 1876, Ascend Hotel Collection" at bounding box center [370, 308] width 125 height 6
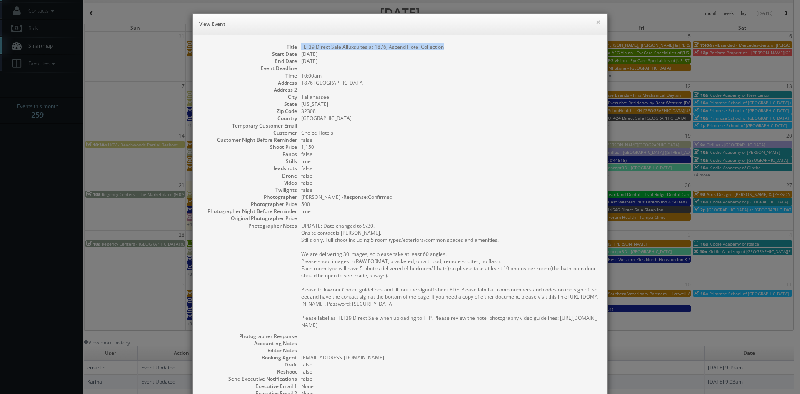
drag, startPoint x: 444, startPoint y: 48, endPoint x: 297, endPoint y: 45, distance: 147.1
click at [297, 45] on dl "Title FLF39 Direct Sale Alluxsuites at 1876, Ascend Hotel Collection Start Date…" at bounding box center [399, 244] width 397 height 403
click at [596, 22] on button "×" at bounding box center [598, 22] width 5 height 6
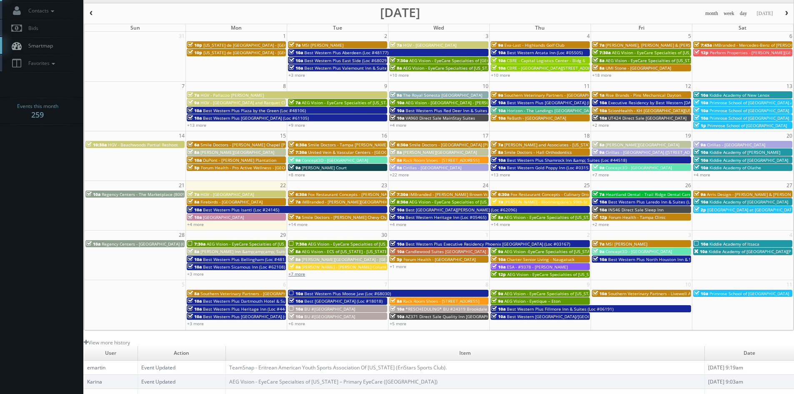
click at [300, 274] on link "+7 more" at bounding box center [296, 274] width 17 height 6
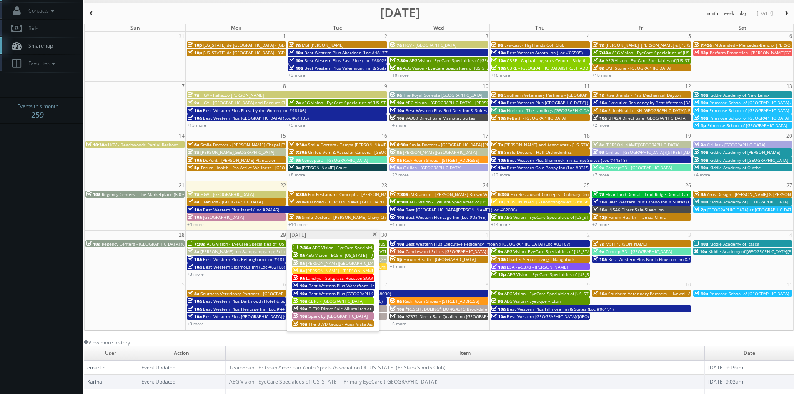
click at [335, 315] on span "Spark by [GEOGRAPHIC_DATA]" at bounding box center [337, 316] width 59 height 6
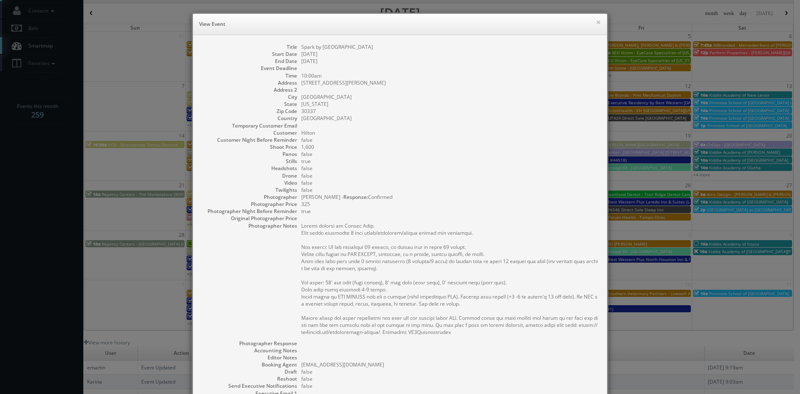
drag, startPoint x: 410, startPoint y: 45, endPoint x: 296, endPoint y: 48, distance: 113.4
click at [296, 48] on dl "Title Spark by Hilton ATL Airport South College Park Start Date 09/30/2025 End …" at bounding box center [399, 248] width 397 height 410
click at [596, 22] on button "×" at bounding box center [598, 22] width 5 height 6
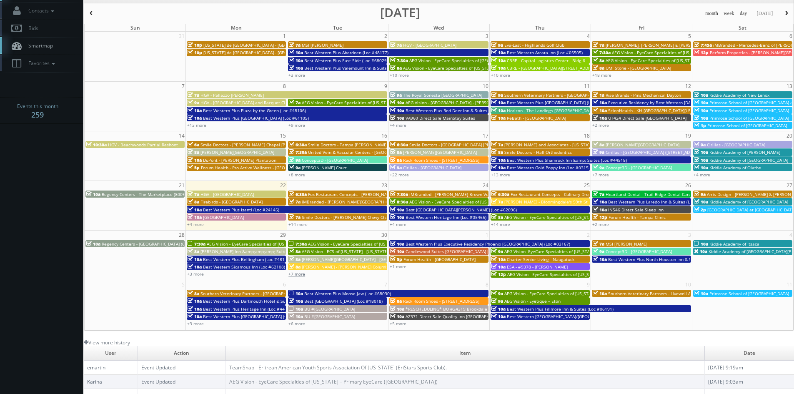
click at [299, 275] on link "+7 more" at bounding box center [296, 274] width 17 height 6
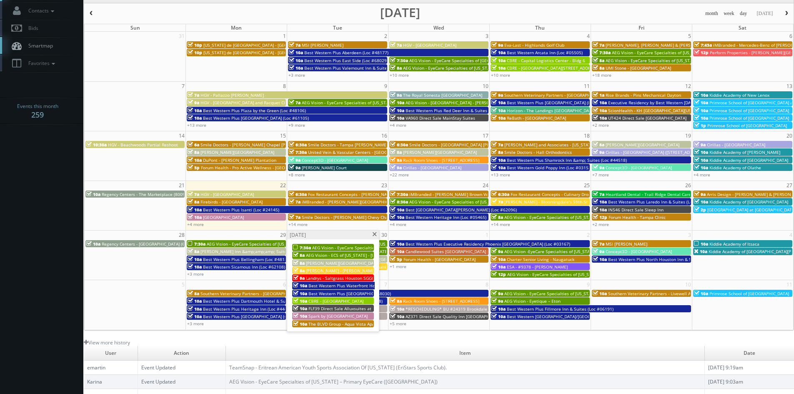
click at [339, 323] on span "The BLVD Group - Aqua Vista Apartments" at bounding box center [349, 324] width 82 height 6
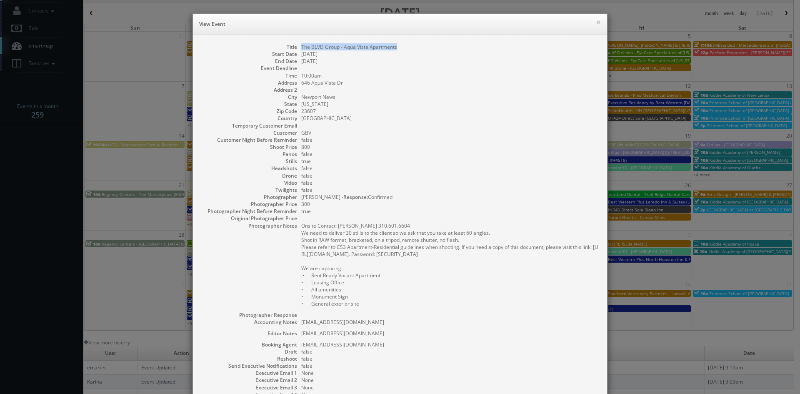
drag, startPoint x: 396, startPoint y: 46, endPoint x: 295, endPoint y: 48, distance: 100.9
click at [295, 48] on dl "Title The BLVD Group - Aqua Vista Apartments Start Date 09/30/2025 End Date 09/…" at bounding box center [399, 238] width 397 height 390
click at [596, 22] on button "×" at bounding box center [598, 22] width 5 height 6
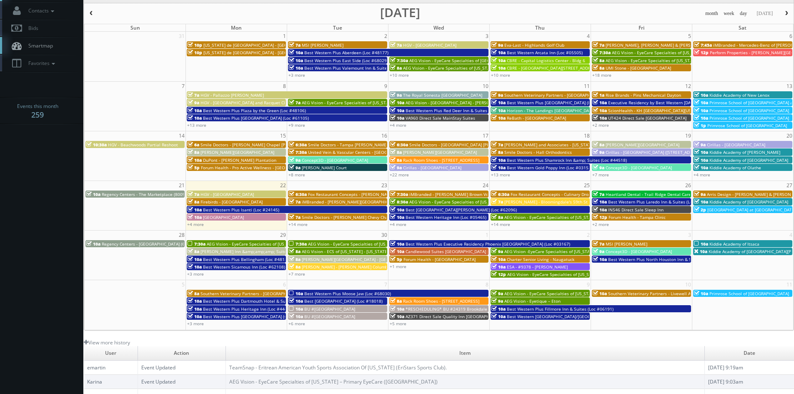
click at [422, 242] on span "Best Western Plus Executive Residency Phoenix [GEOGRAPHIC_DATA] (Loc #03167)" at bounding box center [487, 244] width 165 height 6
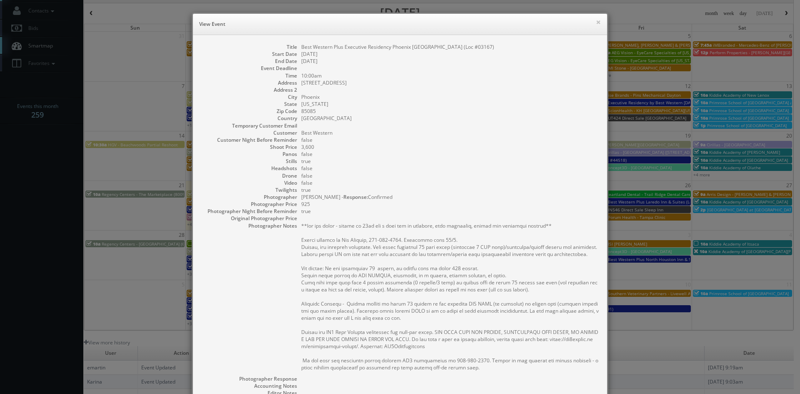
drag, startPoint x: 492, startPoint y: 45, endPoint x: 297, endPoint y: 45, distance: 194.2
click at [297, 45] on dl "Title Best Western Plus Executive Residency Phoenix North Happy Valley (Loc #03…" at bounding box center [399, 266] width 397 height 446
click at [598, 21] on div "× View Event" at bounding box center [400, 24] width 414 height 21
click at [597, 21] on button "×" at bounding box center [598, 22] width 5 height 6
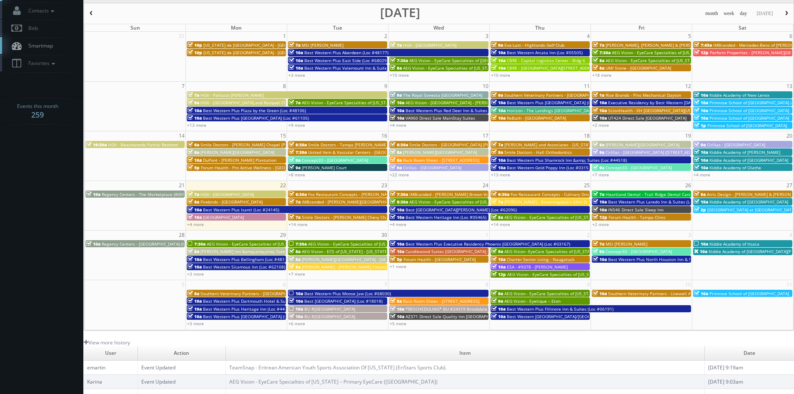
click at [414, 251] on span "Candlewood Suites [GEOGRAPHIC_DATA] [GEOGRAPHIC_DATA]" at bounding box center [466, 251] width 122 height 6
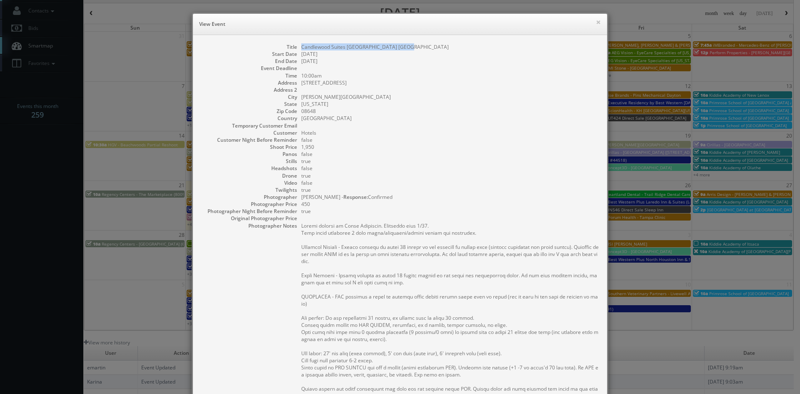
drag, startPoint x: 403, startPoint y: 49, endPoint x: 297, endPoint y: 47, distance: 105.9
click at [297, 47] on dl "Title Candlewood Suites Lawrenceville Princeton Start Date 10/01/2025 End Date …" at bounding box center [399, 285] width 397 height 485
click at [596, 23] on button "×" at bounding box center [598, 22] width 5 height 6
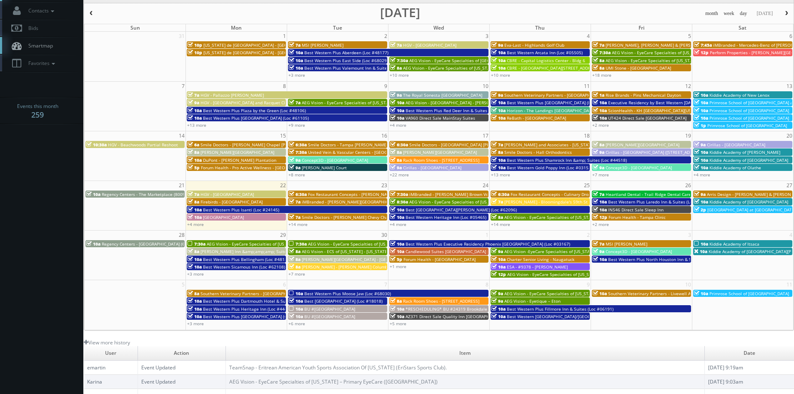
click at [444, 260] on span "Forum Health - [GEOGRAPHIC_DATA]" at bounding box center [439, 259] width 72 height 6
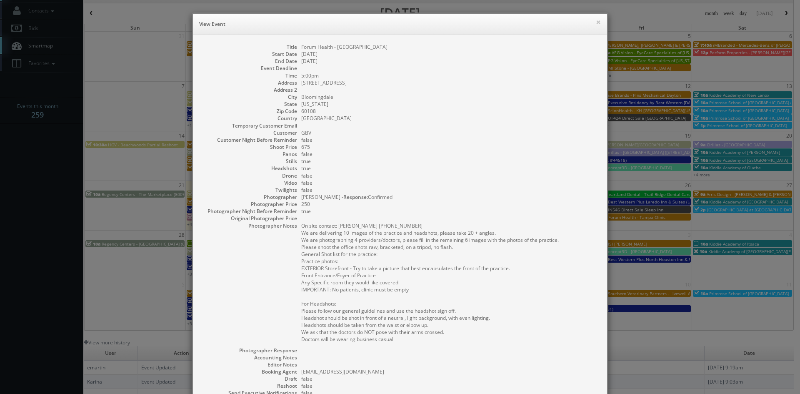
drag, startPoint x: 379, startPoint y: 46, endPoint x: 298, endPoint y: 47, distance: 81.3
click at [301, 47] on dd "Forum Health - [GEOGRAPHIC_DATA]" at bounding box center [449, 46] width 297 height 7
click at [596, 24] on button "×" at bounding box center [598, 22] width 5 height 6
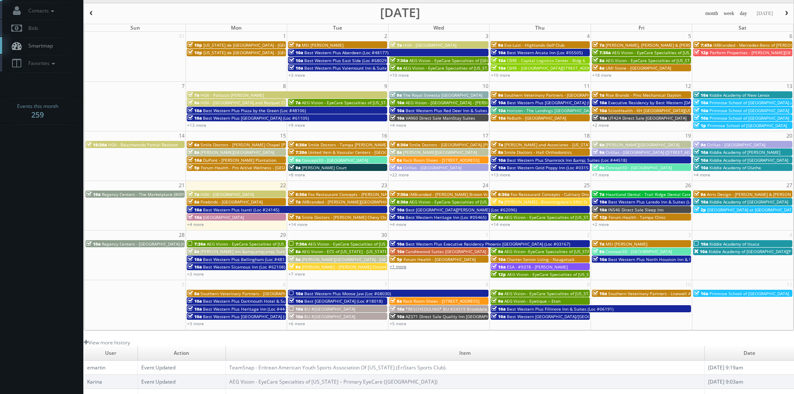
click at [402, 267] on link "+1 more" at bounding box center [398, 266] width 17 height 6
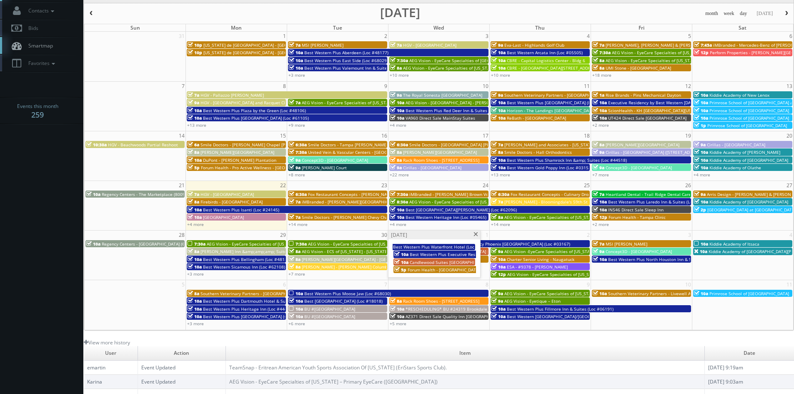
click at [475, 236] on span at bounding box center [475, 234] width 5 height 5
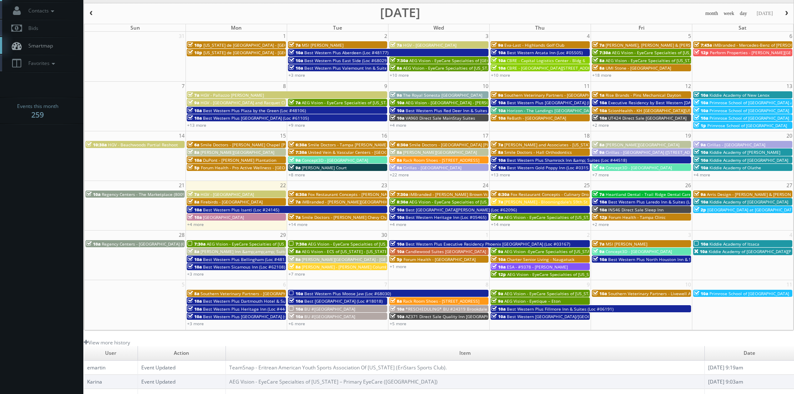
click at [537, 250] on span "AEG Vision -EyeCare Specialties of [US_STATE] – Eyes On Sammamish" at bounding box center [573, 251] width 138 height 6
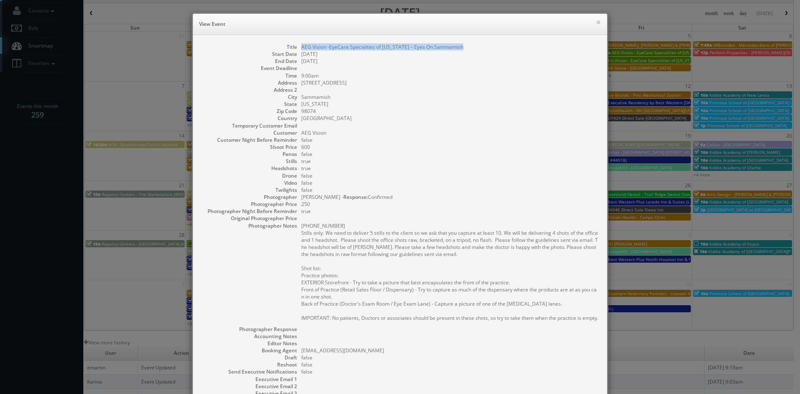
drag, startPoint x: 460, startPoint y: 46, endPoint x: 297, endPoint y: 47, distance: 162.5
click at [297, 47] on dl "Title AEG Vision -EyeCare Specialties of Washington – Eyes On Sammamish Start D…" at bounding box center [399, 241] width 397 height 396
click at [596, 22] on button "×" at bounding box center [598, 22] width 5 height 6
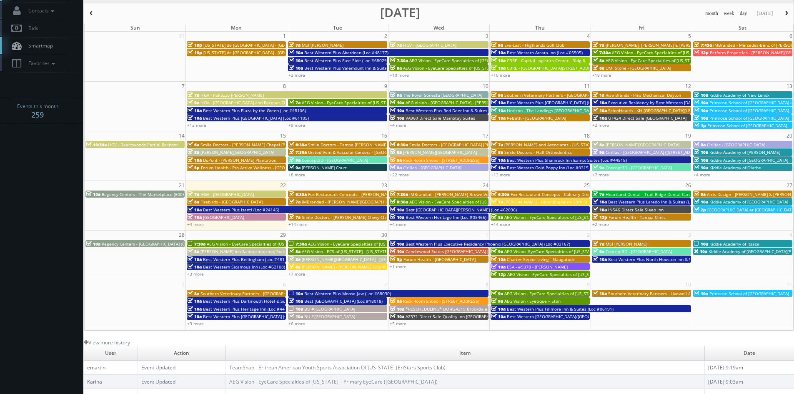
click at [516, 259] on span "Charter Senior Living - Naugatuck" at bounding box center [540, 259] width 67 height 6
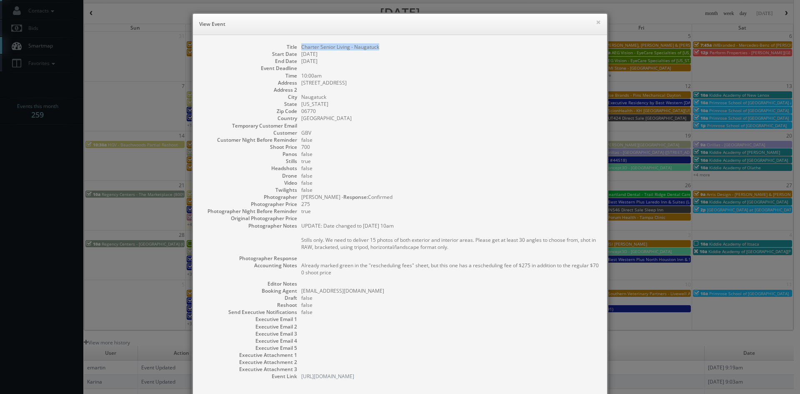
drag, startPoint x: 380, startPoint y: 45, endPoint x: 298, endPoint y: 47, distance: 82.1
click at [301, 47] on dd "Charter Senior Living - Naugatuck" at bounding box center [449, 46] width 297 height 7
click at [596, 22] on button "×" at bounding box center [598, 22] width 5 height 6
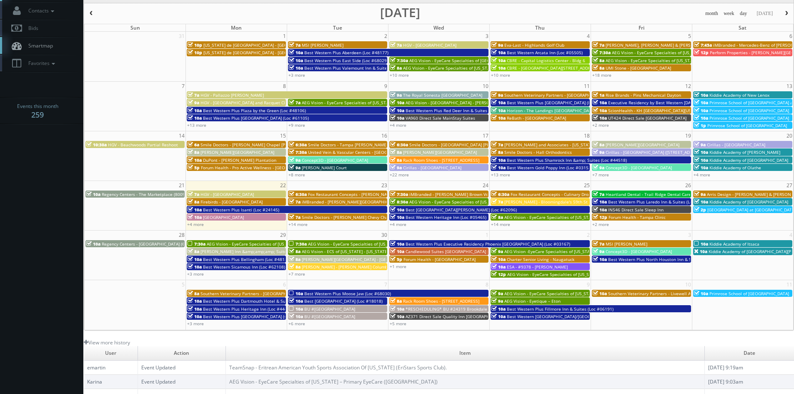
click at [567, 265] on span "ESA - #9378 - [PERSON_NAME]" at bounding box center [537, 267] width 61 height 6
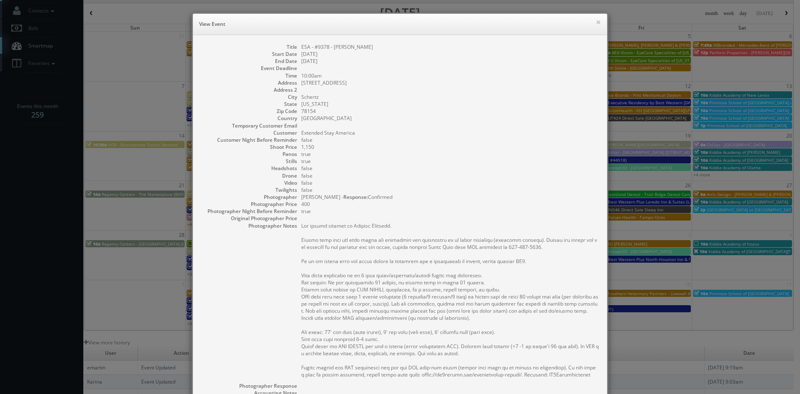
drag, startPoint x: 380, startPoint y: 47, endPoint x: 297, endPoint y: 46, distance: 82.5
click at [297, 46] on dl "Title ESA - #9378 - San Antonio Schertz Start Date 10/02/2025 End Date 10/02/20…" at bounding box center [399, 269] width 397 height 453
click at [596, 24] on button "×" at bounding box center [598, 22] width 5 height 6
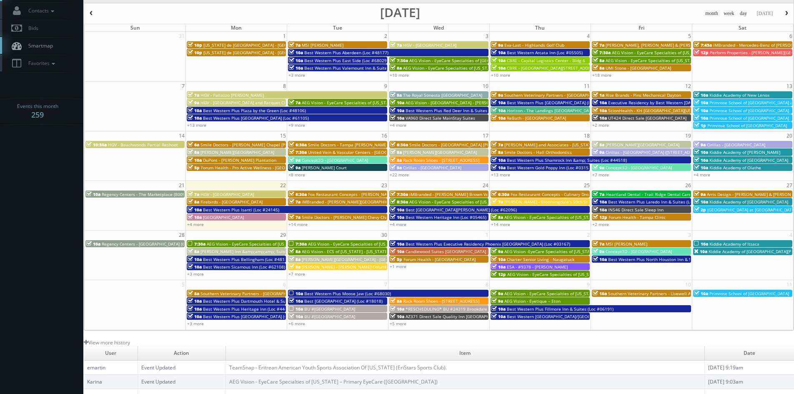
click at [562, 273] on span "AEG Vision - EyeCare Specialties of [US_STATE] – Primary EyeCare ([GEOGRAPHIC_D…" at bounding box center [594, 274] width 175 height 6
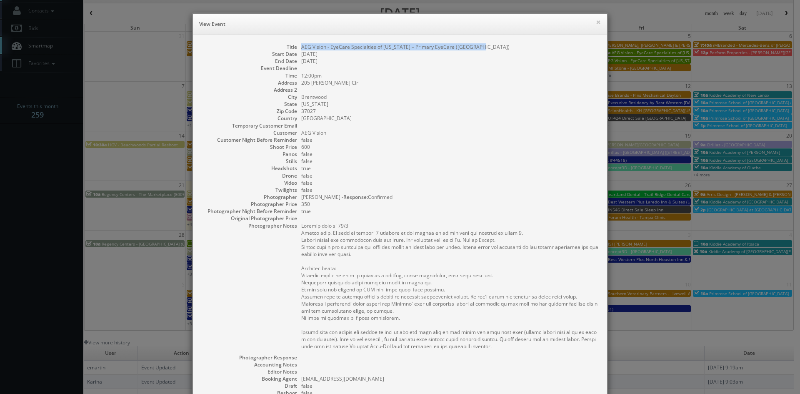
drag, startPoint x: 480, startPoint y: 47, endPoint x: 299, endPoint y: 46, distance: 180.4
click at [301, 46] on dd "AEG Vision - EyeCare Specialties of [US_STATE] – Primary EyeCare ([GEOGRAPHIC_D…" at bounding box center [449, 46] width 297 height 7
click at [596, 22] on button "×" at bounding box center [598, 22] width 5 height 6
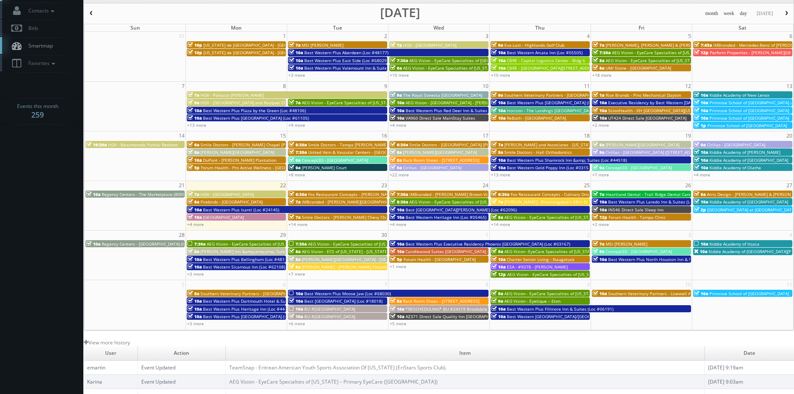
click at [638, 243] on div "7a MSI Edison" at bounding box center [640, 243] width 97 height 6
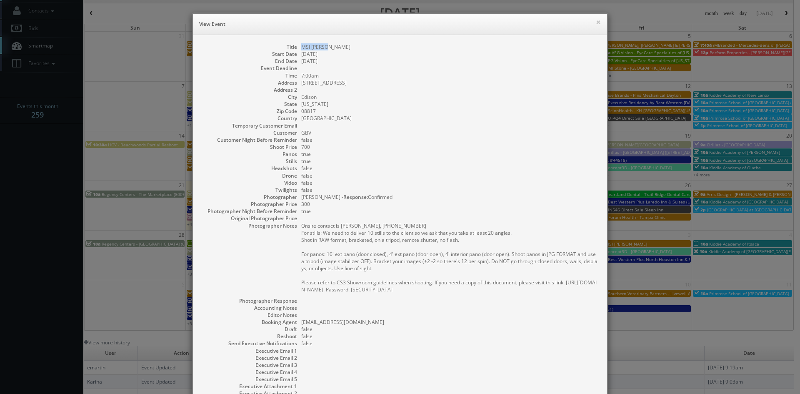
drag, startPoint x: 330, startPoint y: 45, endPoint x: 298, endPoint y: 47, distance: 32.1
click at [301, 47] on dd "MSI [PERSON_NAME]" at bounding box center [449, 46] width 297 height 7
click at [597, 23] on button "×" at bounding box center [598, 22] width 5 height 6
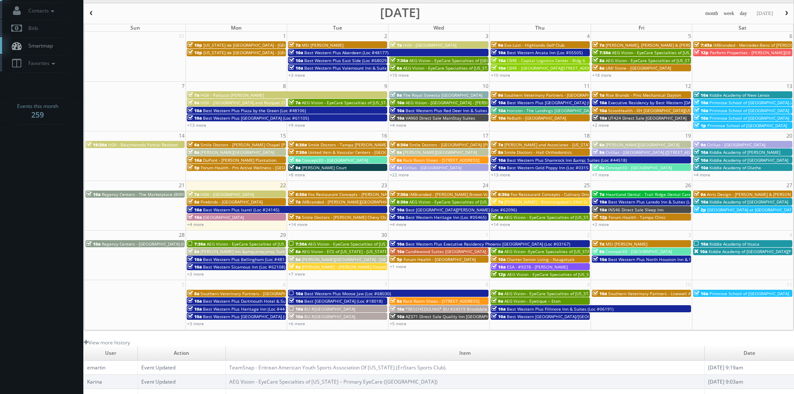
click at [632, 250] on span "Concept3D - [GEOGRAPHIC_DATA]" at bounding box center [638, 251] width 66 height 6
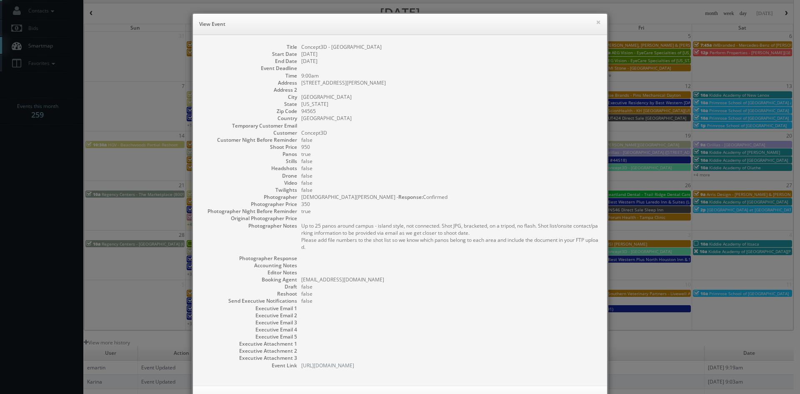
drag, startPoint x: 381, startPoint y: 48, endPoint x: 300, endPoint y: 45, distance: 80.9
click at [296, 47] on dl "Title Concept3D - Los Medanos College Start Date 10/03/2025 End Date 10/03/2025…" at bounding box center [399, 205] width 397 height 325
click at [596, 24] on button "×" at bounding box center [598, 22] width 5 height 6
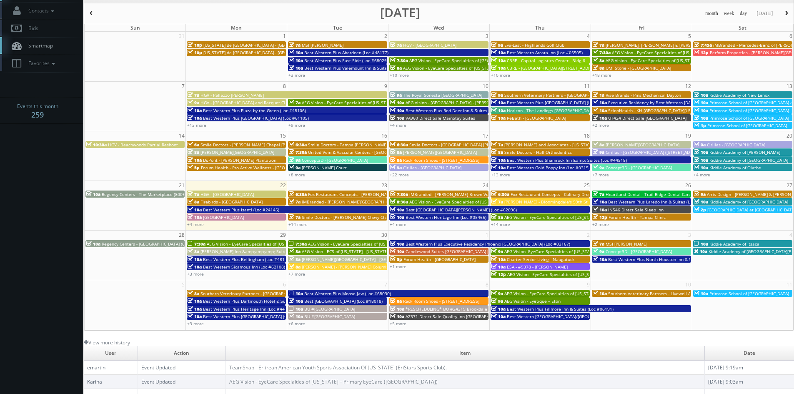
click at [645, 260] on span "Best Western Plus North Houston Inn & Suites (Loc #44475)" at bounding box center [668, 259] width 120 height 6
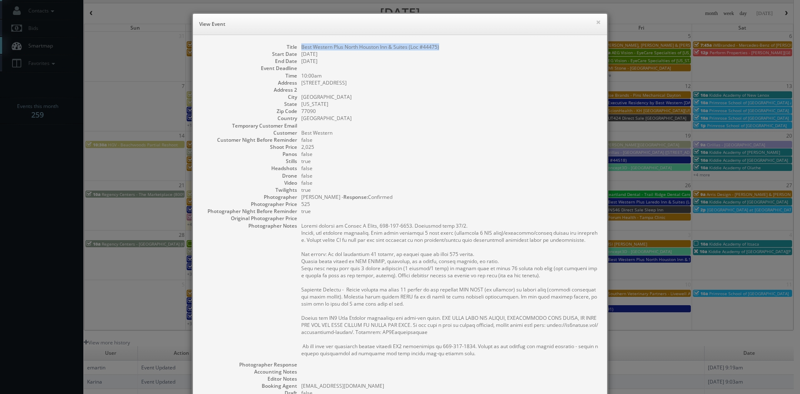
drag, startPoint x: 452, startPoint y: 45, endPoint x: 298, endPoint y: 45, distance: 153.3
click at [301, 45] on dd "Best Western Plus North Houston Inn & Suites (Loc #44475)" at bounding box center [449, 46] width 297 height 7
click at [596, 25] on button "×" at bounding box center [598, 22] width 5 height 6
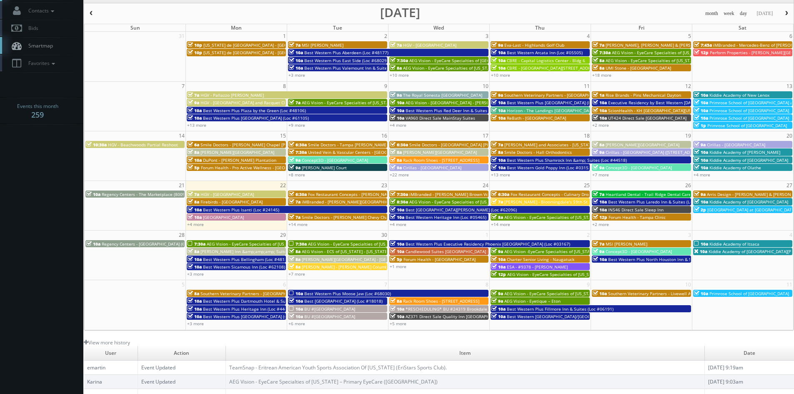
click at [765, 240] on link "10a Kiddie Academy of Itsaca" at bounding box center [742, 243] width 99 height 7
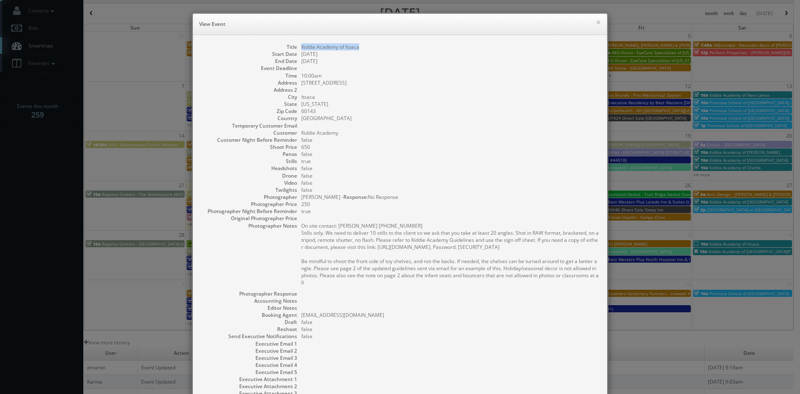
drag, startPoint x: 370, startPoint y: 47, endPoint x: 297, endPoint y: 44, distance: 73.4
click at [297, 44] on dl "Title Kiddie Academy of Itsaca Start Date 10/04/2025 End Date 10/04/2025 Event …" at bounding box center [399, 223] width 397 height 361
click at [596, 21] on button "×" at bounding box center [598, 22] width 5 height 6
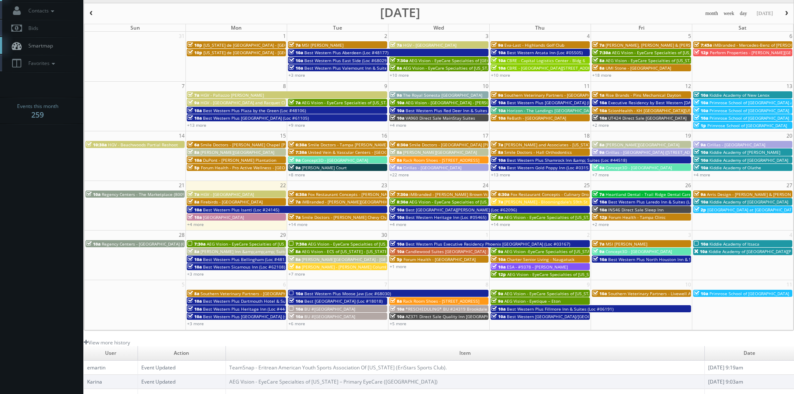
click at [750, 252] on span "Kiddie Academy of [GEOGRAPHIC_DATA][PERSON_NAME]" at bounding box center [764, 251] width 112 height 6
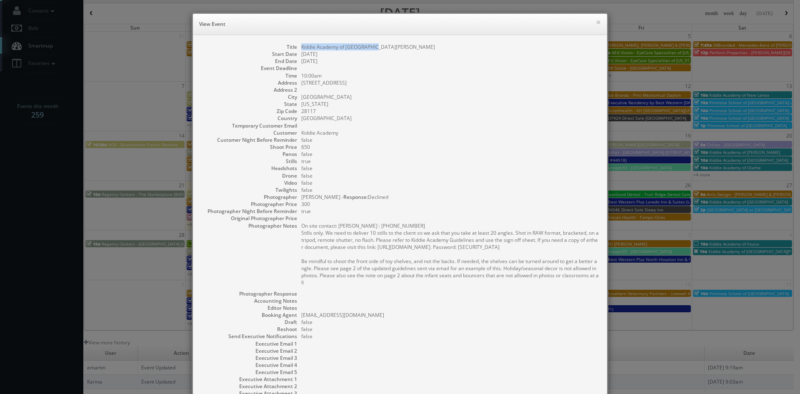
drag, startPoint x: 376, startPoint y: 47, endPoint x: 297, endPoint y: 45, distance: 78.8
click at [297, 45] on dl "Title Kiddie Academy of Lake Norman Start Date 10/04/2025 End Date 10/04/2025 E…" at bounding box center [399, 223] width 397 height 361
click at [596, 22] on button "×" at bounding box center [598, 22] width 5 height 6
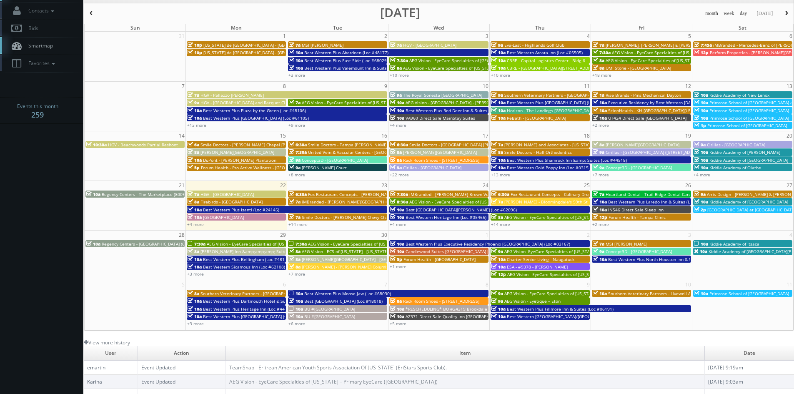
scroll to position [0, 0]
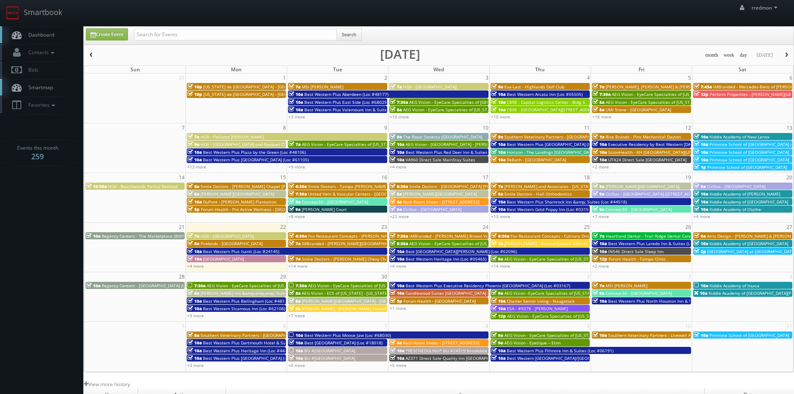
click at [62, 87] on link "Smartmap" at bounding box center [41, 87] width 83 height 17
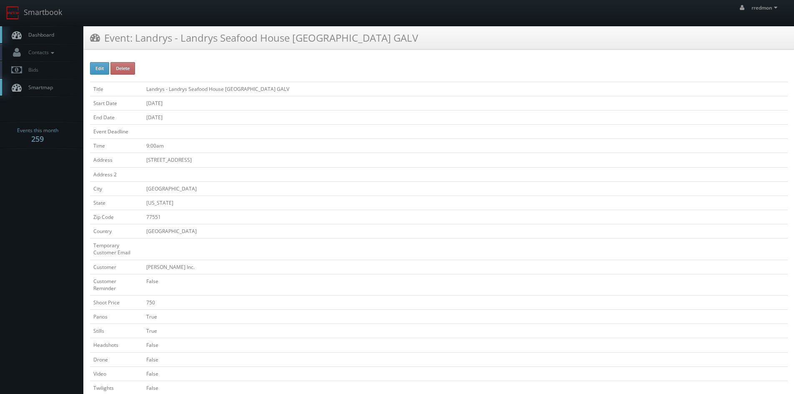
scroll to position [250, 0]
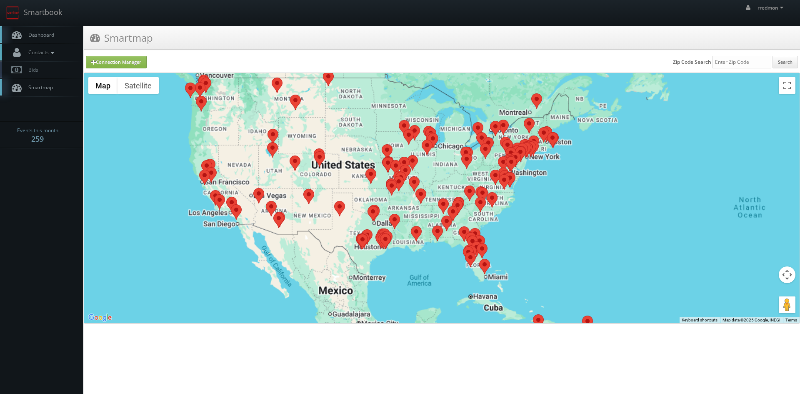
click at [52, 50] on icon at bounding box center [52, 53] width 7 height 6
click at [55, 87] on link "Add Photographer" at bounding box center [41, 91] width 83 height 12
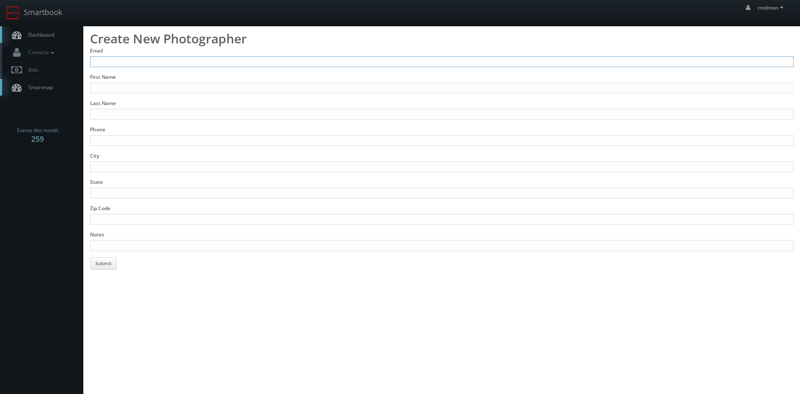
click at [246, 60] on input "Email" at bounding box center [442, 61] width 704 height 11
type input "[EMAIL_ADDRESS][DOMAIN_NAME]"
click at [227, 85] on input "First Name" at bounding box center [442, 87] width 704 height 11
type input "[PERSON_NAME]"
click at [221, 110] on input "Last Name" at bounding box center [442, 114] width 704 height 11
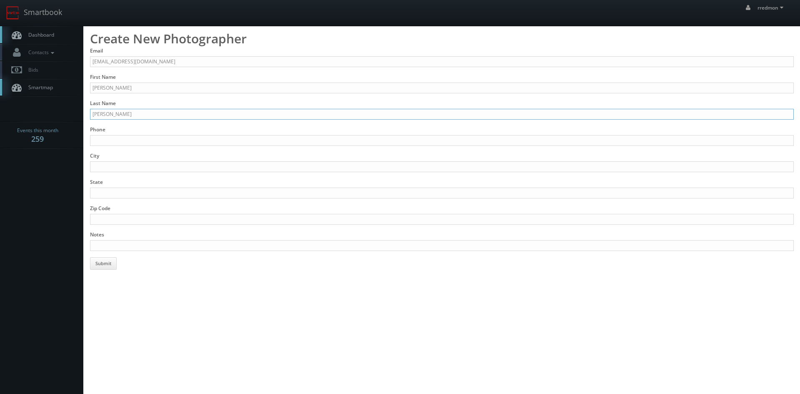
type input "[PERSON_NAME]"
click at [192, 138] on input "Phone" at bounding box center [442, 140] width 704 height 11
type input "[PHONE_NUMBER]"
click at [185, 162] on input "City" at bounding box center [442, 166] width 704 height 11
type input "[GEOGRAPHIC_DATA]"
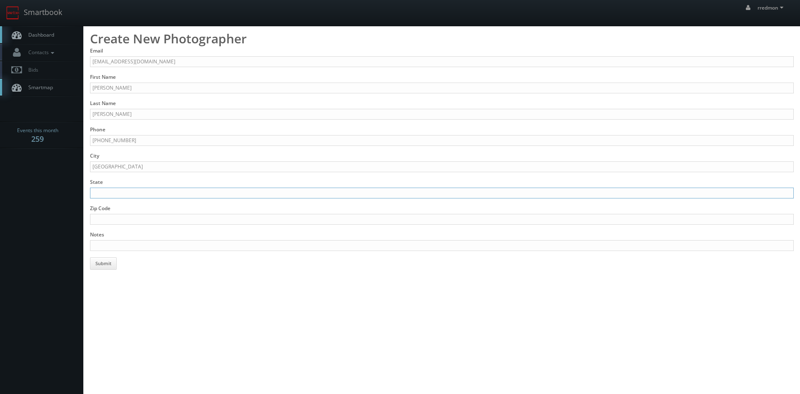
click at [176, 191] on input "State" at bounding box center [442, 192] width 704 height 11
type input "MI"
click at [172, 216] on input "Zip Code" at bounding box center [442, 219] width 704 height 11
type input "49321"
click at [177, 247] on input "Notes" at bounding box center [442, 245] width 704 height 11
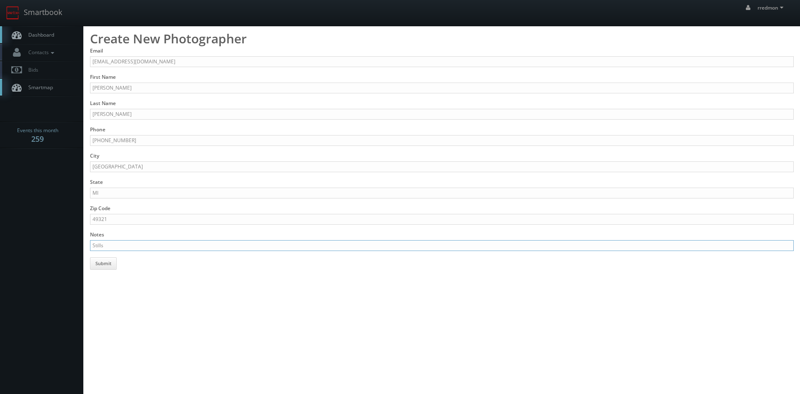
paste input "https://contextimaging.myportfolio.com/work"
type input "Stills https://contextimaging.myportfolio.com/work"
click at [106, 267] on button "Submit" at bounding box center [103, 263] width 27 height 12
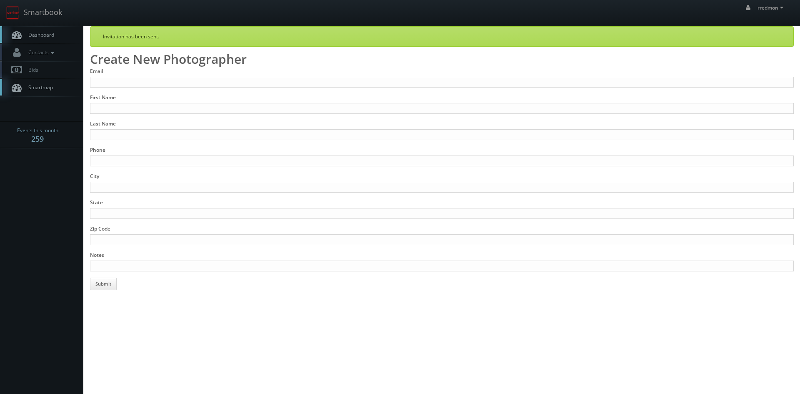
click at [60, 37] on link "Dashboard" at bounding box center [41, 34] width 83 height 17
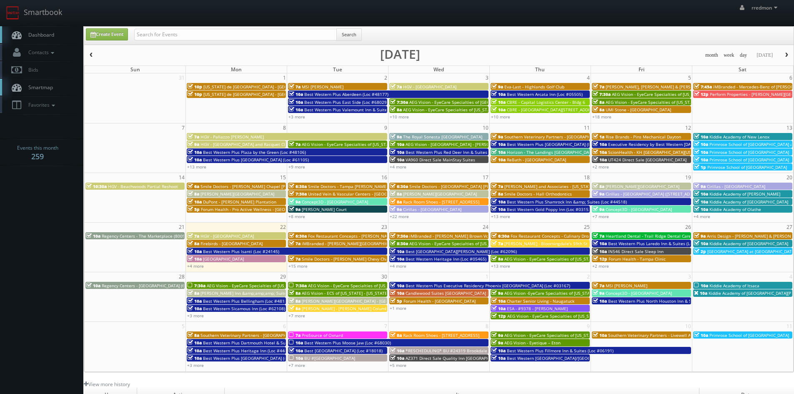
scroll to position [42, 0]
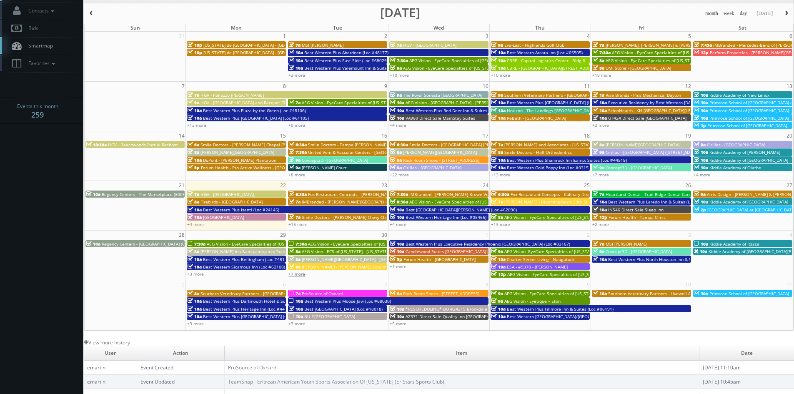
click at [304, 272] on link "+7 more" at bounding box center [296, 274] width 17 height 6
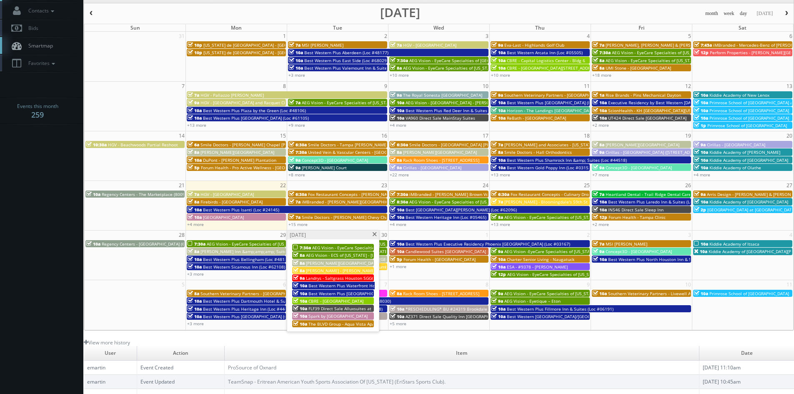
click at [320, 278] on span "Landrys - Saltgrass Houston SGGG" at bounding box center [340, 278] width 69 height 6
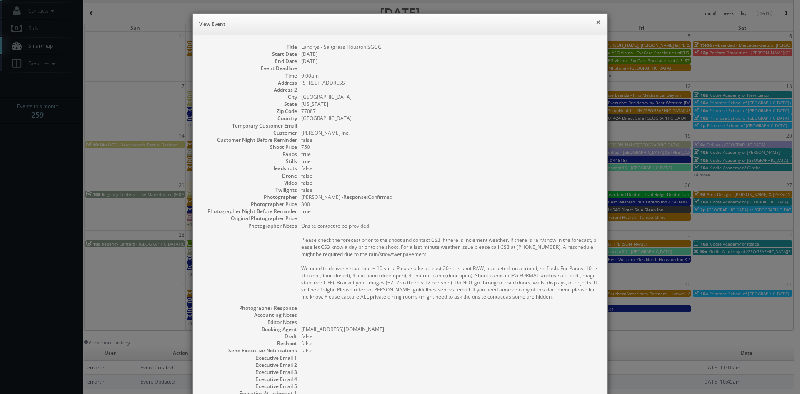
click at [596, 22] on button "×" at bounding box center [598, 22] width 5 height 6
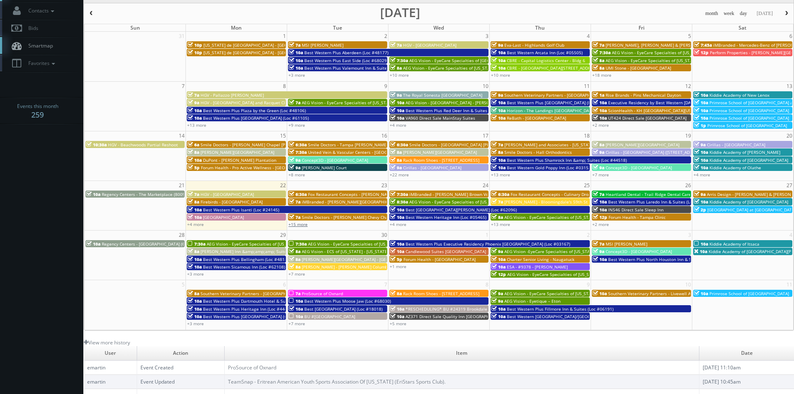
click at [302, 224] on link "+15 more" at bounding box center [297, 224] width 19 height 6
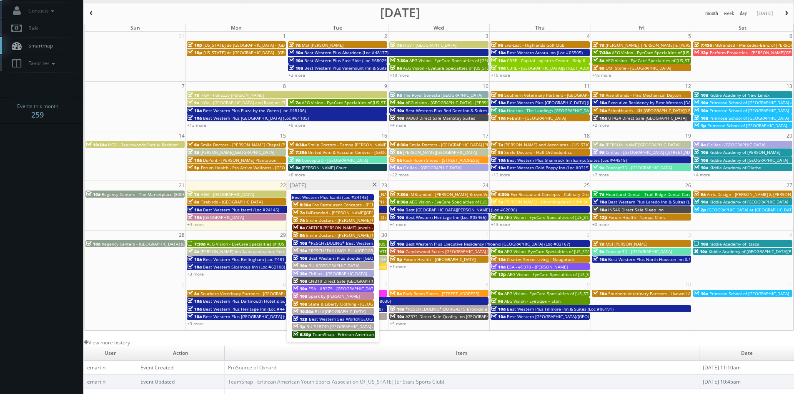
scroll to position [0, 0]
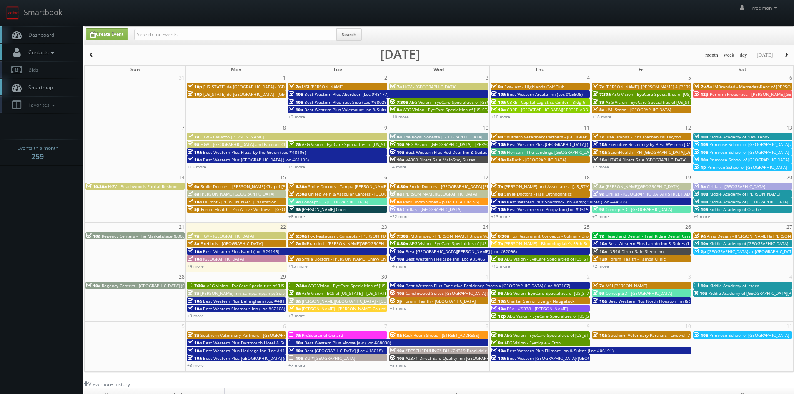
click at [51, 51] on icon at bounding box center [52, 53] width 7 height 6
click at [55, 86] on link "Add Photographer" at bounding box center [41, 91] width 83 height 12
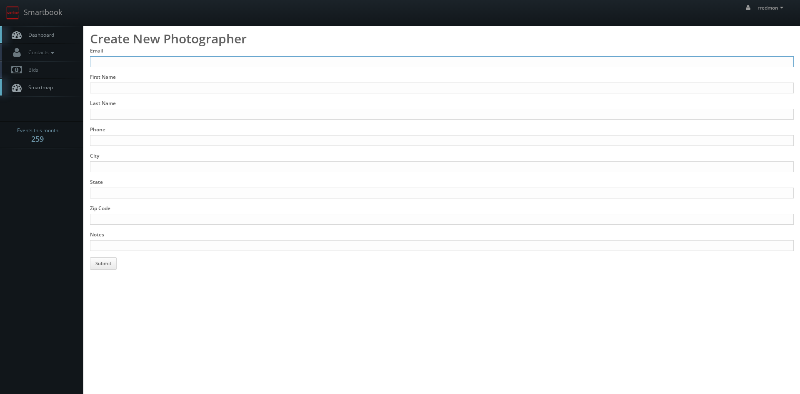
click at [159, 60] on input "Email" at bounding box center [442, 61] width 704 height 11
type input "C"
type input "[PERSON_NAME][EMAIL_ADDRESS][DOMAIN_NAME]"
click at [159, 84] on input "First Name" at bounding box center [442, 87] width 704 height 11
type input "[PERSON_NAME]"
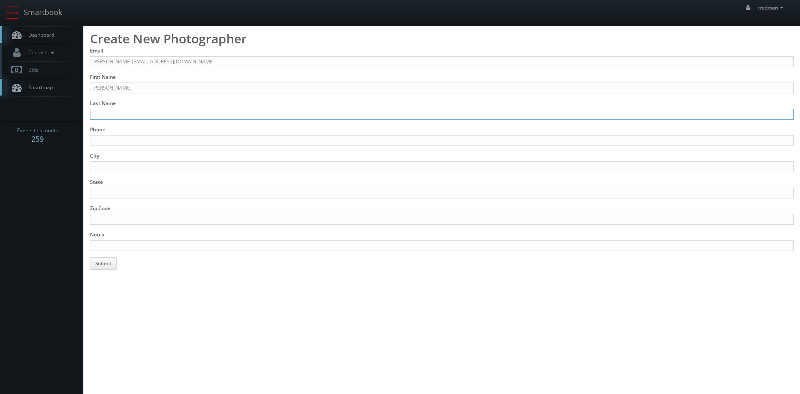
click at [159, 113] on input "Last Name" at bounding box center [442, 114] width 704 height 11
type input "[PERSON_NAME]"
click at [161, 139] on input "Phone" at bounding box center [442, 140] width 704 height 11
type input "[PHONE_NUMBER]"
click at [142, 164] on input "City" at bounding box center [442, 166] width 704 height 11
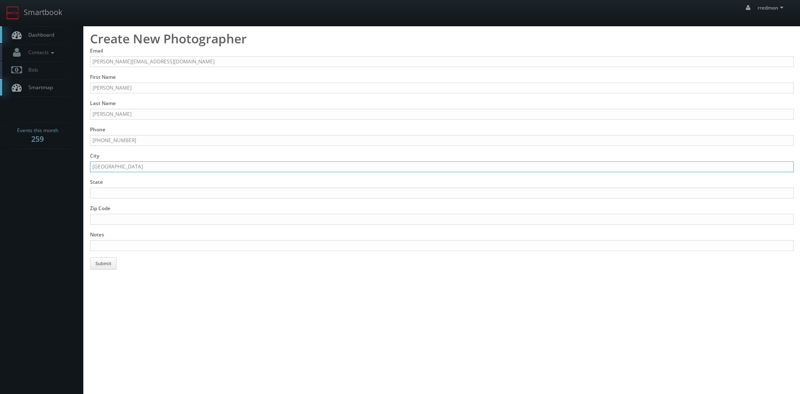
type input "[GEOGRAPHIC_DATA]"
click at [136, 190] on input "State" at bounding box center [442, 192] width 704 height 11
type input "CO"
click at [152, 220] on input "Zip Code" at bounding box center [442, 219] width 704 height 11
type input "81504"
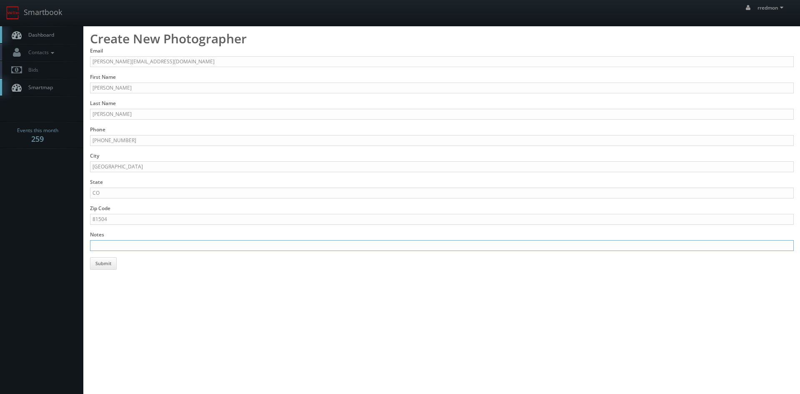
click at [220, 242] on input "Notes" at bounding box center [442, 245] width 704 height 11
click at [130, 247] on input "Stills" at bounding box center [442, 245] width 704 height 11
paste input "www.elevation.photo"
type input "Stills www.elevation.photo"
click at [109, 262] on button "Submit" at bounding box center [103, 263] width 27 height 12
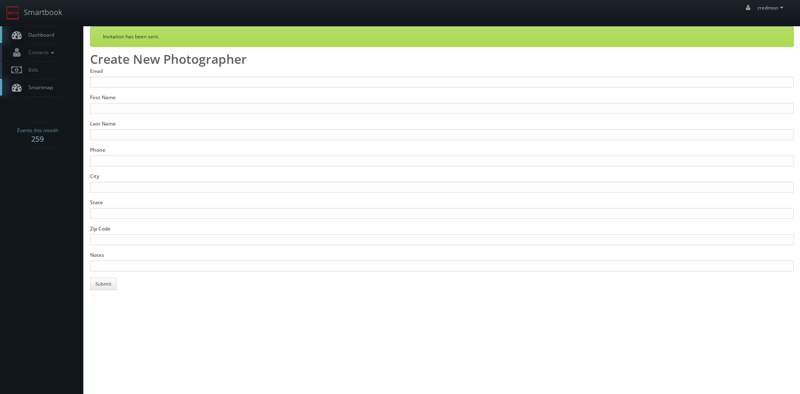
click at [35, 36] on span "Dashboard" at bounding box center [39, 34] width 30 height 7
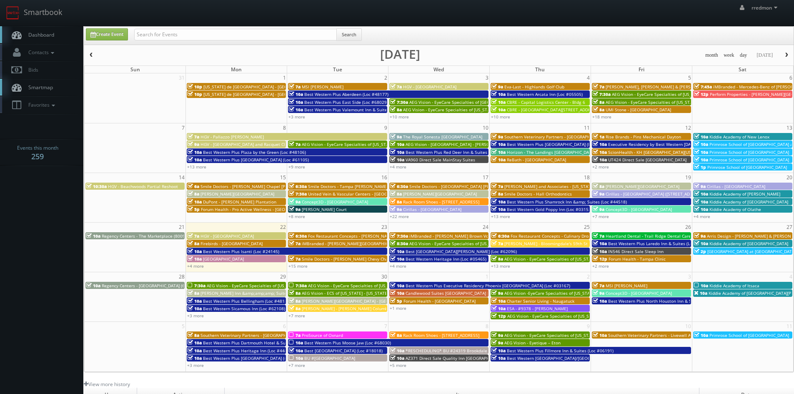
click at [339, 266] on div "+15 more" at bounding box center [337, 265] width 101 height 7
type input "[DATE]"
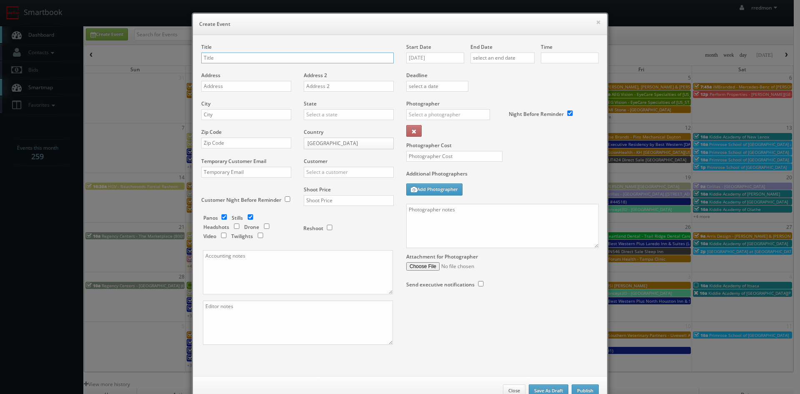
checkbox input "true"
type input "10:00am"
checkbox input "true"
click at [596, 22] on button "×" at bounding box center [598, 22] width 5 height 6
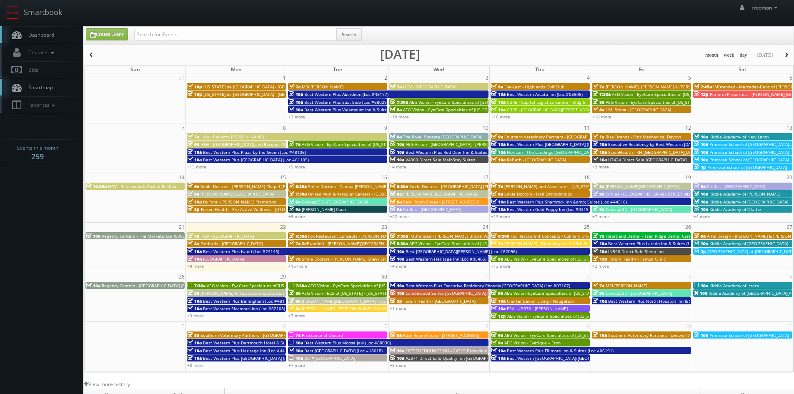
click at [606, 167] on link "+2 more" at bounding box center [600, 167] width 17 height 6
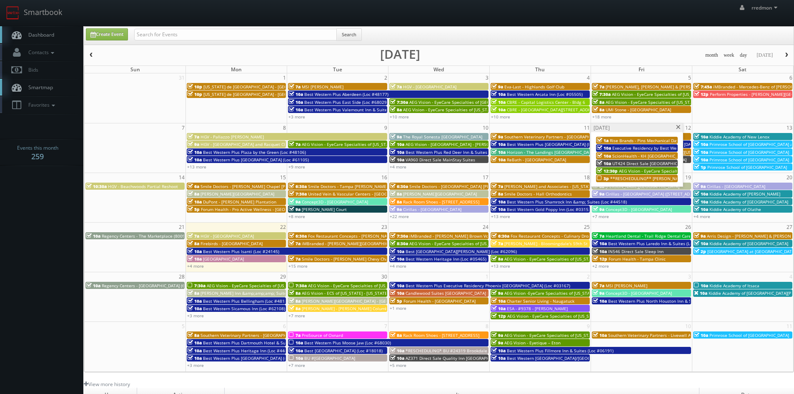
click at [636, 177] on span "**RESCHEDULING** Eva-Last - Marillac Health Center" at bounding box center [675, 178] width 130 height 6
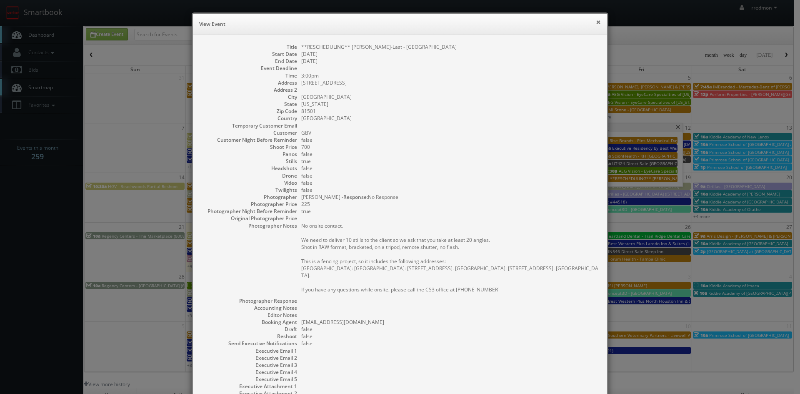
click at [596, 22] on button "×" at bounding box center [598, 22] width 5 height 6
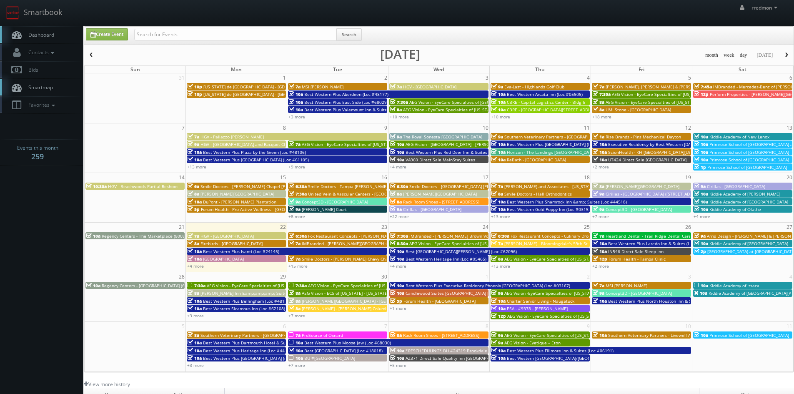
click at [346, 268] on div "+15 more" at bounding box center [337, 265] width 101 height 7
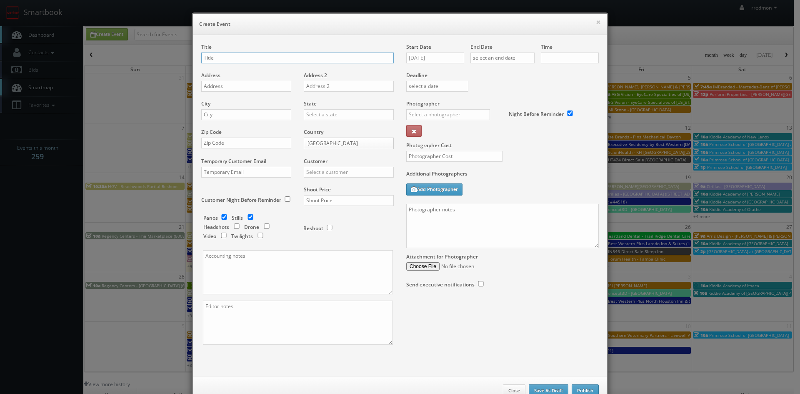
type input "10:00am"
checkbox input "true"
paste input "Eva-Last - Marillac Health Center"
type input "Eva-Last - Marillac Health Center"
click at [233, 90] on input "text" at bounding box center [246, 86] width 90 height 11
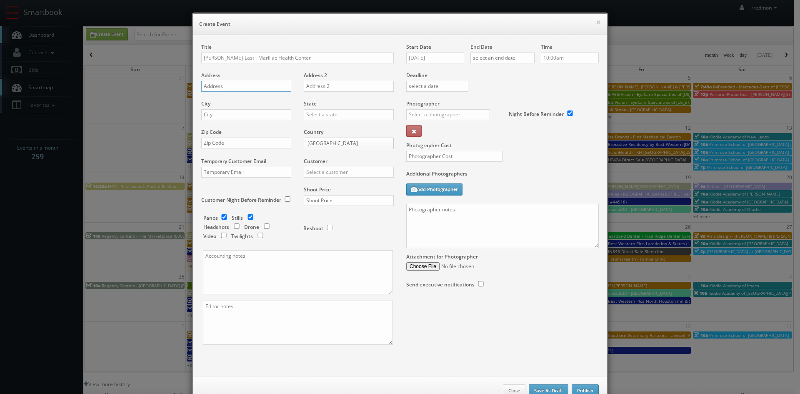
paste input "2333 N 6th St"
type input "2333 N 6th St"
click at [233, 114] on input "text" at bounding box center [246, 114] width 90 height 11
type input "Grand Junction"
click at [315, 115] on input "text" at bounding box center [349, 114] width 90 height 11
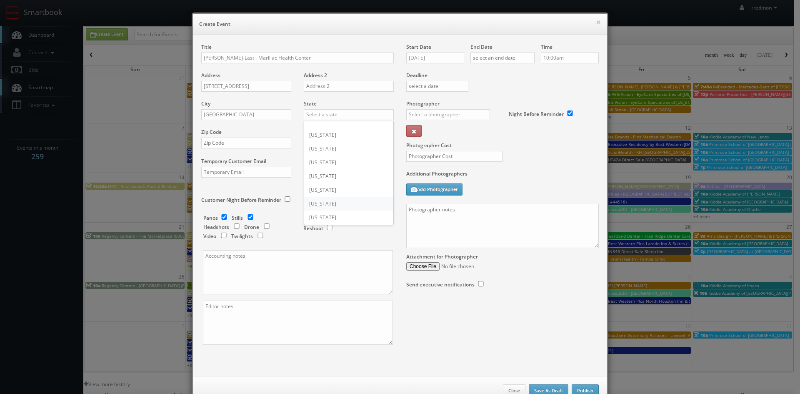
click at [334, 197] on div "[US_STATE]" at bounding box center [348, 204] width 89 height 14
type input "[US_STATE]"
click at [212, 139] on input "text" at bounding box center [246, 142] width 90 height 11
paste input "81501"
type input "81501"
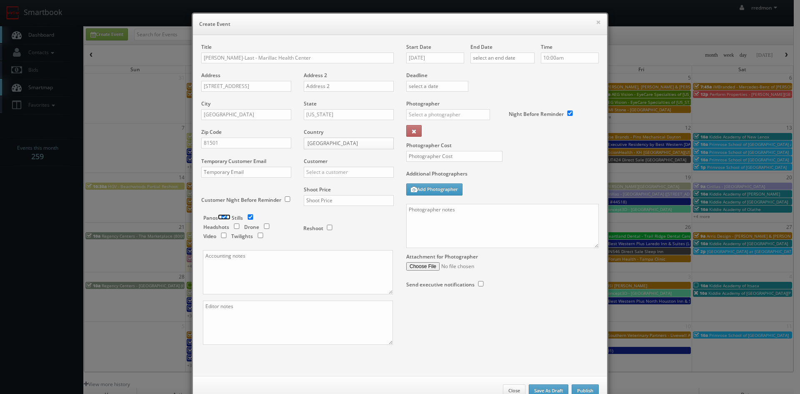
drag, startPoint x: 219, startPoint y: 216, endPoint x: 249, endPoint y: 207, distance: 31.1
click at [220, 217] on input "checkbox" at bounding box center [224, 216] width 12 height 5
checkbox input "false"
click at [337, 172] on input "text" at bounding box center [349, 172] width 90 height 11
click at [332, 247] on div "GBV" at bounding box center [348, 247] width 89 height 14
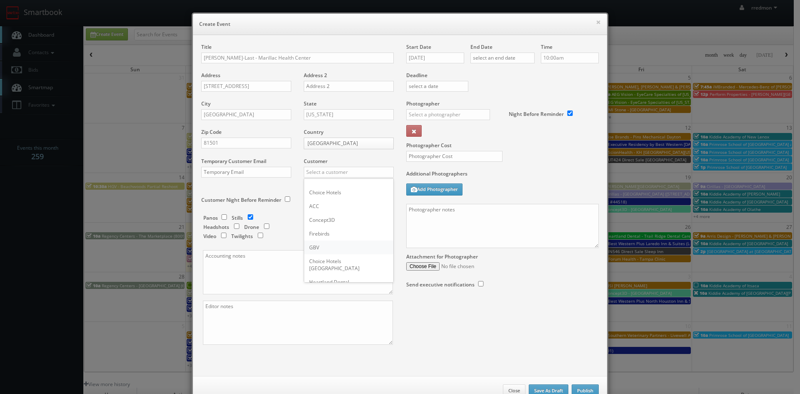
type input "GBV"
click at [343, 197] on input "text" at bounding box center [349, 200] width 90 height 11
type input "700"
click at [496, 59] on input "text" at bounding box center [502, 57] width 64 height 11
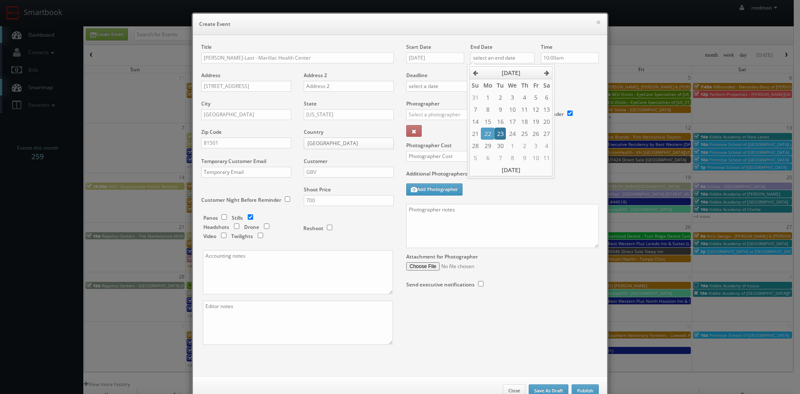
click at [501, 133] on td "23" at bounding box center [500, 133] width 11 height 12
type input "09/23/2025"
click at [428, 112] on input "text" at bounding box center [448, 114] width 84 height 11
click at [438, 147] on div "[PERSON_NAME]" at bounding box center [451, 147] width 89 height 14
type input "[PERSON_NAME]"
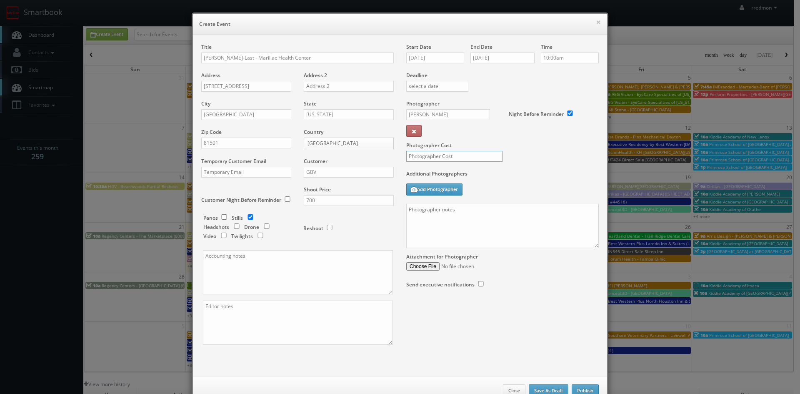
click at [452, 158] on input "text" at bounding box center [454, 156] width 96 height 11
type input "300"
click at [460, 223] on textarea at bounding box center [502, 226] width 192 height 44
click at [463, 222] on textarea at bounding box center [502, 226] width 192 height 44
paste textarea "We need to deliver __ stills to the client so we ask that you take at least __ …"
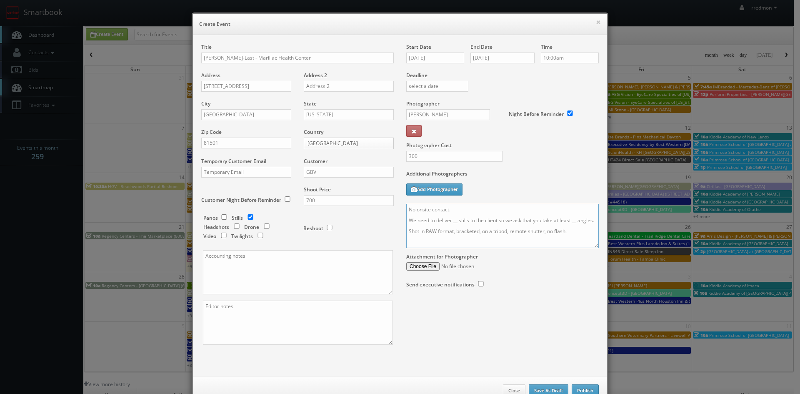
drag, startPoint x: 455, startPoint y: 221, endPoint x: 476, endPoint y: 237, distance: 27.1
click at [456, 222] on textarea "No onsite contact. We need to deliver __ stills to the client so we ask that yo…" at bounding box center [502, 226] width 192 height 44
click at [455, 210] on textarea "No onsite contact. We need to deliver __ stills to the client so we ask that yo…" at bounding box center [502, 226] width 192 height 44
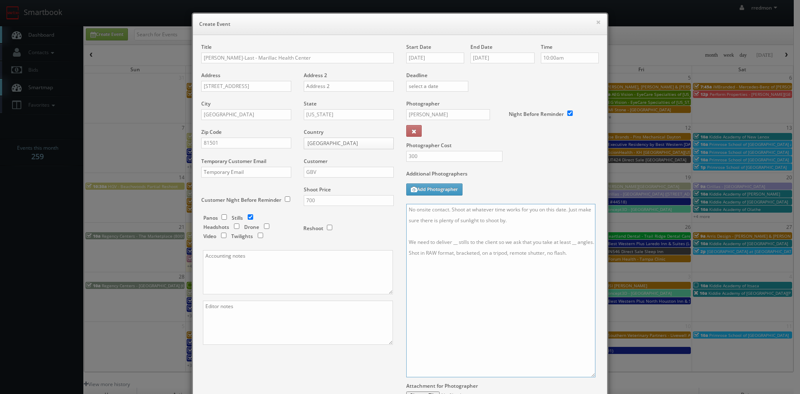
drag, startPoint x: 594, startPoint y: 247, endPoint x: 591, endPoint y: 376, distance: 129.2
click at [591, 376] on textarea "No onsite contact. Shoot at whatever time works for you on this date. Just make…" at bounding box center [500, 290] width 189 height 173
drag, startPoint x: 454, startPoint y: 244, endPoint x: 466, endPoint y: 265, distance: 24.8
click at [455, 245] on textarea "No onsite contact. Shoot at whatever time works for you on this date. Just make…" at bounding box center [500, 290] width 189 height 173
click at [576, 242] on textarea "No onsite contact. Shoot at whatever time works for you on this date. Just make…" at bounding box center [500, 290] width 189 height 173
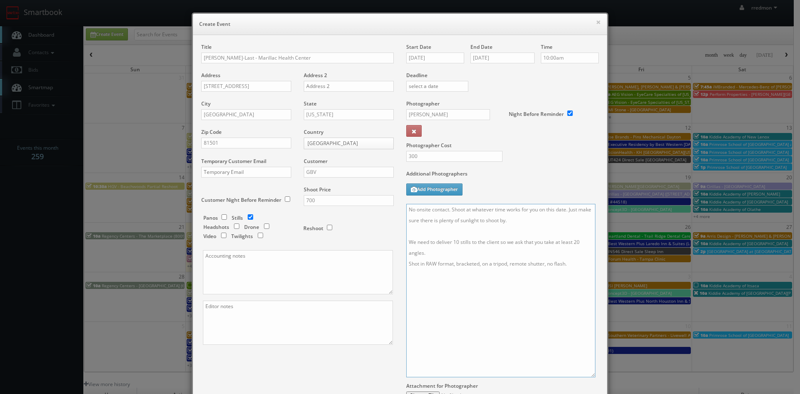
click at [571, 265] on textarea "No onsite contact. Shoot at whatever time works for you on this date. Just make…" at bounding box center [500, 290] width 189 height 173
type textarea "No onsite contact. Shoot at whatever time works for you on this date. Just make…"
click at [274, 269] on textarea at bounding box center [298, 272] width 190 height 44
click at [416, 300] on textarea "No onsite contact. Shoot at whatever time works for you on this date. Just make…" at bounding box center [500, 290] width 189 height 173
click at [257, 262] on textarea at bounding box center [298, 272] width 190 height 44
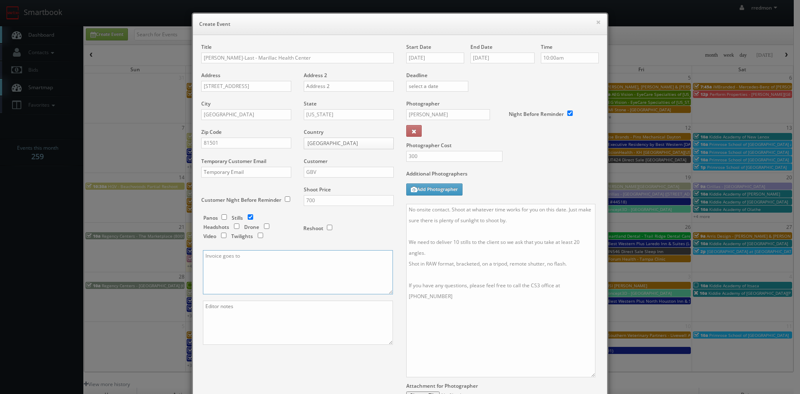
paste textarea "Nina Minne 325-933-2701 comms@eva-last.com"
click at [276, 256] on textarea "Invoice goes to Nina Minne 325-933-2701 comms@eva-last.com" at bounding box center [298, 272] width 190 height 44
click at [306, 255] on textarea "Invoice goes to Nina Minne, 325-933-2701 comms@eva-last.com" at bounding box center [298, 272] width 190 height 44
click at [358, 258] on textarea "Invoice goes to Nina Minne, 325-933-2701, comms@eva-last.com" at bounding box center [298, 272] width 190 height 44
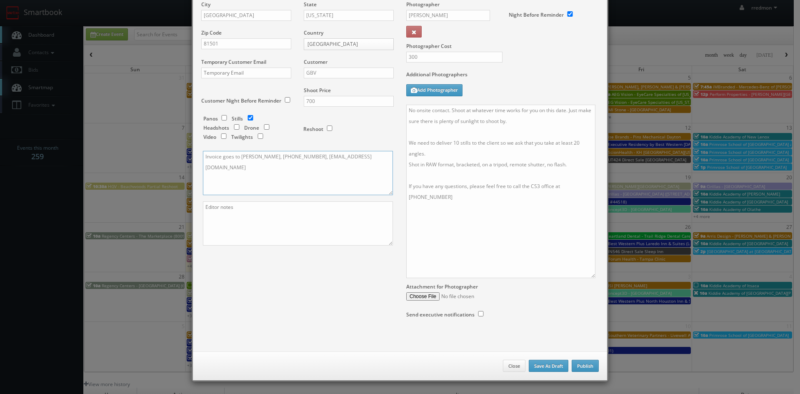
type textarea "Invoice goes to Nina Minne, 325-933-2701, comms@eva-last.com"
click at [582, 367] on button "Publish" at bounding box center [585, 366] width 27 height 12
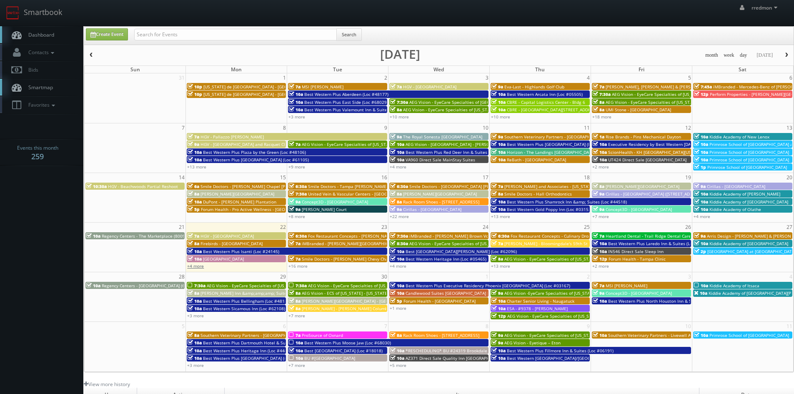
click at [197, 267] on link "+4 more" at bounding box center [195, 266] width 17 height 6
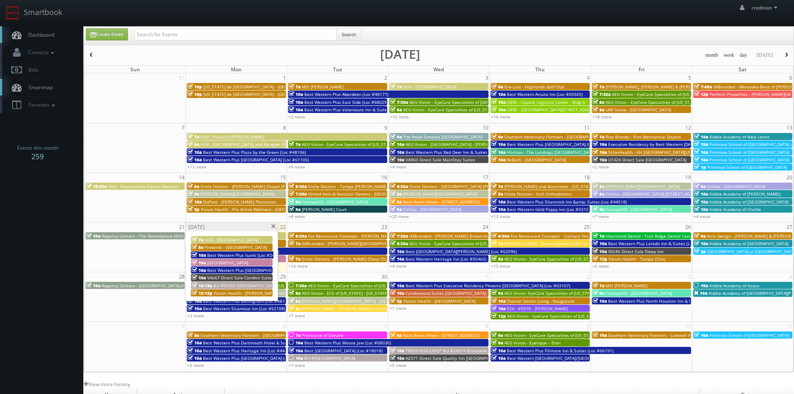
click at [273, 227] on span at bounding box center [272, 226] width 5 height 5
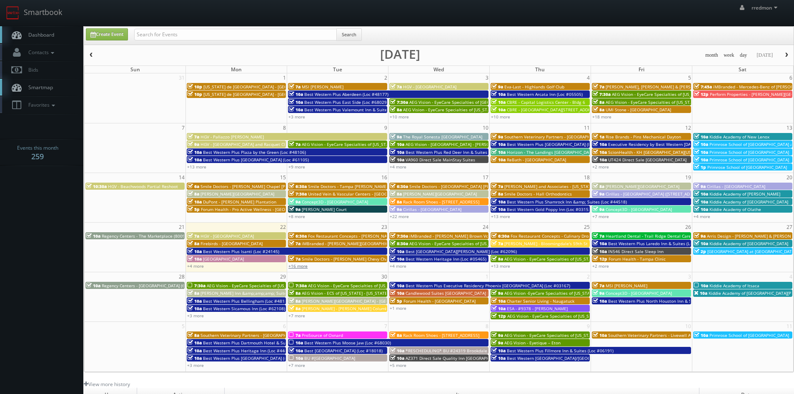
click at [292, 267] on link "+16 more" at bounding box center [297, 266] width 19 height 6
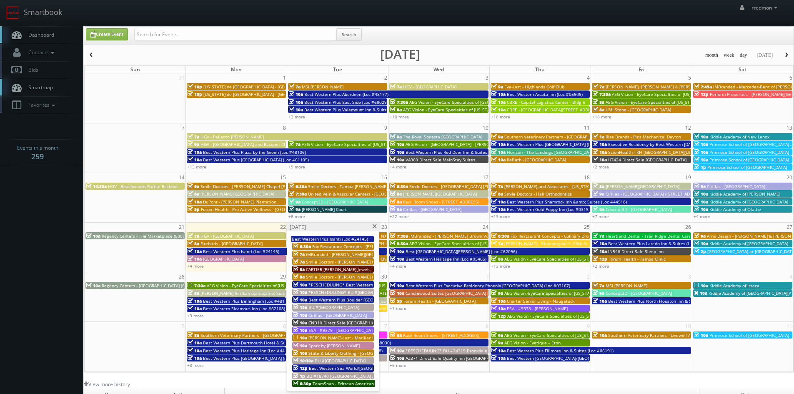
click at [341, 245] on span "Fox Restaurant Concepts - [PERSON_NAME] Cocina - [GEOGRAPHIC_DATA]" at bounding box center [384, 246] width 145 height 6
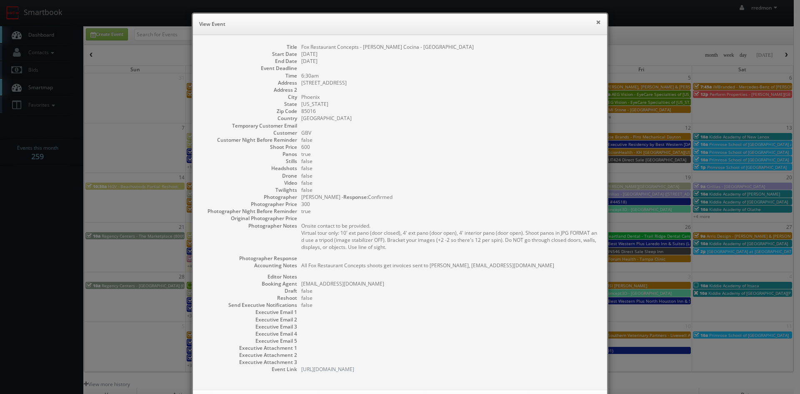
click at [596, 20] on button "×" at bounding box center [598, 22] width 5 height 6
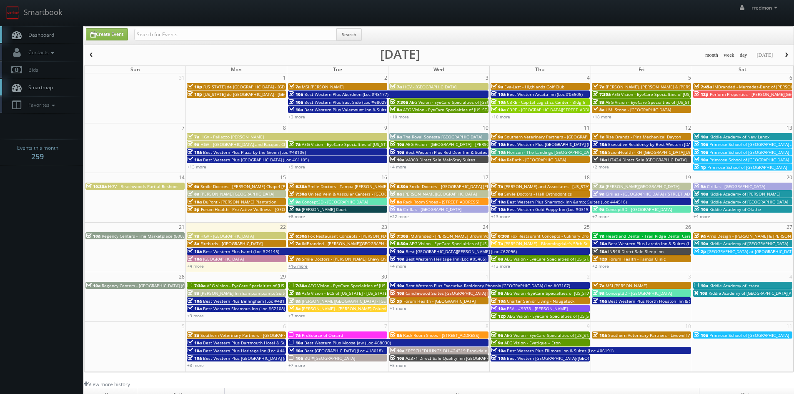
click at [304, 267] on link "+16 more" at bounding box center [297, 266] width 19 height 6
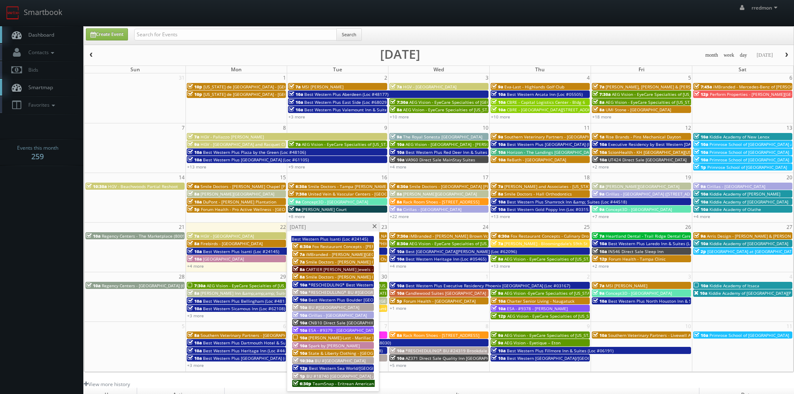
click at [325, 247] on span "Fox Restaurant Concepts - [PERSON_NAME] Cocina - [GEOGRAPHIC_DATA]" at bounding box center [384, 246] width 145 height 6
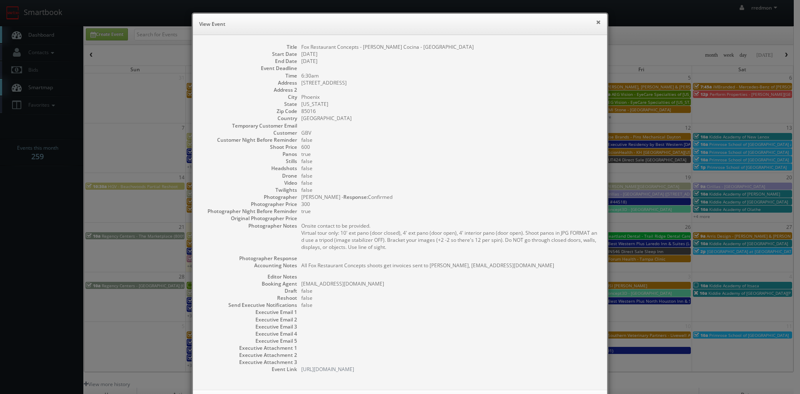
click at [596, 22] on button "×" at bounding box center [598, 22] width 5 height 6
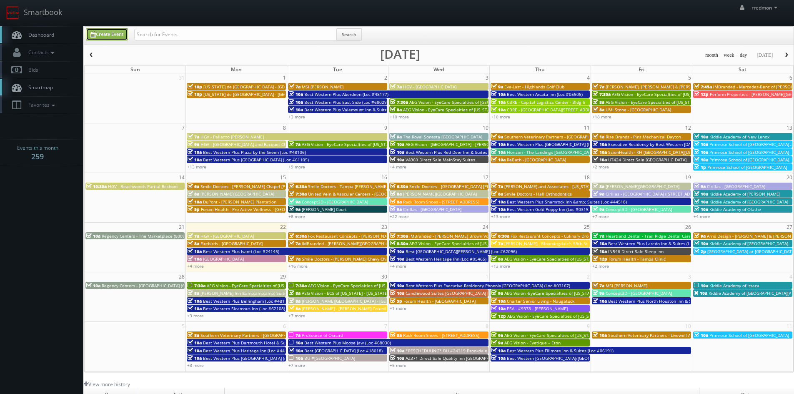
click at [119, 36] on link "Create Event" at bounding box center [107, 34] width 42 height 12
type input "09/22/2025"
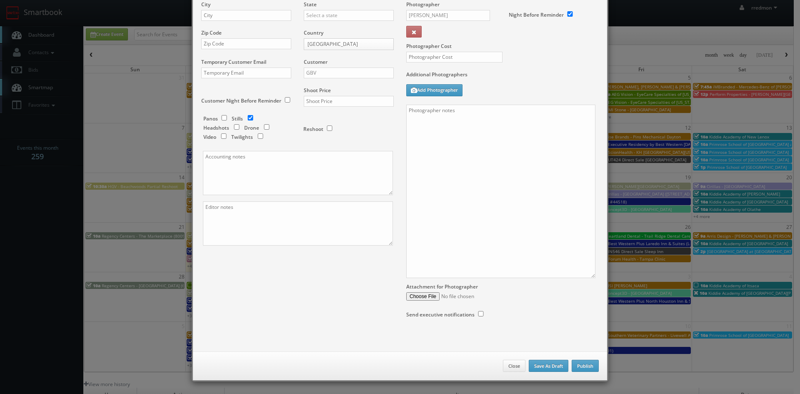
checkbox input "true"
type input "10:00am"
checkbox input "true"
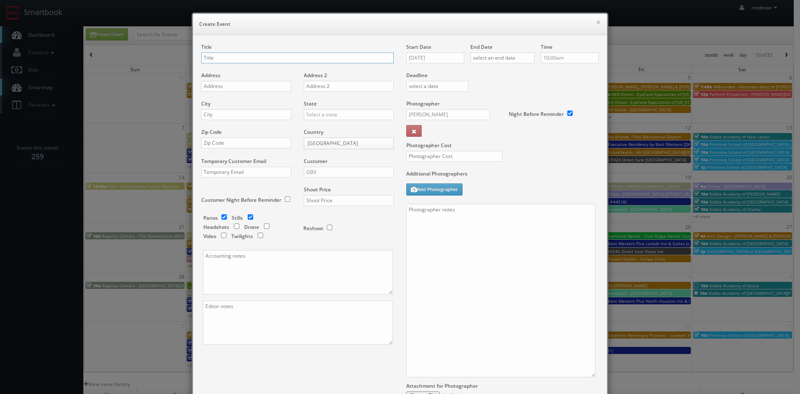
paste input "Landrys - [PERSON_NAME] [PERSON_NAME] (shoot 1)"
drag, startPoint x: 290, startPoint y: 56, endPoint x: 307, endPoint y: 67, distance: 20.6
click at [290, 56] on input "Landrys - [PERSON_NAME] [PERSON_NAME] (shoot 1)" at bounding box center [297, 57] width 192 height 11
type input "Landrys - [PERSON_NAME] [PERSON_NAME] (shoot 2)"
click at [266, 87] on input "text" at bounding box center [246, 86] width 90 height 11
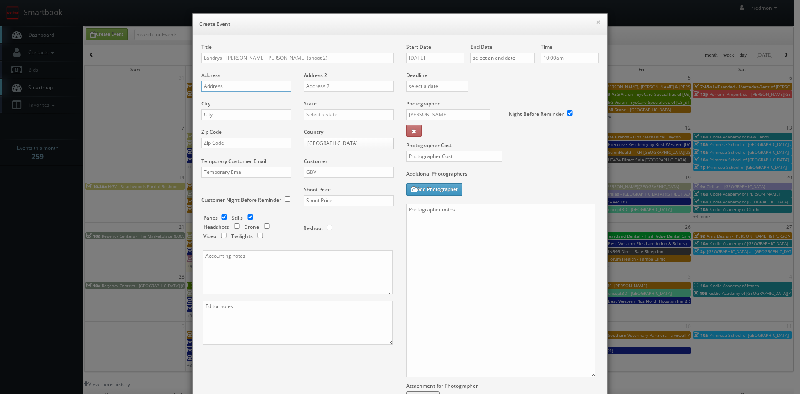
paste input "772 Spectrum Center Drive"
type input "772 Spectrum Center Drive"
click at [242, 115] on input "text" at bounding box center [246, 114] width 90 height 11
type input "Irvine"
click at [316, 115] on input "text" at bounding box center [349, 114] width 90 height 11
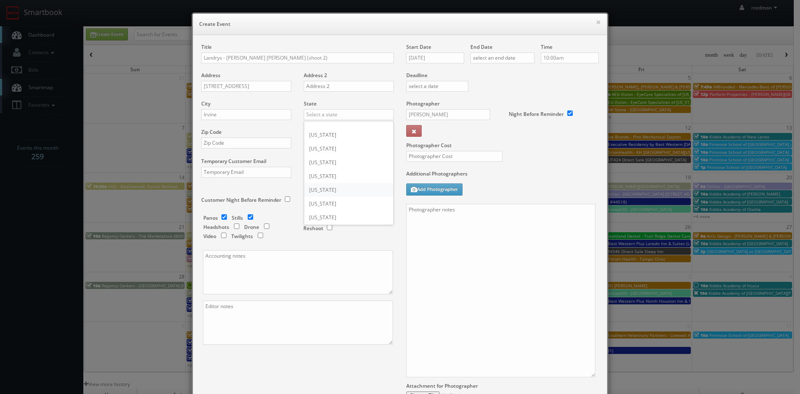
click at [355, 187] on div "[US_STATE]" at bounding box center [348, 190] width 89 height 14
type input "[US_STATE]"
click at [261, 142] on input "text" at bounding box center [246, 142] width 90 height 11
paste input "92618"
type input "92618"
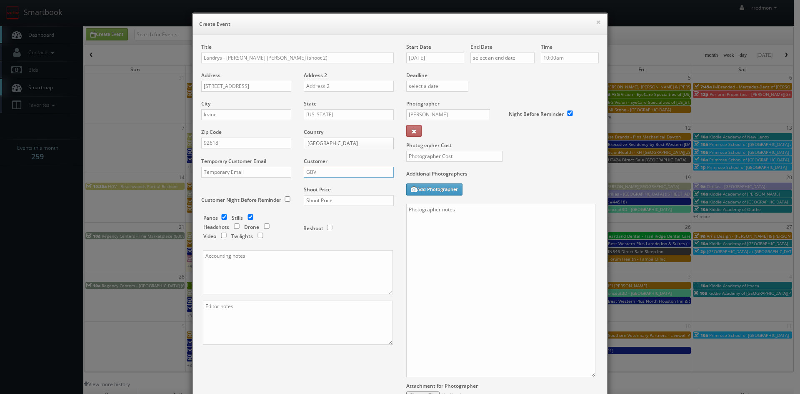
click at [316, 173] on input "GBV" at bounding box center [349, 172] width 90 height 11
click at [331, 199] on div "[PERSON_NAME] Inc." at bounding box center [348, 199] width 89 height 14
type input "[PERSON_NAME] Inc."
click at [331, 202] on input "text" at bounding box center [349, 200] width 90 height 11
type input "0"
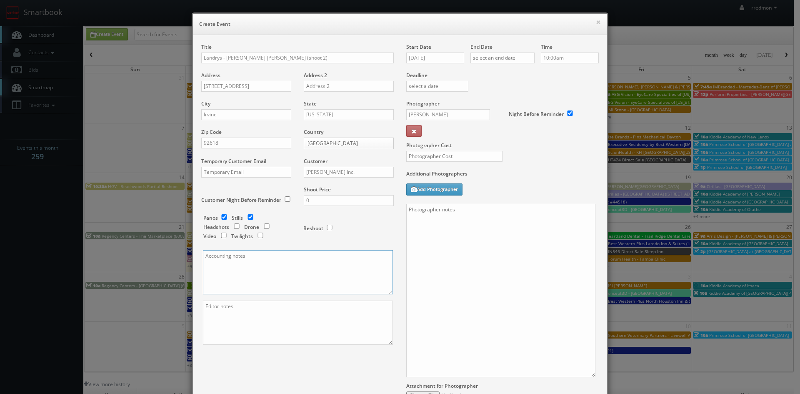
click at [326, 267] on textarea at bounding box center [298, 272] width 190 height 44
paste textarea "Split shoot - $450 for 5 photos from shoot 1 and $750 for 10 photos + google to…"
type textarea "Split shoot - $450 for 5 photos from shoot 1 and $750 for 10 photos + google to…"
click at [350, 327] on textarea at bounding box center [298, 322] width 190 height 44
paste textarea "Split shoot! 5 photos from shoot 1 and 10 photos + google tour from shoot 2 on …"
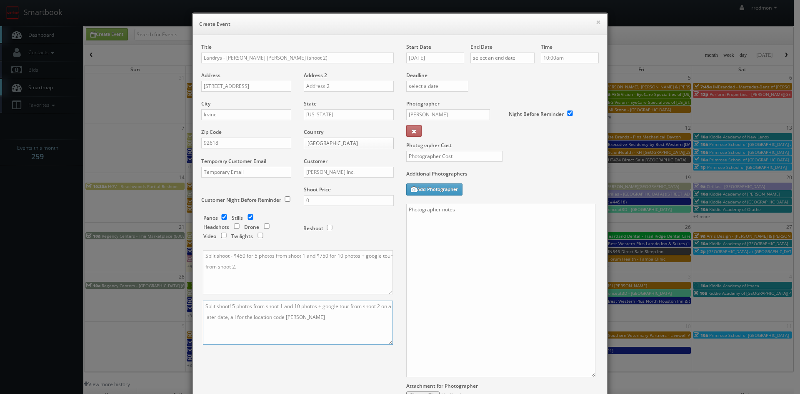
drag, startPoint x: 227, startPoint y: 318, endPoint x: 296, endPoint y: 326, distance: 69.6
click at [229, 318] on textarea "Split shoot! 5 photos from shoot 1 and 10 photos + google tour from shoot 2 on …" at bounding box center [298, 322] width 190 height 44
type textarea "Split shoot! 5 photos from shoot 1 and 10 photos + google tour from shoot 2, al…"
click at [442, 59] on input "09/22/2025" at bounding box center [435, 57] width 58 height 11
click at [461, 147] on td "2" at bounding box center [460, 146] width 11 height 12
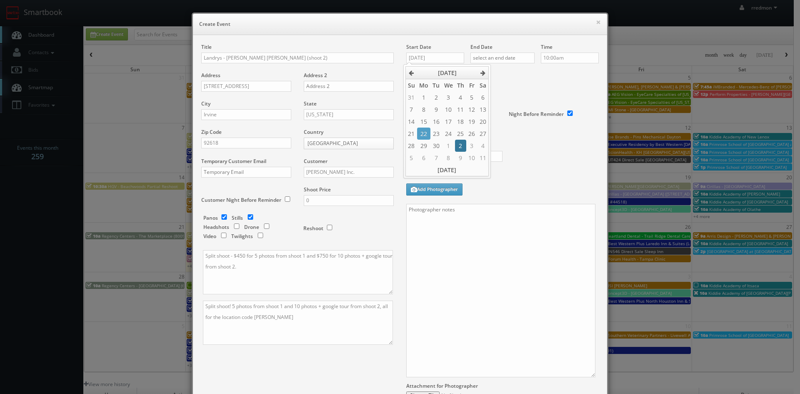
type input "10/02/2025"
click at [505, 55] on input "text" at bounding box center [502, 57] width 64 height 11
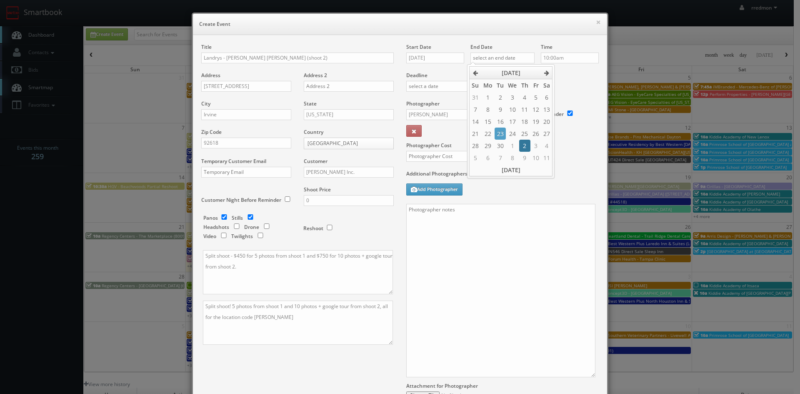
click at [527, 144] on td "2" at bounding box center [524, 146] width 11 height 12
type input "10/02/2025"
click at [570, 90] on div "Deadline" at bounding box center [502, 71] width 205 height 57
click at [455, 117] on input "Carl Lengyel" at bounding box center [448, 114] width 84 height 11
click at [452, 133] on div "Terry Howick" at bounding box center [451, 133] width 89 height 14
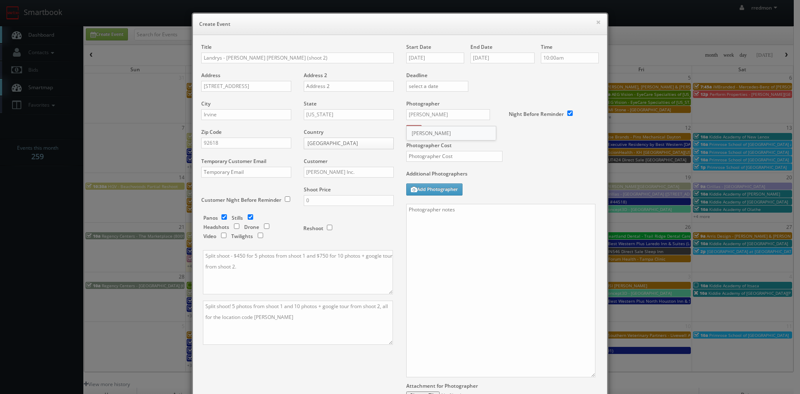
type input "Terry Howick"
click at [461, 155] on input "text" at bounding box center [454, 156] width 96 height 11
type input "250"
click at [482, 230] on textarea at bounding box center [500, 290] width 189 height 173
paste textarea "SPLIT SHOOT: 5 photos for shoot 1 and 10 photos + google tour for shoot 2 on a …"
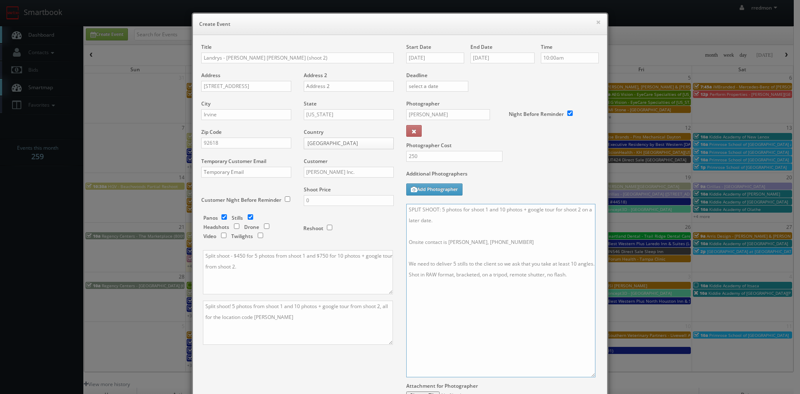
drag, startPoint x: 426, startPoint y: 220, endPoint x: 471, endPoint y: 232, distance: 46.2
click at [428, 221] on textarea "SPLIT SHOOT: 5 photos for shoot 1 and 10 photos + google tour for shoot 2 on a …" at bounding box center [500, 290] width 189 height 173
click at [453, 255] on textarea "SPLIT SHOOT: 5 photos for shoot 1 and 10 photos + google tour for shoot 2. Onsi…" at bounding box center [500, 290] width 189 height 173
drag, startPoint x: 574, startPoint y: 252, endPoint x: 587, endPoint y: 278, distance: 29.1
click at [574, 252] on textarea "SPLIT SHOOT: 5 photos for shoot 1 and 10 photos + google tour for shoot 2. Onsi…" at bounding box center [500, 290] width 189 height 173
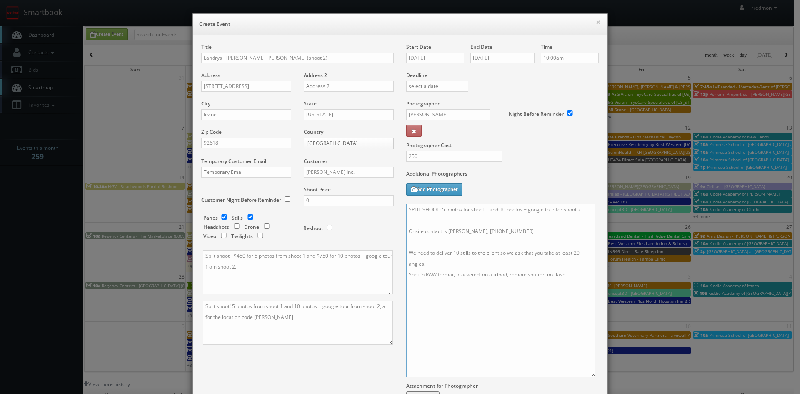
click at [577, 275] on textarea "SPLIT SHOOT: 5 photos for shoot 1 and 10 photos + google tour for shoot 2. Onsi…" at bounding box center [500, 290] width 189 height 173
click at [570, 277] on textarea "SPLIT SHOOT: 5 photos for shoot 1 and 10 photos + google tour for shoot 2. Onsi…" at bounding box center [500, 290] width 189 height 173
paste textarea "We need to deliver virtual tour + 10 stills. Please take at least 20 stills sho…"
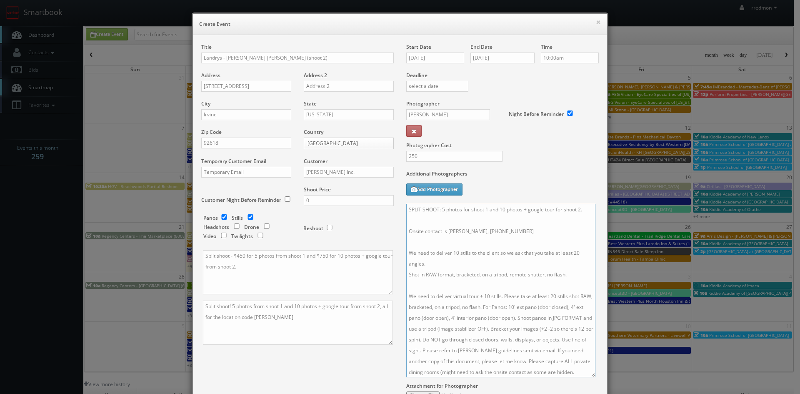
scroll to position [10, 0]
click at [407, 283] on textarea "SPLIT SHOOT: 5 photos for shoot 1 and 10 photos + google tour for shoot 2. Onsi…" at bounding box center [500, 290] width 189 height 173
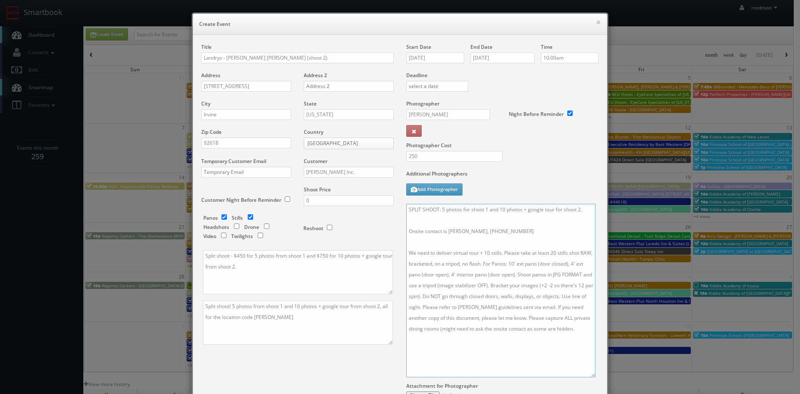
click at [576, 334] on textarea "SPLIT SHOOT: 5 photos for shoot 1 and 10 photos + google tour for shoot 2. Onsi…" at bounding box center [500, 290] width 189 height 173
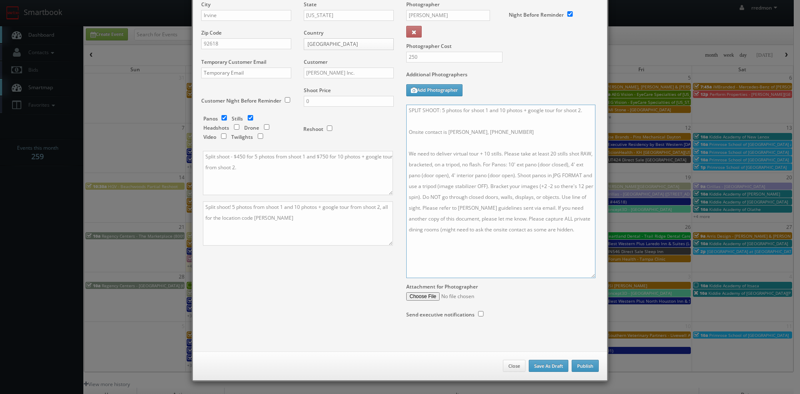
type textarea "SPLIT SHOOT: 5 photos for shoot 1 and 10 photos + google tour for shoot 2. Onsi…"
drag, startPoint x: 582, startPoint y: 365, endPoint x: 580, endPoint y: 347, distance: 18.6
click at [582, 365] on button "Publish" at bounding box center [585, 366] width 27 height 12
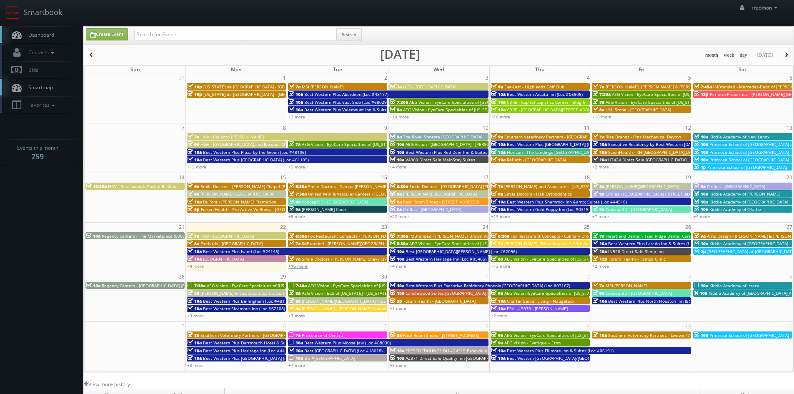
click at [302, 266] on link "+16 more" at bounding box center [297, 266] width 19 height 6
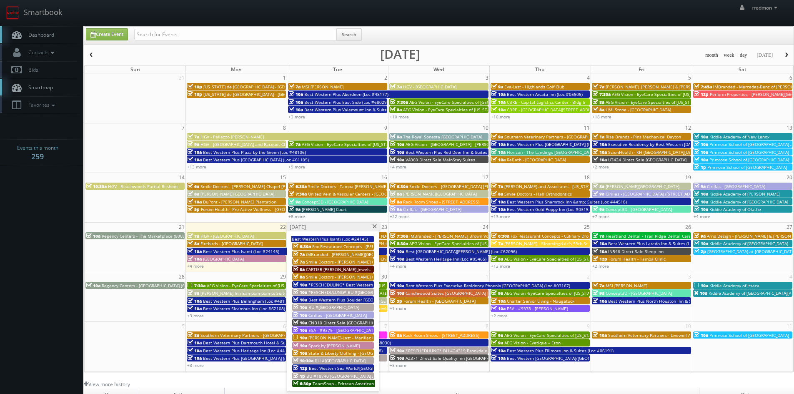
click at [345, 314] on span "Cirillas - [GEOGRAPHIC_DATA]" at bounding box center [337, 315] width 58 height 6
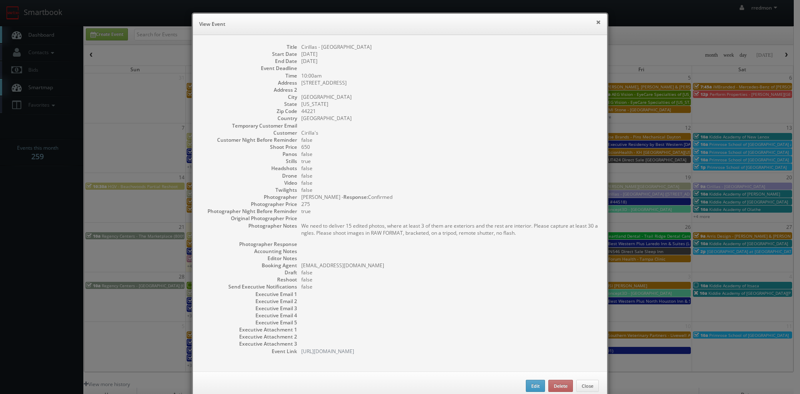
click at [596, 22] on button "×" at bounding box center [598, 22] width 5 height 6
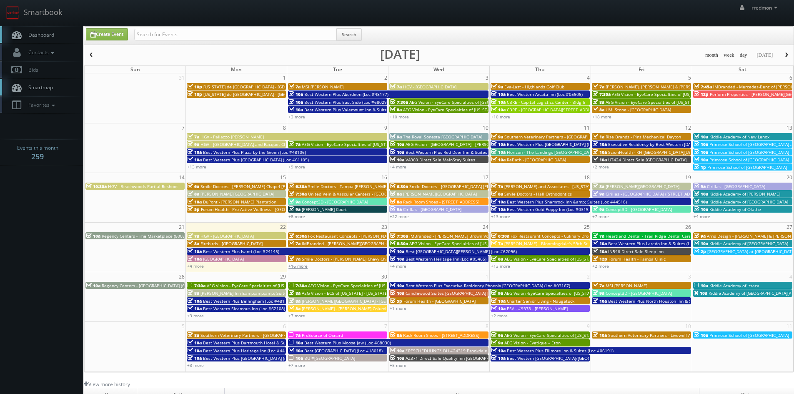
click at [299, 264] on link "+16 more" at bounding box center [297, 266] width 19 height 6
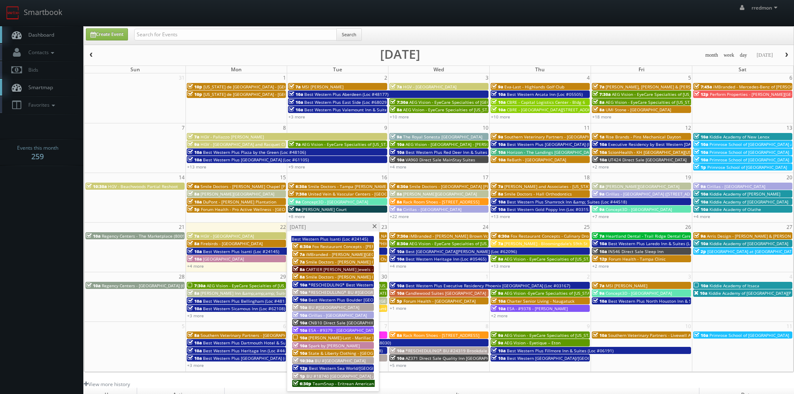
click at [324, 246] on span "Fox Restaurant Concepts - [PERSON_NAME] Cocina - [GEOGRAPHIC_DATA]" at bounding box center [384, 246] width 145 height 6
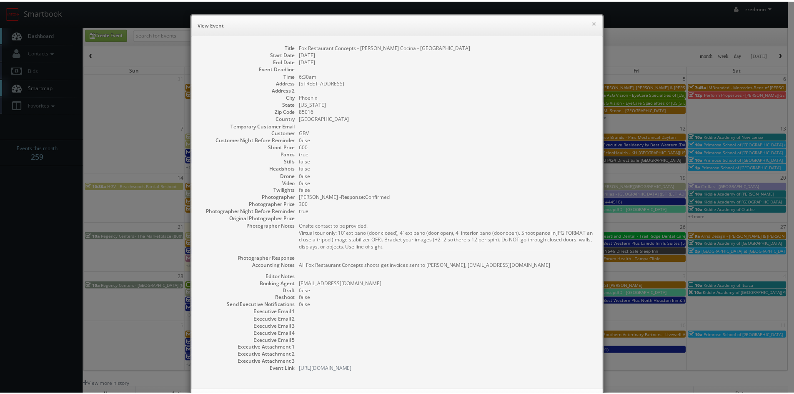
scroll to position [38, 0]
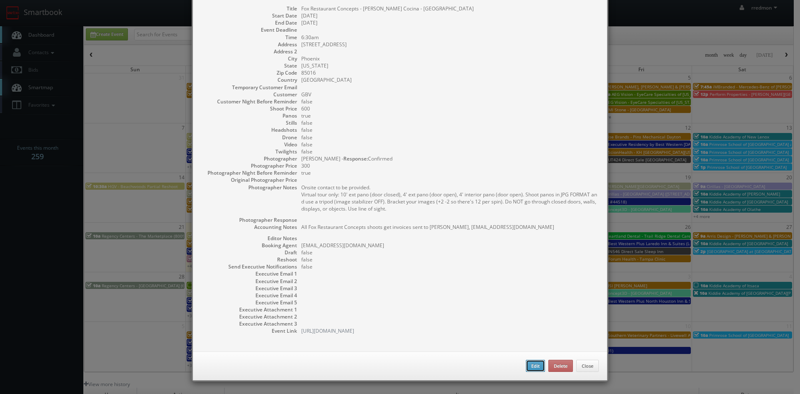
click at [526, 366] on button "Edit" at bounding box center [535, 366] width 19 height 12
type input "Fox Restaurant Concepts - [PERSON_NAME] Cocina - [GEOGRAPHIC_DATA]"
type input "2502 E Camelback Rd #122"
type input "Phoenix"
type input "85016"
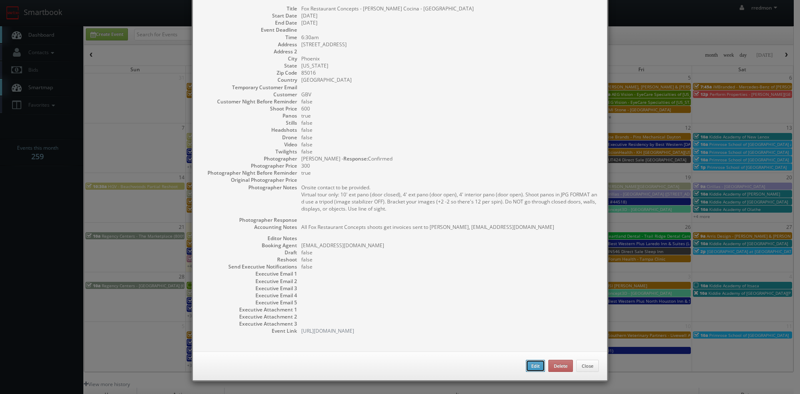
type input "600"
checkbox input "true"
type textarea "All Fox Restaurant Concepts shoots get invoices sent to Choe Salita, csalita@fo…"
type input "09/23/2025"
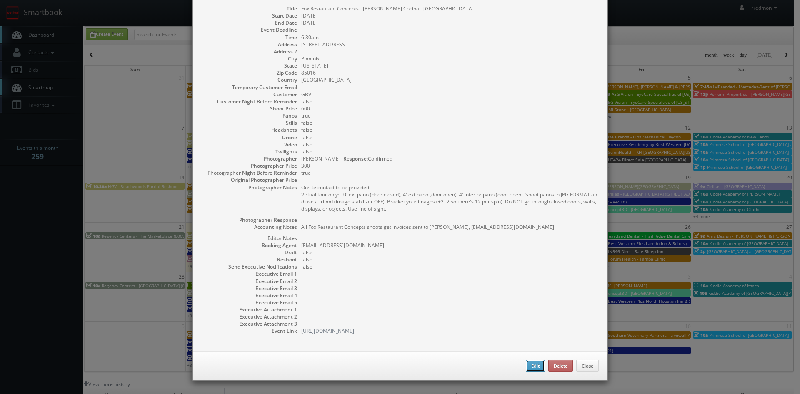
type input "6:30am"
checkbox input "true"
type textarea "Onsite contact to be provided. Virtual tour only: 10' ext pano (door closed), 4…"
select select "[US_STATE]"
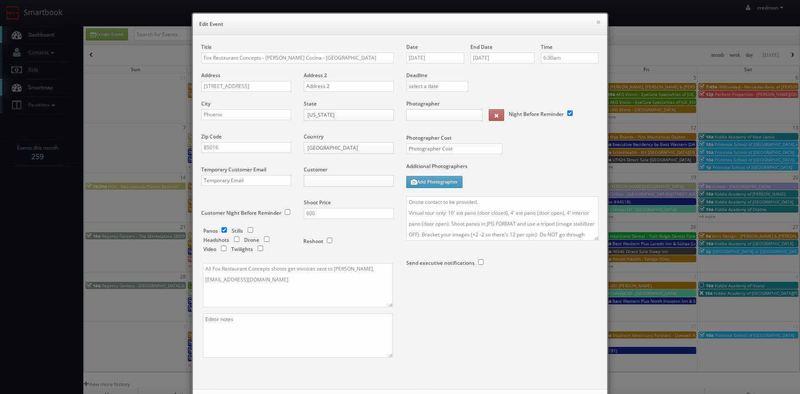
type input "600"
type input "300"
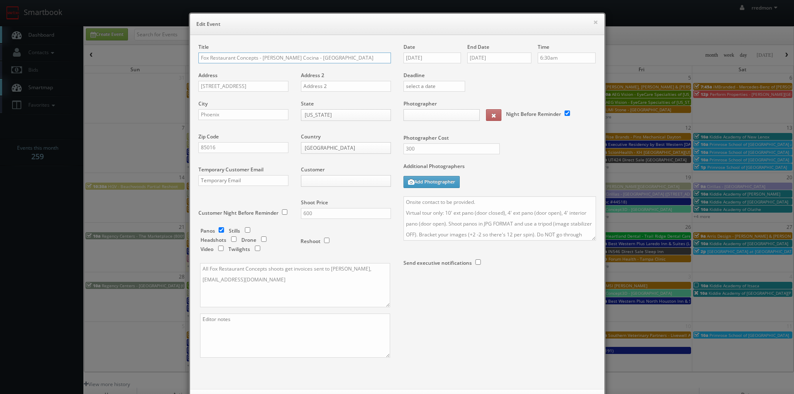
select select "fake72@mg.cs3calendar.com"
select select "elitebusinessfilms@gmail.com"
drag, startPoint x: 471, startPoint y: 201, endPoint x: 491, endPoint y: 208, distance: 21.2
click at [471, 201] on textarea "Onsite contact to be provided. Virtual tour only: 10' ext pano (door closed), 4…" at bounding box center [499, 218] width 192 height 44
drag, startPoint x: 590, startPoint y: 237, endPoint x: 576, endPoint y: 352, distance: 115.9
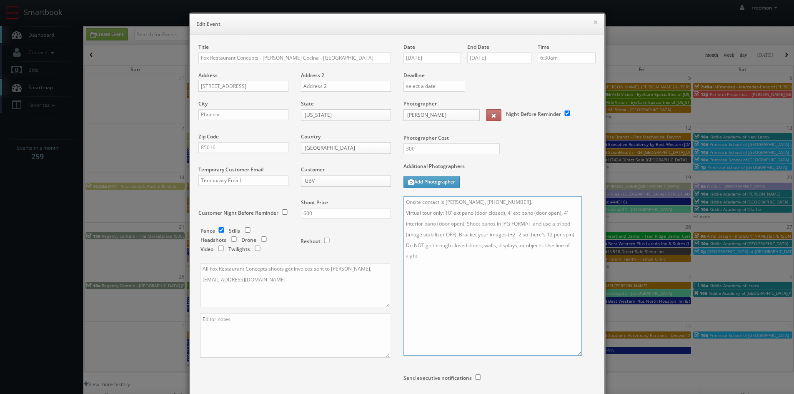
click at [576, 352] on textarea "Onsite contact is Alegre Lopez, 480-710-4894. Virtual tour only: 10' ext pano (…" at bounding box center [492, 275] width 178 height 159
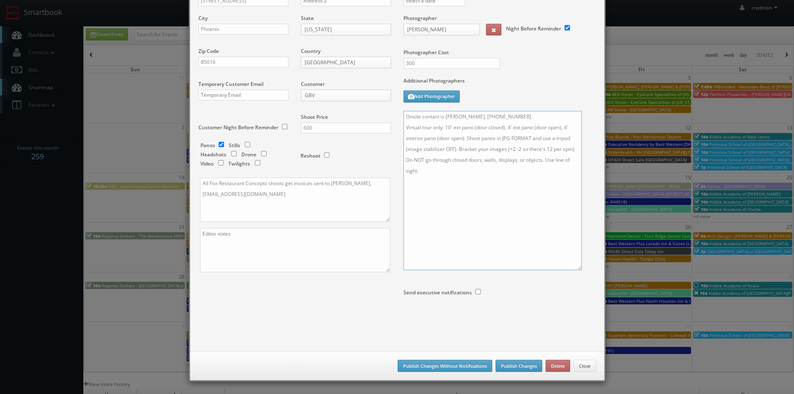
type textarea "Onsite contact is Alegre Lopez, 480-710-4894. Virtual tour only: 10' ext pano (…"
click at [520, 365] on button "Publish Changes" at bounding box center [518, 366] width 47 height 12
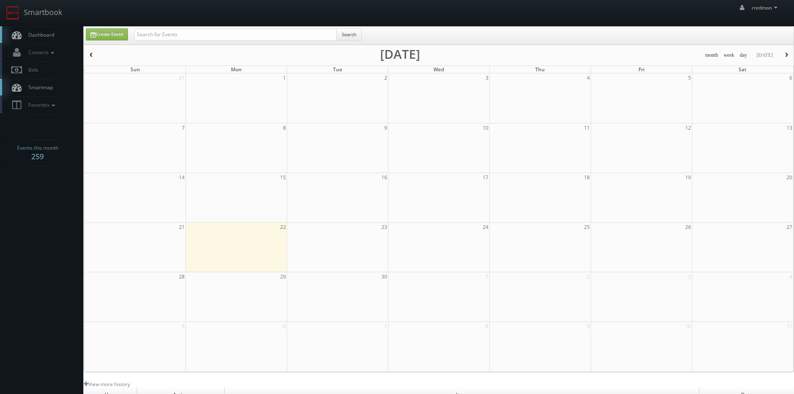
click at [41, 36] on span "Dashboard" at bounding box center [39, 34] width 30 height 7
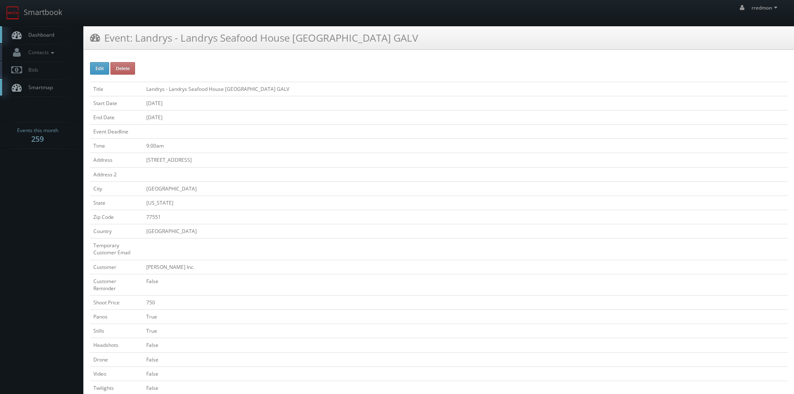
click at [38, 37] on span "Dashboard" at bounding box center [39, 34] width 30 height 7
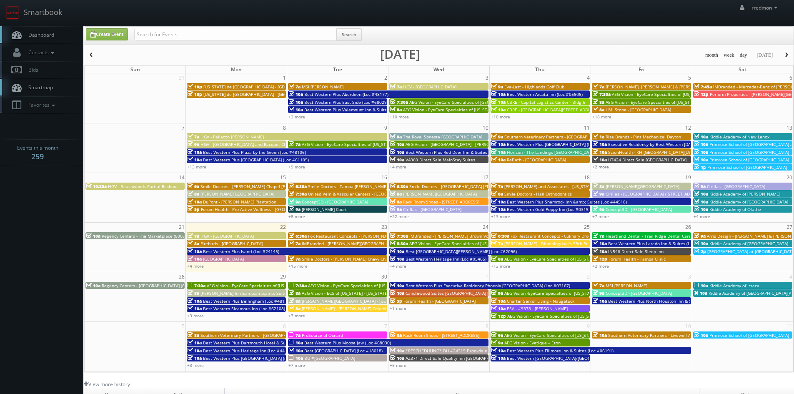
click at [602, 167] on link "+2 more" at bounding box center [600, 167] width 17 height 6
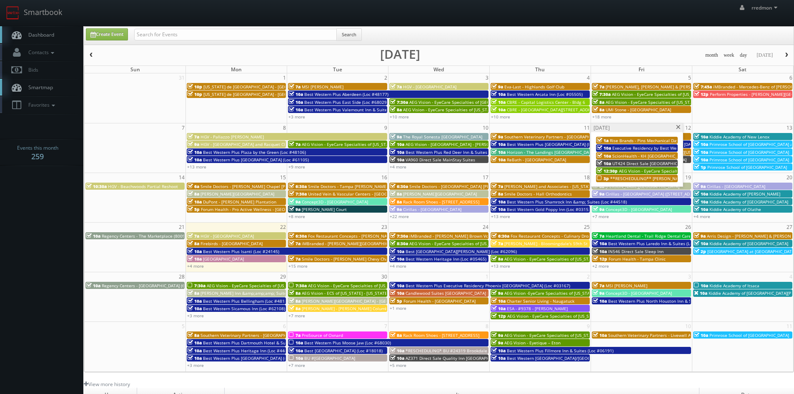
click at [630, 176] on span "**RESCHEDULING** Eva-Last - Marillac Health Center" at bounding box center [675, 178] width 130 height 6
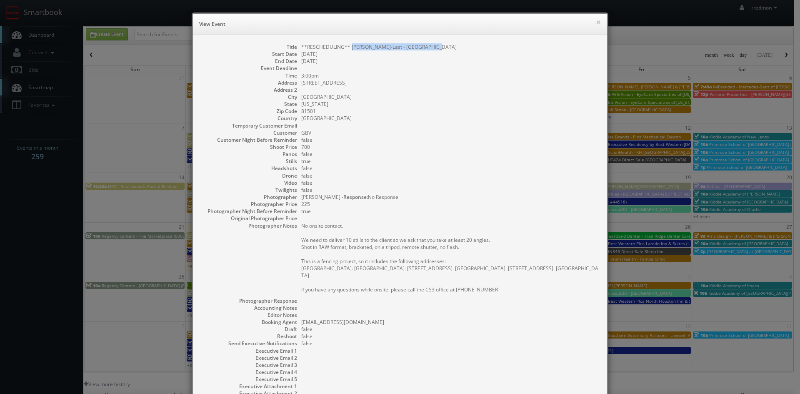
drag, startPoint x: 425, startPoint y: 47, endPoint x: 347, endPoint y: 48, distance: 78.3
click at [347, 48] on dd "**RESCHEDULING** Eva-Last - Marillac Health Center" at bounding box center [449, 46] width 297 height 7
copy dd "Eva-Last - Marillac Health Center"
drag, startPoint x: 333, startPoint y: 80, endPoint x: 299, endPoint y: 85, distance: 34.9
click at [301, 85] on dd "2333 N 6th St" at bounding box center [449, 82] width 297 height 7
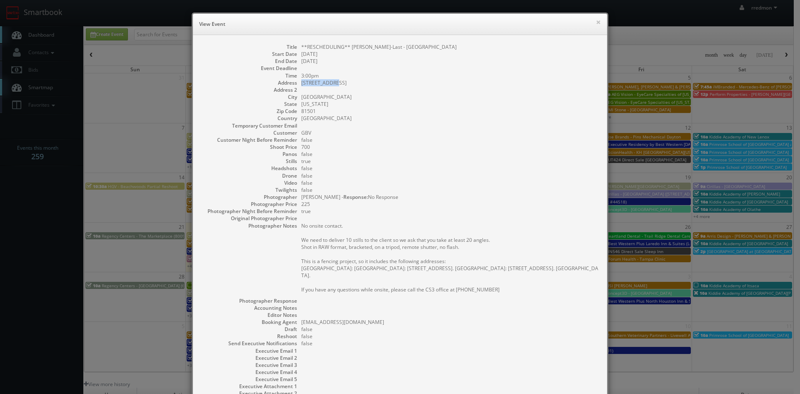
copy dd "2333 N 6th St"
drag, startPoint x: 315, startPoint y: 112, endPoint x: 298, endPoint y: 112, distance: 17.5
click at [301, 112] on dd "81501" at bounding box center [449, 110] width 297 height 7
copy dd "81501"
click at [598, 22] on div "× View Event" at bounding box center [400, 24] width 414 height 21
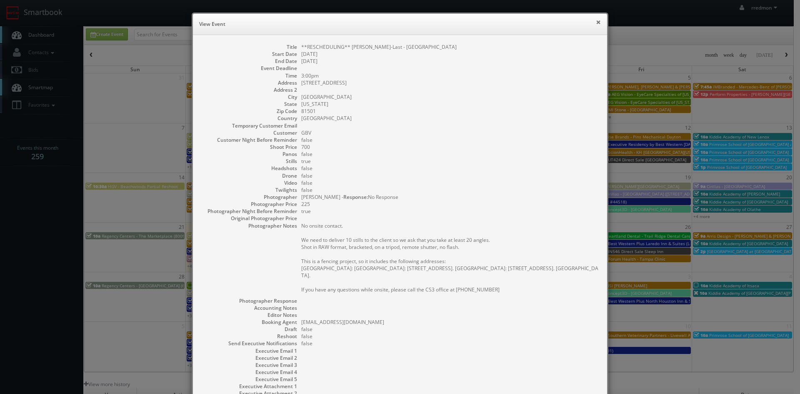
click at [596, 23] on button "×" at bounding box center [598, 22] width 5 height 6
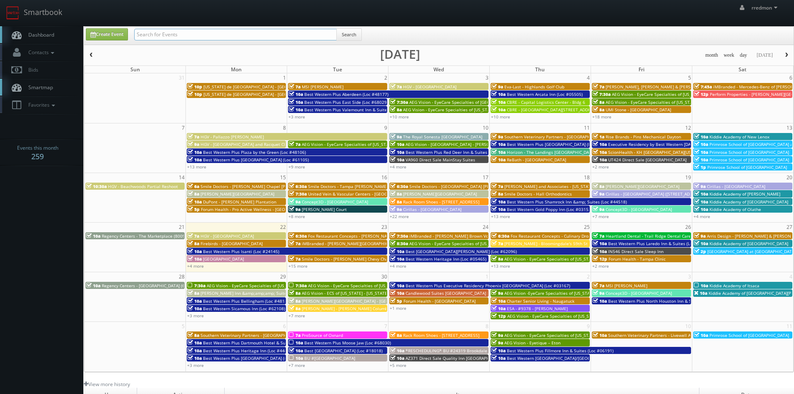
click at [240, 35] on input "text" at bounding box center [235, 35] width 202 height 12
type input "mair"
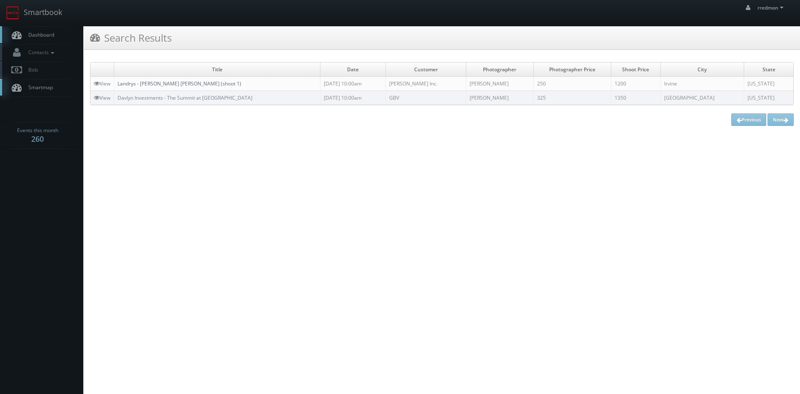
click at [193, 81] on link "Landrys - [PERSON_NAME] [PERSON_NAME] (shoot 1)" at bounding box center [179, 83] width 124 height 7
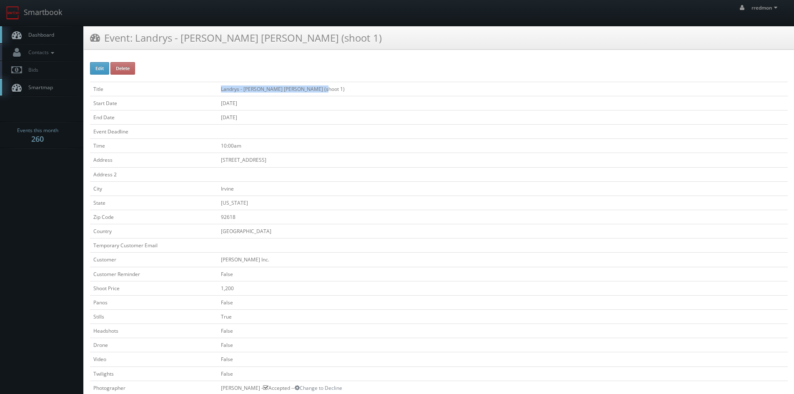
drag, startPoint x: 331, startPoint y: 88, endPoint x: 230, endPoint y: 90, distance: 101.7
click at [230, 90] on td "Landrys - [PERSON_NAME] [PERSON_NAME] (shoot 1)" at bounding box center [502, 89] width 570 height 14
copy td "Landrys - [PERSON_NAME] [PERSON_NAME] (shoot 1)"
drag, startPoint x: 294, startPoint y: 160, endPoint x: 230, endPoint y: 162, distance: 64.6
click at [230, 162] on td "[STREET_ADDRESS]" at bounding box center [502, 160] width 570 height 14
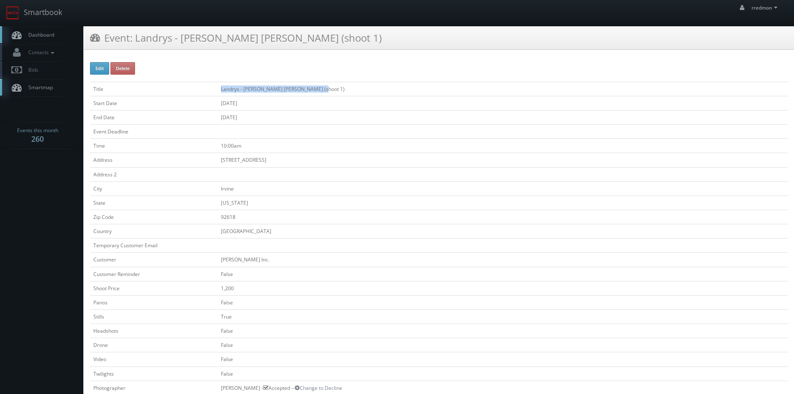
copy td "[STREET_ADDRESS]"
drag, startPoint x: 257, startPoint y: 212, endPoint x: 229, endPoint y: 218, distance: 28.6
click at [229, 218] on td "92618" at bounding box center [502, 217] width 570 height 14
copy td "92618"
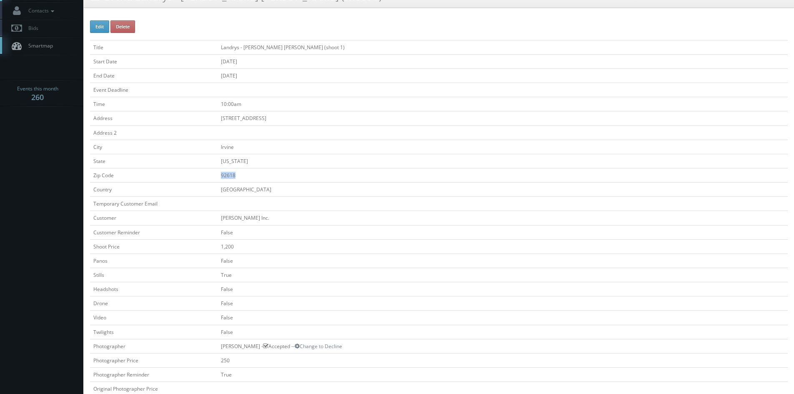
scroll to position [208, 0]
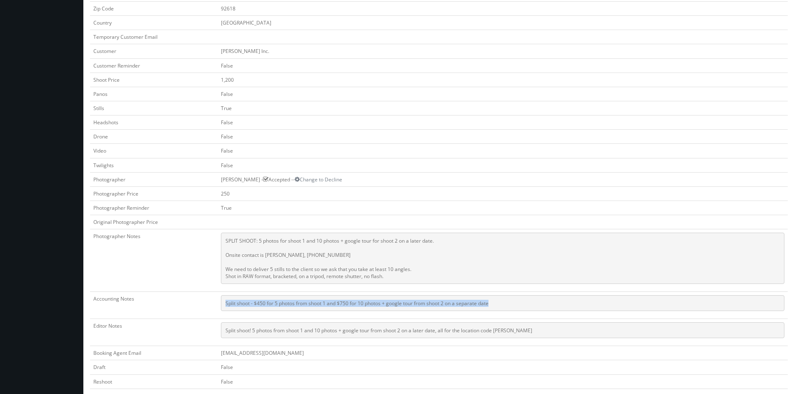
drag, startPoint x: 507, startPoint y: 303, endPoint x: 233, endPoint y: 304, distance: 273.7
click at [233, 304] on pre "Split shoot - $450 for 5 photos from shoot 1 and $750 for 10 photos + google to…" at bounding box center [502, 303] width 563 height 16
copy pre "Split shoot - $450 for 5 photos from shoot 1 and $750 for 10 photos + google to…"
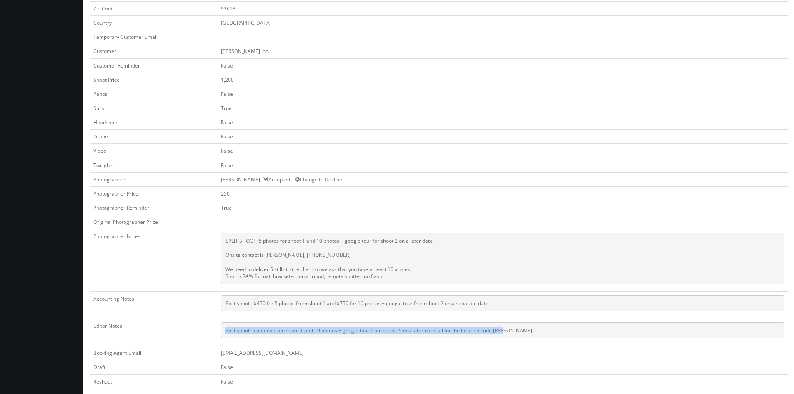
drag, startPoint x: 521, startPoint y: 331, endPoint x: 232, endPoint y: 334, distance: 288.8
click at [232, 334] on pre "Split shoot! 5 photos from shoot 1 and 10 photos + google tour from shoot 2 on …" at bounding box center [502, 330] width 563 height 16
copy pre "Split shoot! 5 photos from shoot 1 and 10 photos + google tour from shoot 2 on …"
drag, startPoint x: 404, startPoint y: 278, endPoint x: 232, endPoint y: 236, distance: 177.1
click at [232, 236] on pre "SPLIT SHOOT: 5 photos for shoot 1 and 10 photos + google tour for shoot 2 on a …" at bounding box center [502, 257] width 563 height 51
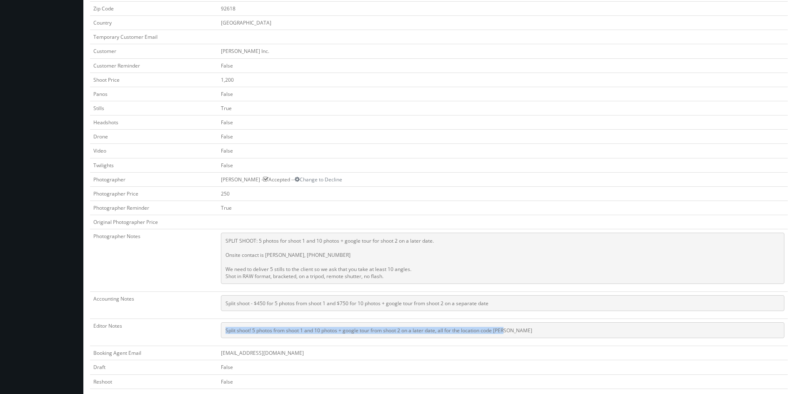
copy pre "SPLIT SHOOT: 5 photos for shoot 1 and 10 photos + google tour for shoot 2 on a …"
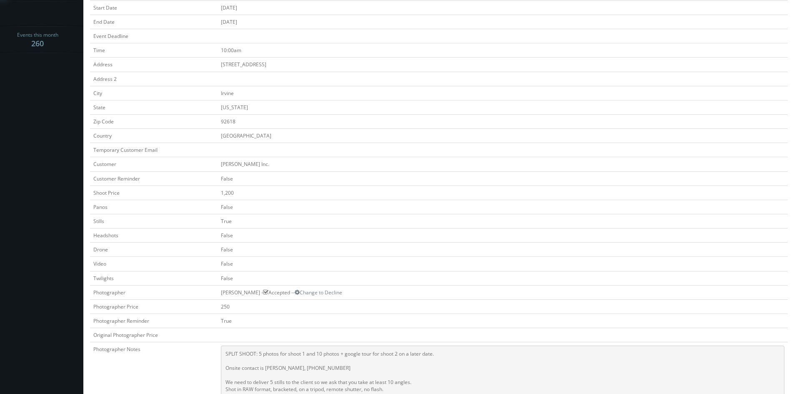
scroll to position [0, 0]
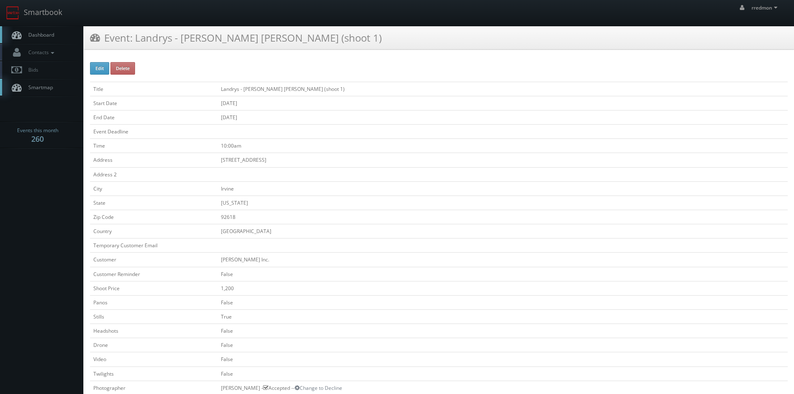
click at [33, 30] on link "Dashboard" at bounding box center [41, 34] width 83 height 17
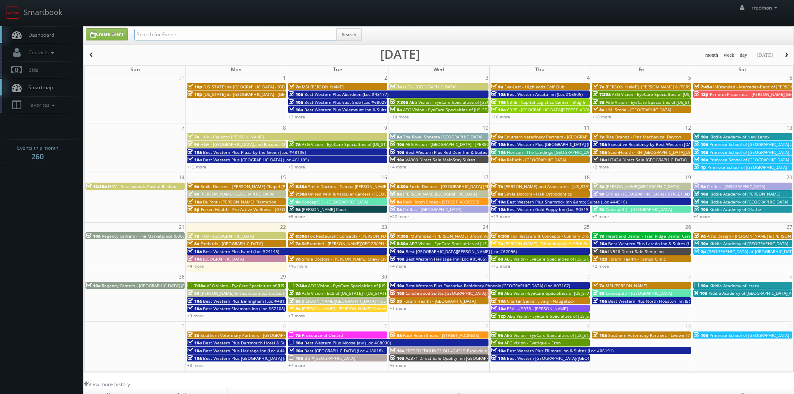
click at [193, 37] on input "text" at bounding box center [235, 35] width 202 height 12
type input "landrys"
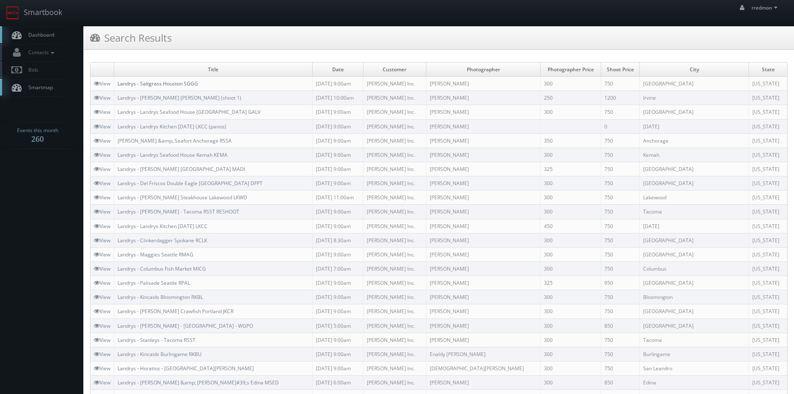
click at [184, 81] on link "Landrys - Saltgrass Houston SGGG" at bounding box center [157, 83] width 80 height 7
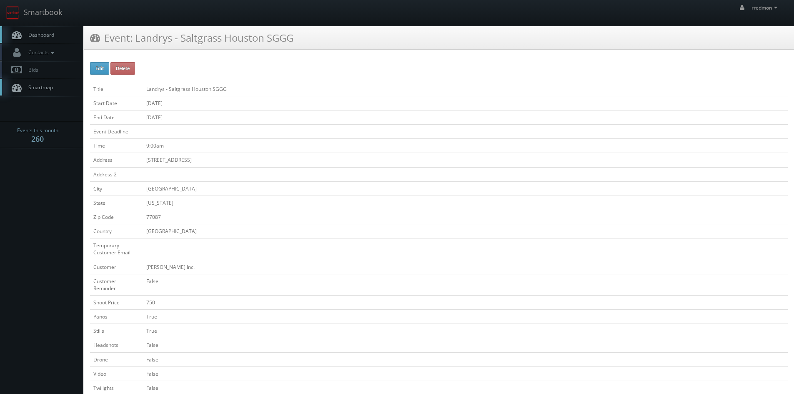
scroll to position [250, 0]
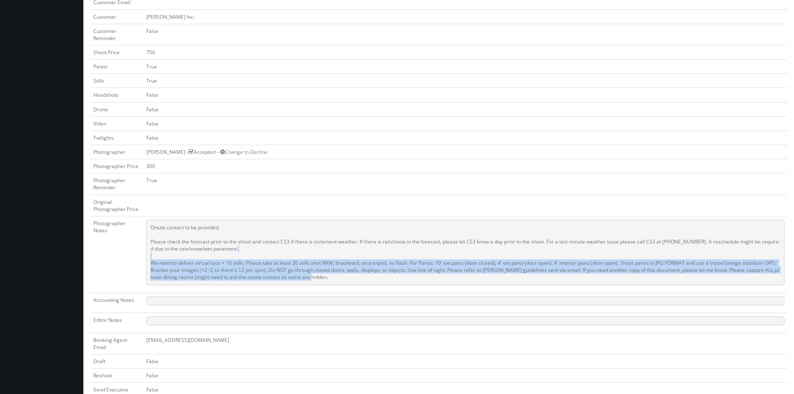
drag, startPoint x: 334, startPoint y: 277, endPoint x: 150, endPoint y: 263, distance: 184.2
click at [150, 263] on pre "Onsite contact to be provided. Please check the forecast prior to the shoot and…" at bounding box center [465, 252] width 638 height 65
copy pre "We need to deliver virtual tour + 10 stills. Please take at least 20 stills sho…"
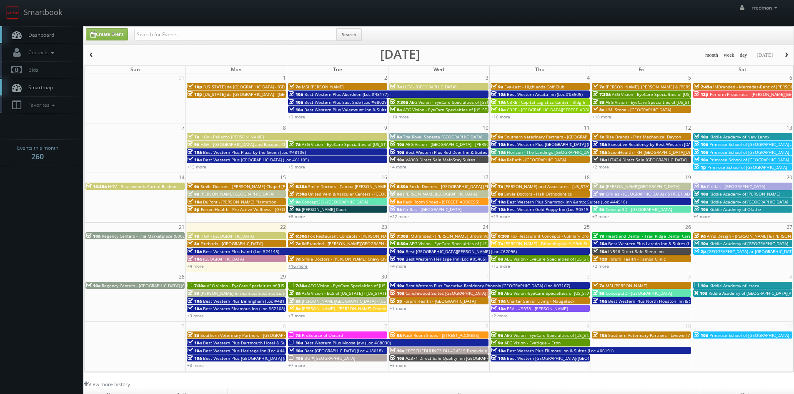
click at [302, 267] on link "+16 more" at bounding box center [297, 266] width 19 height 6
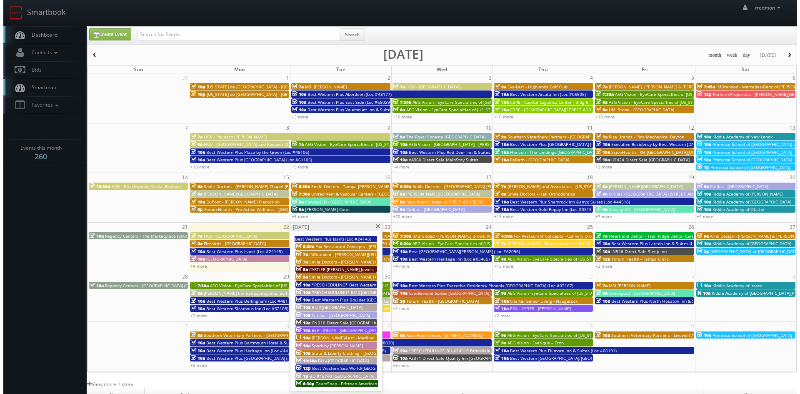
scroll to position [42, 0]
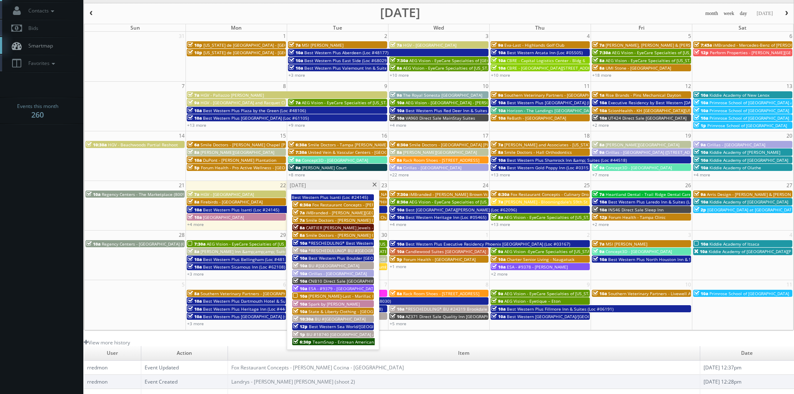
click at [374, 185] on span at bounding box center [374, 184] width 5 height 5
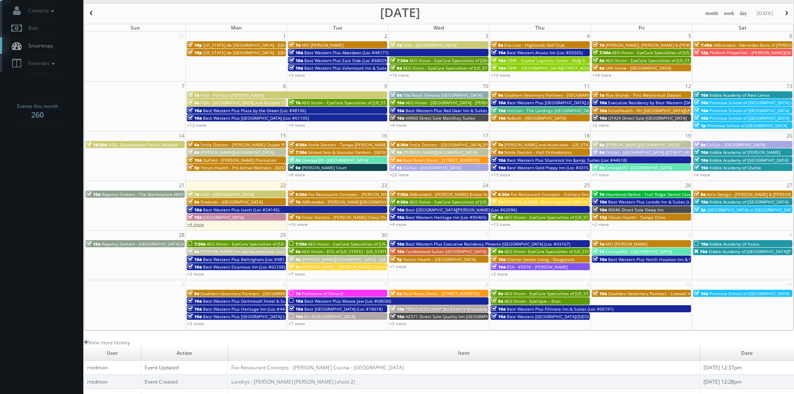
click at [200, 226] on link "+4 more" at bounding box center [195, 224] width 17 height 6
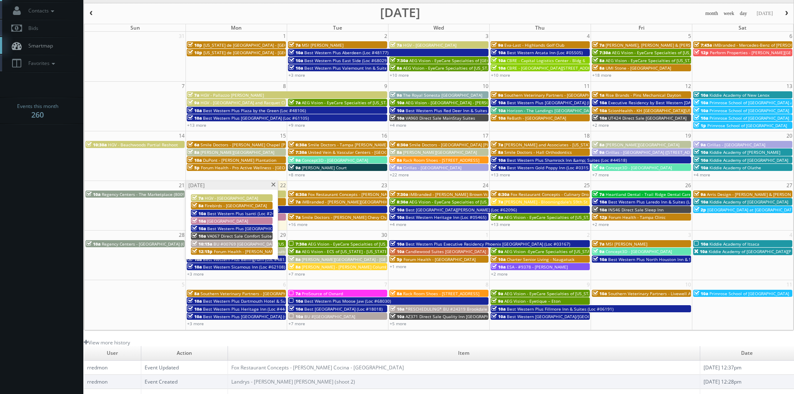
click at [272, 182] on div "[DATE]" at bounding box center [232, 185] width 92 height 9
click at [275, 185] on span at bounding box center [272, 184] width 5 height 5
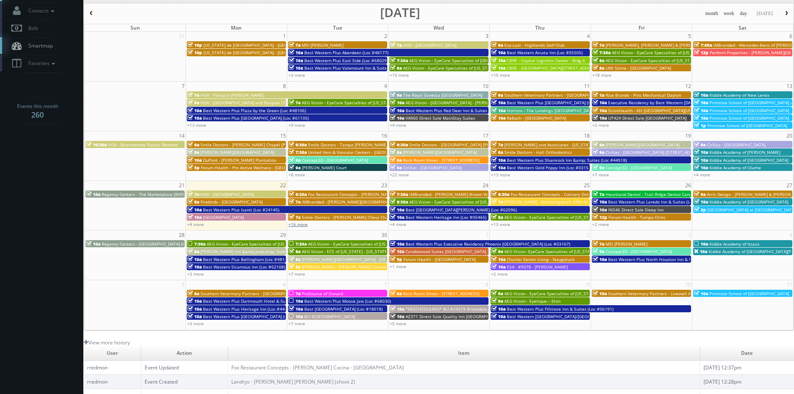
click at [295, 225] on link "+16 more" at bounding box center [297, 224] width 19 height 6
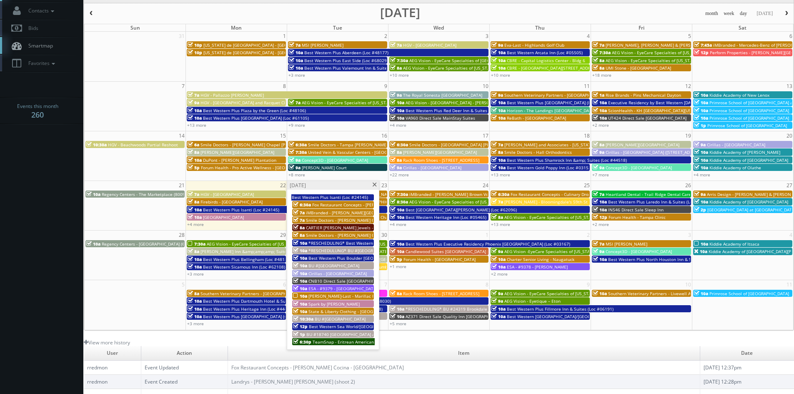
click at [373, 185] on span at bounding box center [374, 184] width 5 height 5
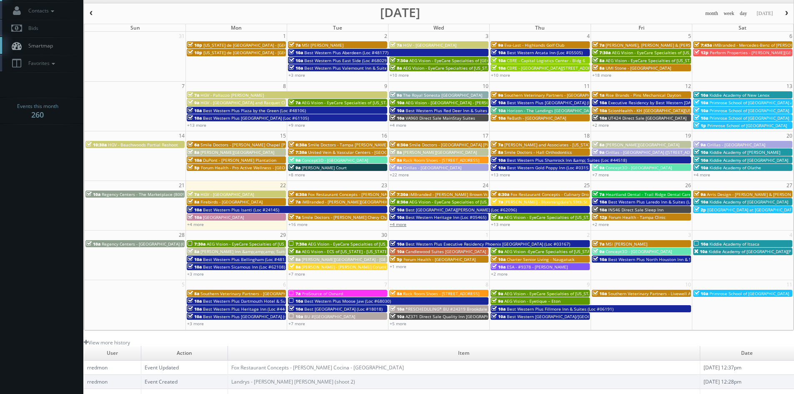
click at [402, 225] on link "+4 more" at bounding box center [398, 224] width 17 height 6
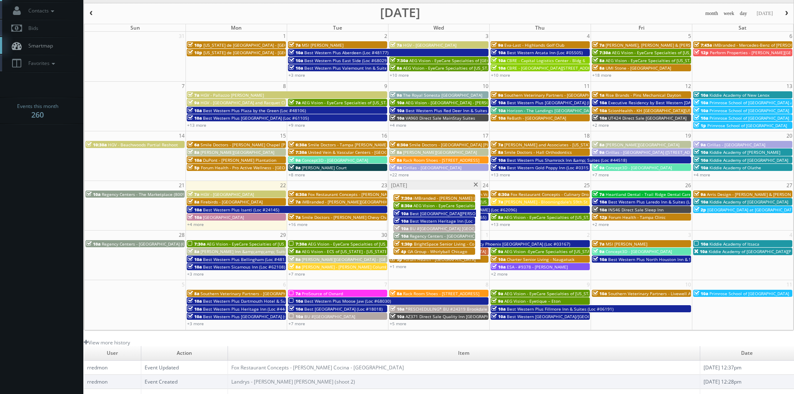
click at [475, 183] on span at bounding box center [475, 184] width 5 height 5
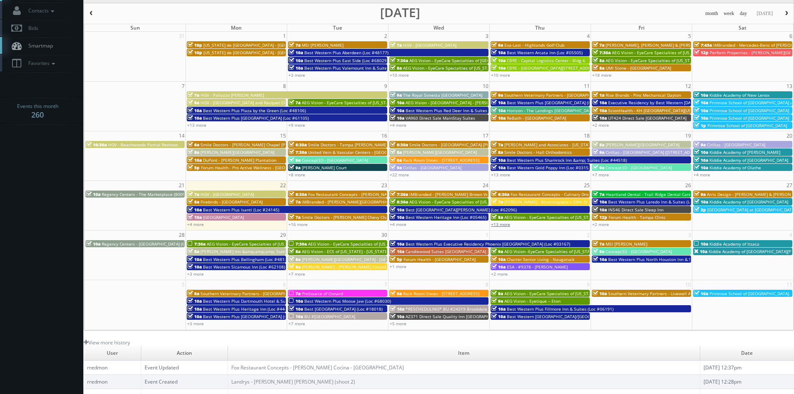
click at [505, 225] on link "+13 more" at bounding box center [500, 224] width 19 height 6
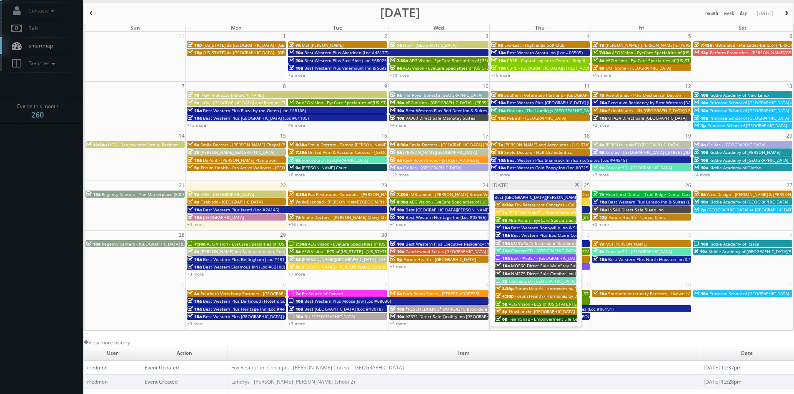
click at [550, 256] on span "ESA - #9387 - [GEOGRAPHIC_DATA]" at bounding box center [545, 258] width 69 height 6
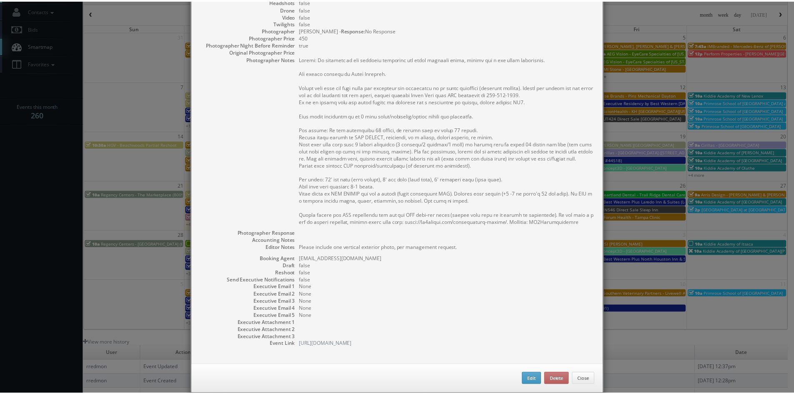
scroll to position [180, 0]
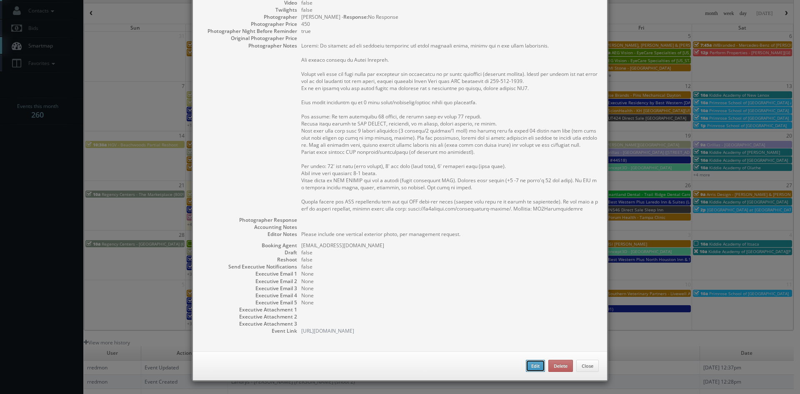
click at [529, 365] on button "Edit" at bounding box center [535, 366] width 19 height 12
type input "ESA - #9387 - [GEOGRAPHIC_DATA]"
type input "[STREET_ADDRESS][PERSON_NAME]"
type input "[GEOGRAPHIC_DATA]"
type input "32218"
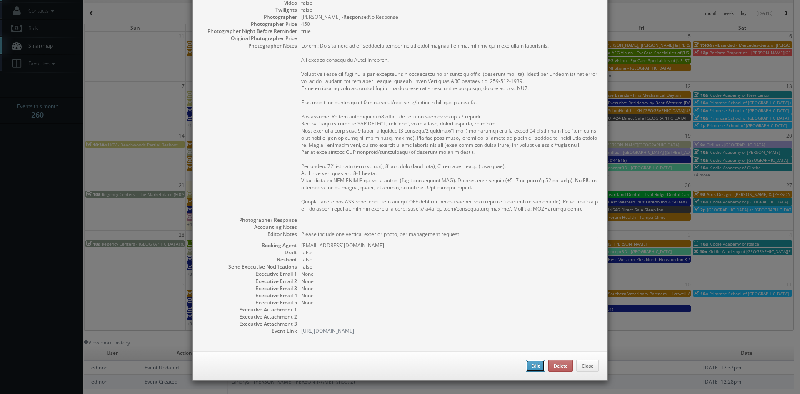
type input "1,150"
checkbox input "true"
type textarea "Please include one vertical exterior photo, per management request."
type input "[DATE]"
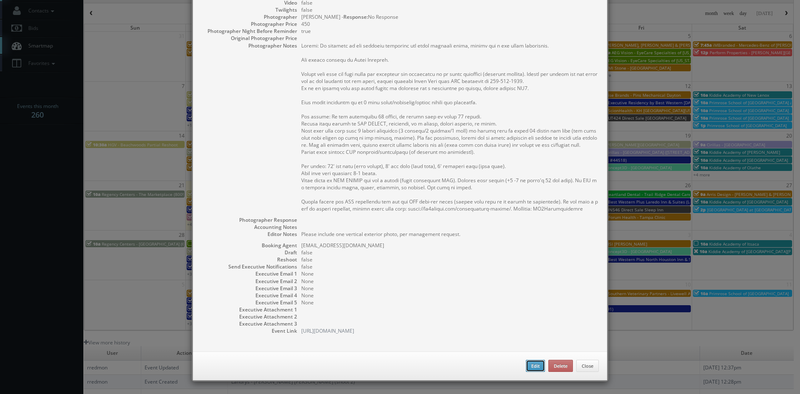
type input "[DATE]"
type input "10:00am"
checkbox input "true"
type textarea "Update: In addition to the standard exteriors you would normally shoot, please …"
select select "[US_STATE]"
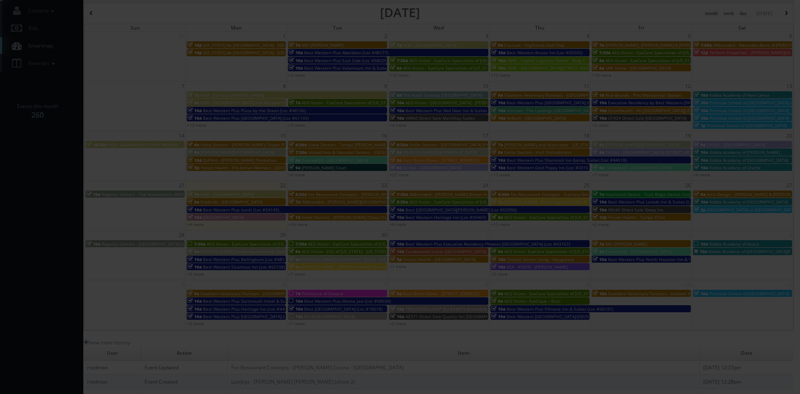
type input "1,150"
type input "450"
select select "[EMAIL_ADDRESS][DOMAIN_NAME]"
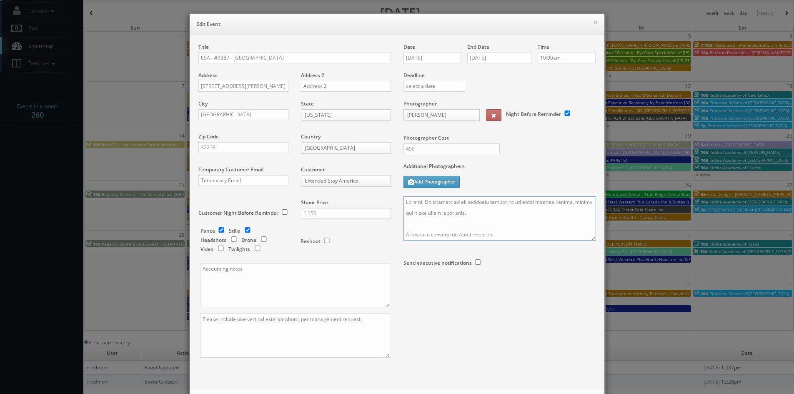
click at [403, 202] on textarea at bounding box center [499, 218] width 192 height 44
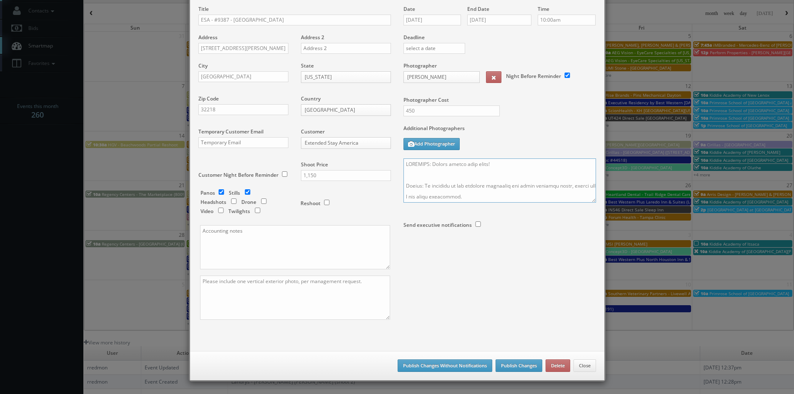
type textarea "REMINDER: Please accept this shoot! Update: In addition to the standard exterio…"
click at [510, 367] on button "Publish Changes" at bounding box center [518, 365] width 47 height 12
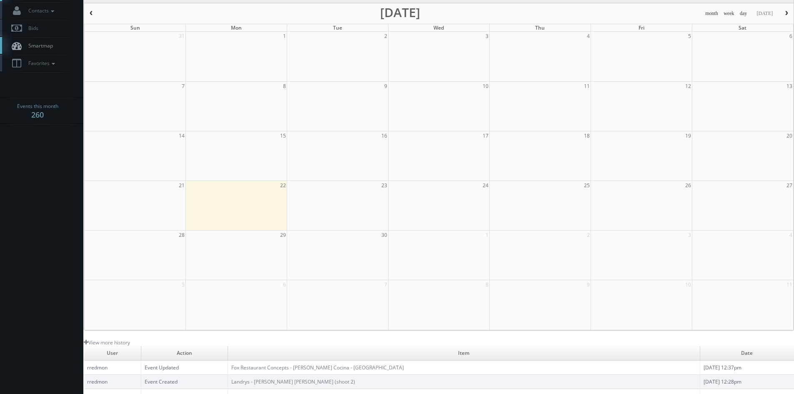
scroll to position [0, 0]
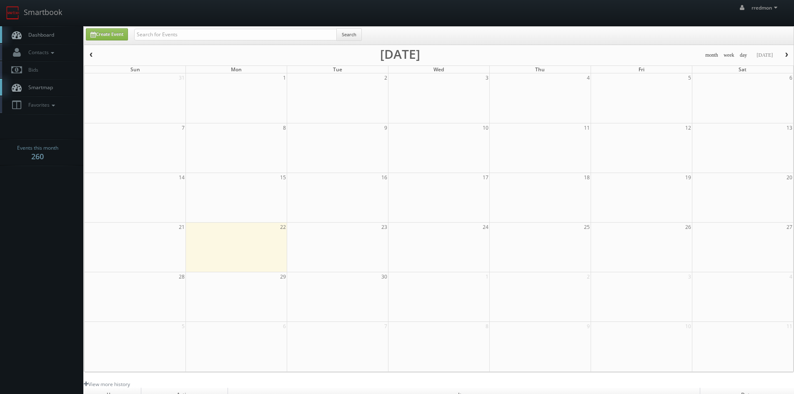
click at [55, 38] on link "Dashboard" at bounding box center [41, 34] width 83 height 17
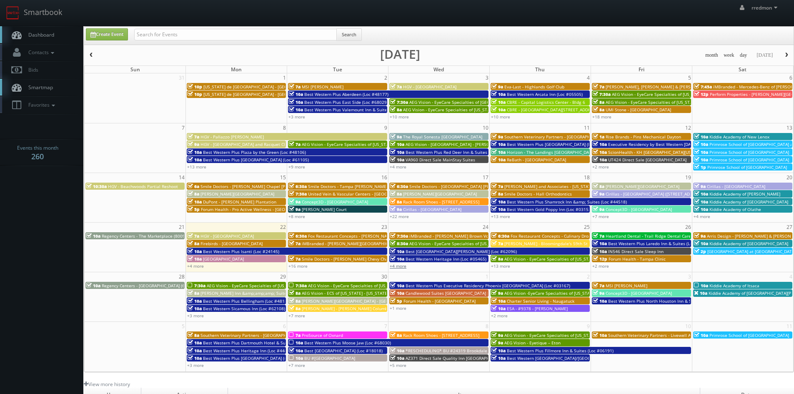
click at [401, 266] on link "+4 more" at bounding box center [398, 266] width 17 height 6
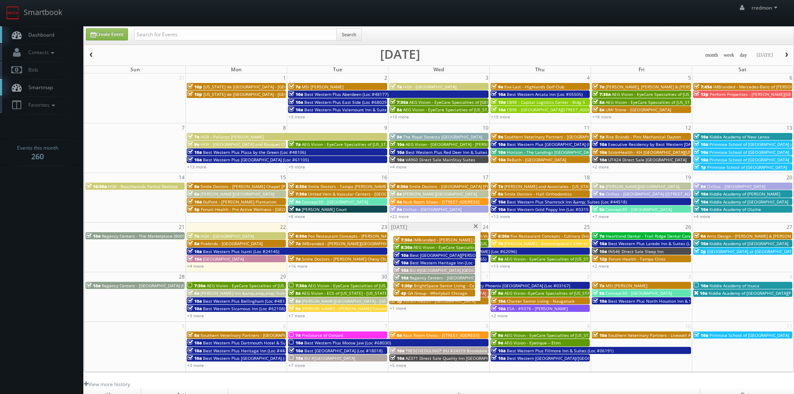
click at [476, 227] on span at bounding box center [475, 226] width 5 height 5
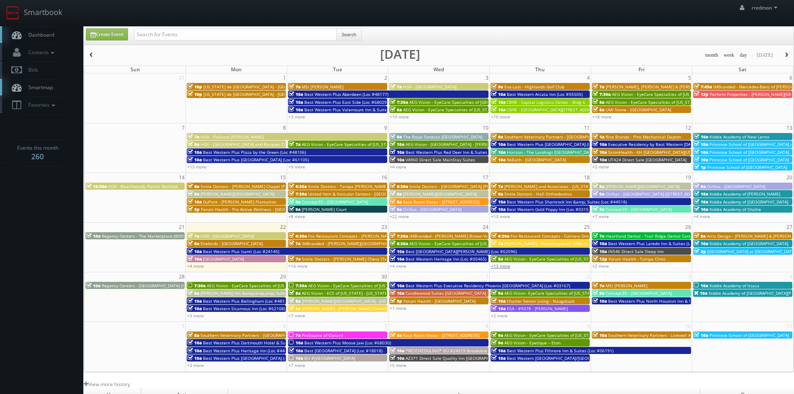
click at [503, 265] on link "+13 more" at bounding box center [500, 266] width 19 height 6
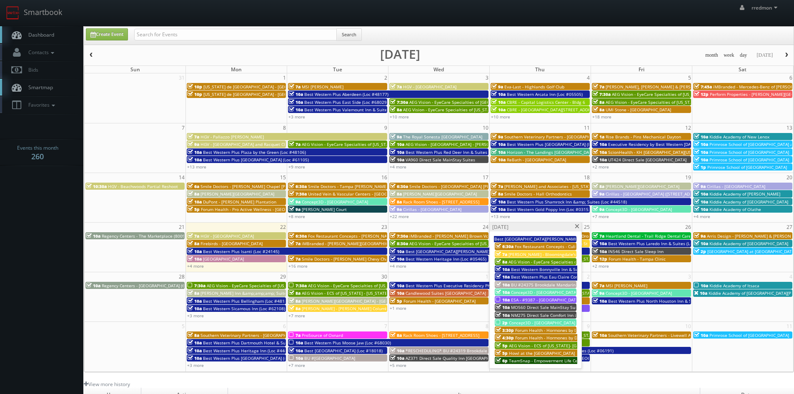
click at [574, 227] on span at bounding box center [576, 226] width 5 height 5
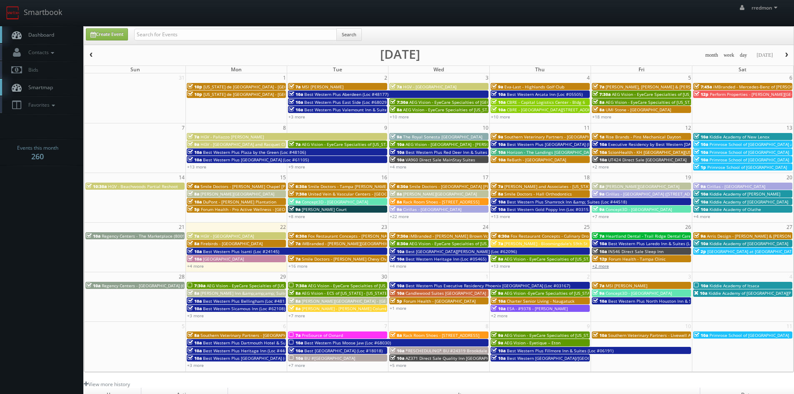
click at [599, 266] on link "+2 more" at bounding box center [600, 266] width 17 height 6
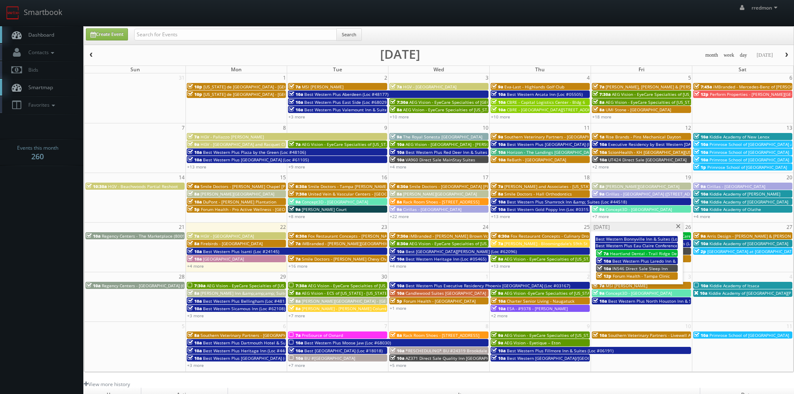
click at [677, 224] on span at bounding box center [677, 226] width 5 height 5
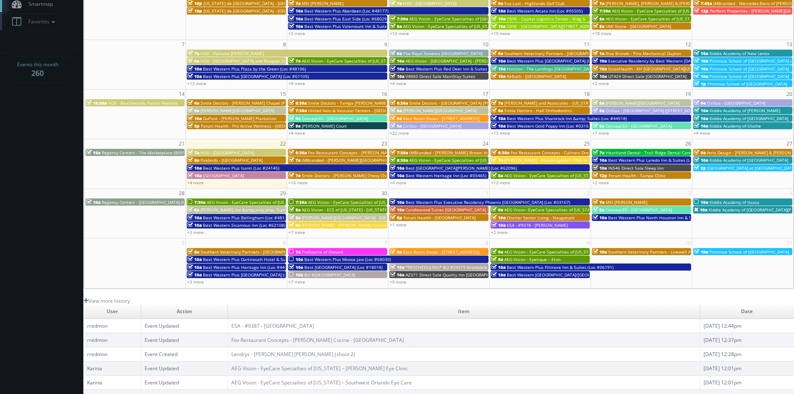
scroll to position [125, 0]
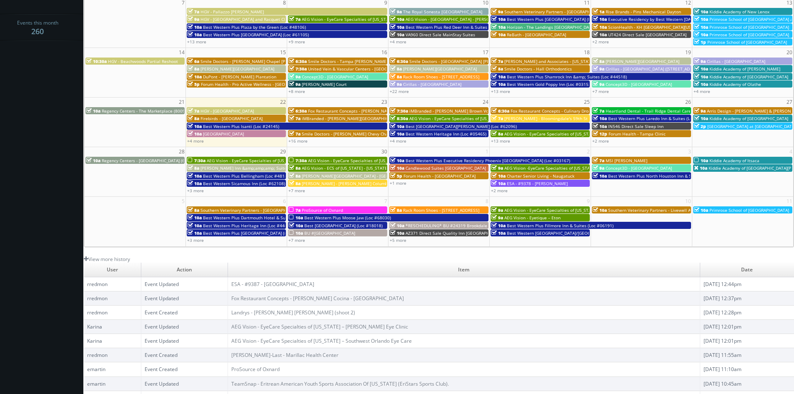
click at [259, 158] on span "AEG Vision - EyeCare Specialties of [US_STATE] – Southwest Orlando Eye Care" at bounding box center [284, 160] width 155 height 6
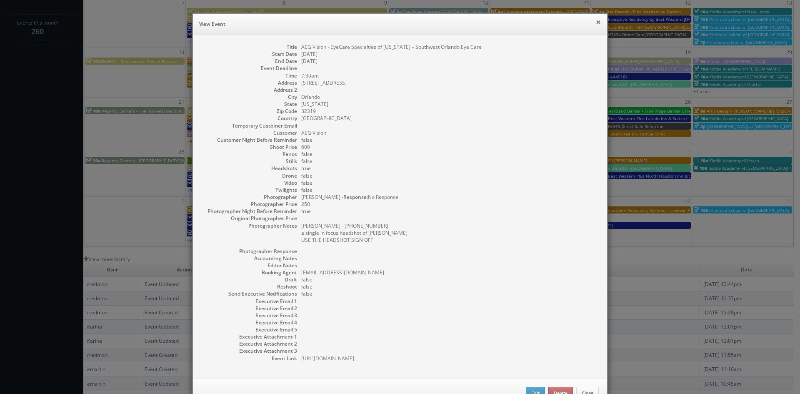
click at [596, 24] on button "×" at bounding box center [598, 22] width 5 height 6
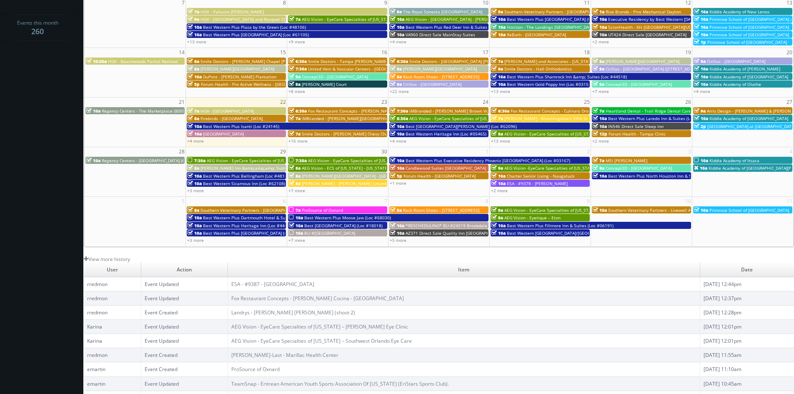
scroll to position [83, 0]
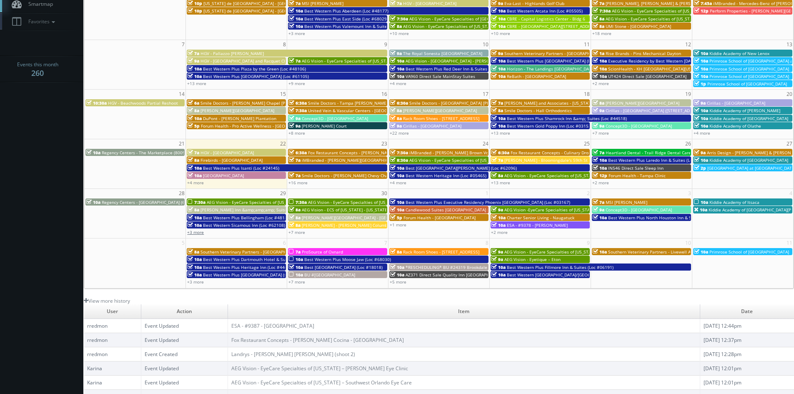
click at [193, 234] on link "+3 more" at bounding box center [195, 232] width 17 height 6
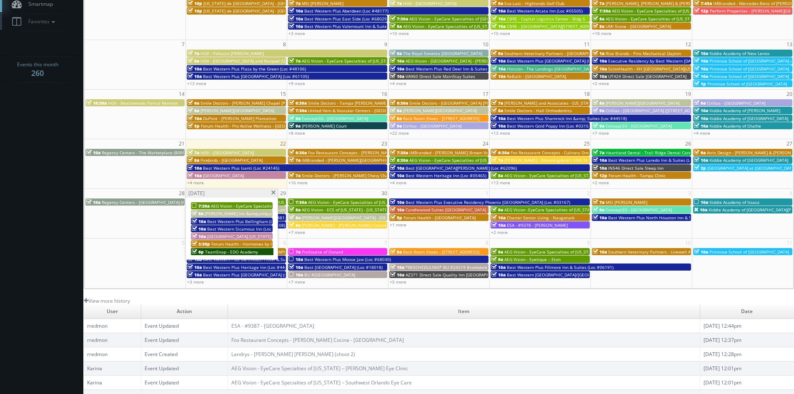
click at [272, 192] on span at bounding box center [272, 192] width 5 height 5
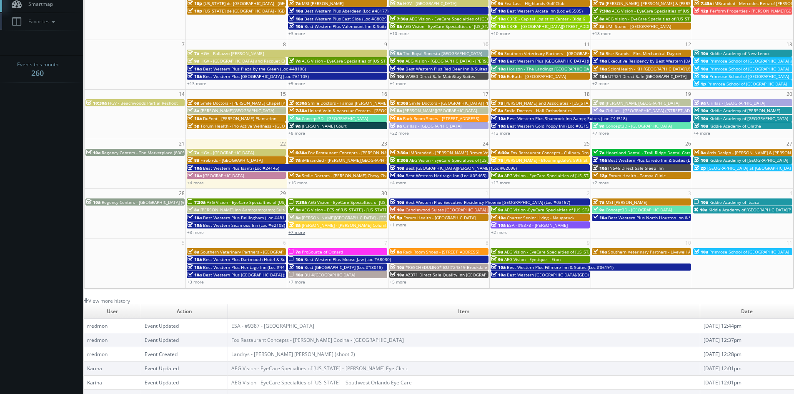
click at [302, 230] on link "+7 more" at bounding box center [296, 232] width 17 height 6
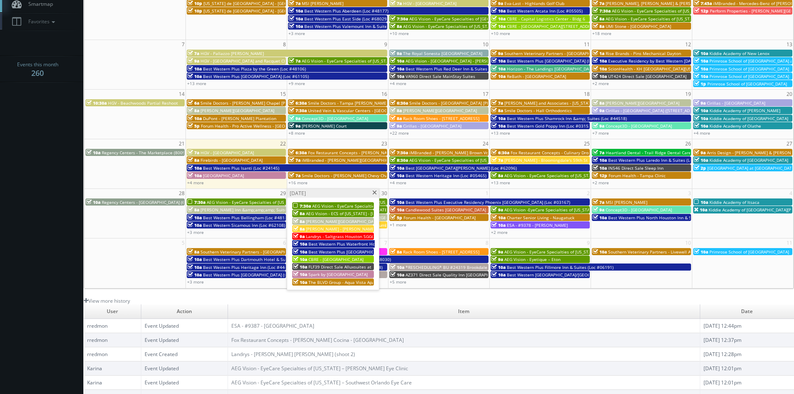
click at [349, 205] on span "AEG Vision - EyeCare Specialties of [US_STATE] – [PERSON_NAME] Eye Clinic" at bounding box center [387, 206] width 151 height 6
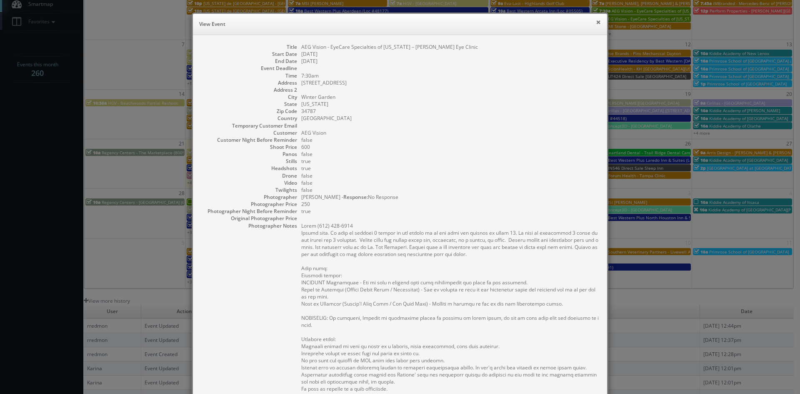
click at [596, 24] on button "×" at bounding box center [598, 22] width 5 height 6
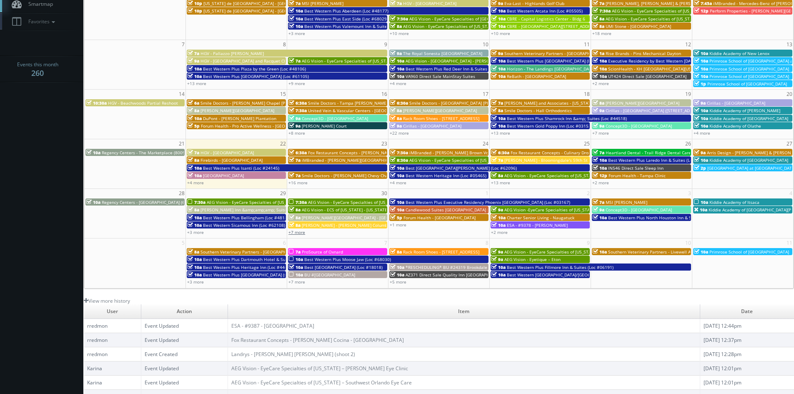
click at [302, 230] on link "+7 more" at bounding box center [296, 232] width 17 height 6
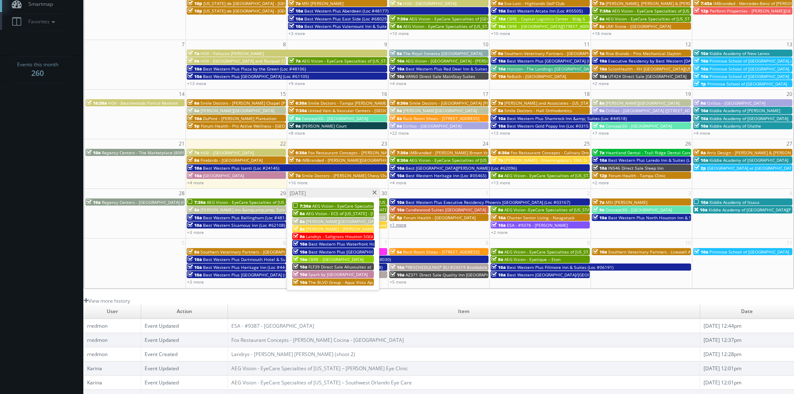
click at [400, 225] on link "+1 more" at bounding box center [398, 225] width 17 height 6
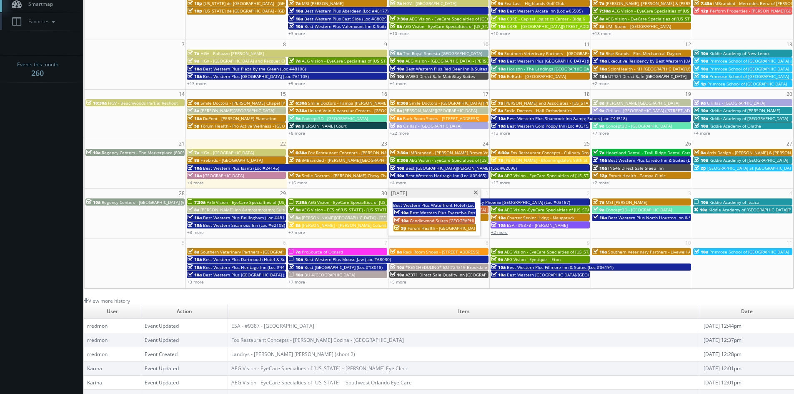
click at [504, 231] on link "+2 more" at bounding box center [499, 232] width 17 height 6
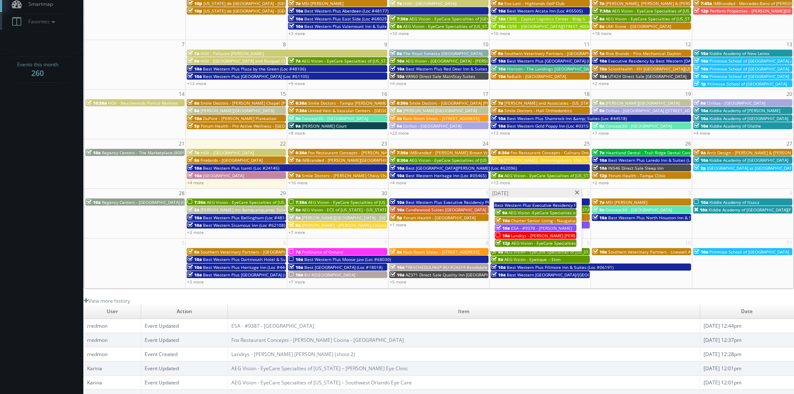
click at [577, 192] on span at bounding box center [576, 192] width 5 height 5
